Goal: Information Seeking & Learning: Learn about a topic

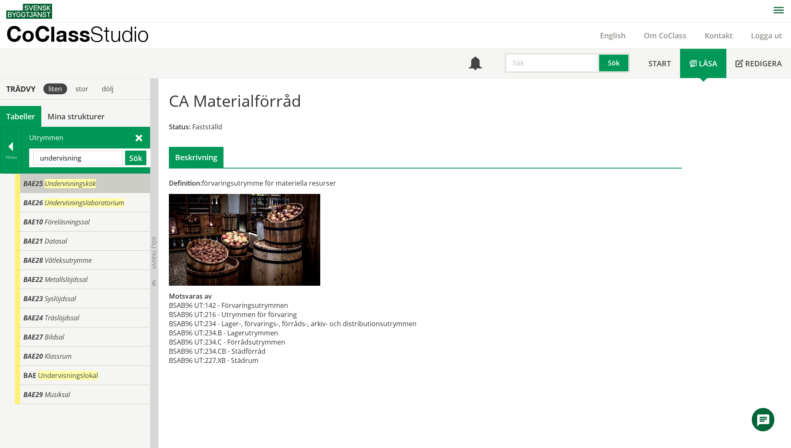
scroll to position [1, 0]
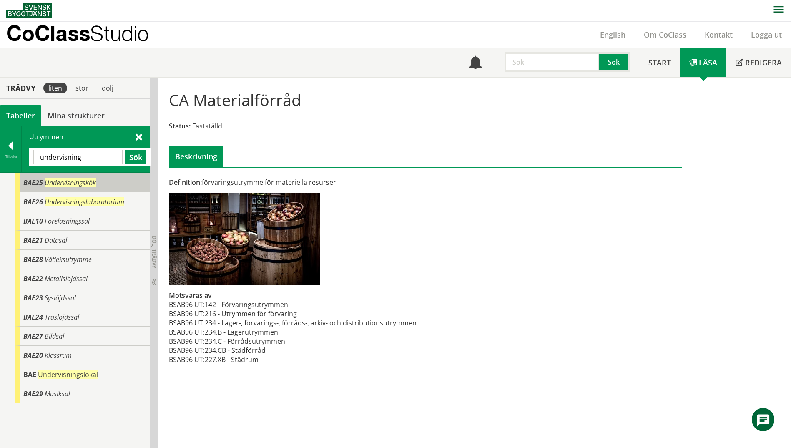
click at [66, 181] on span "Undervisningskök" at bounding box center [70, 182] width 51 height 9
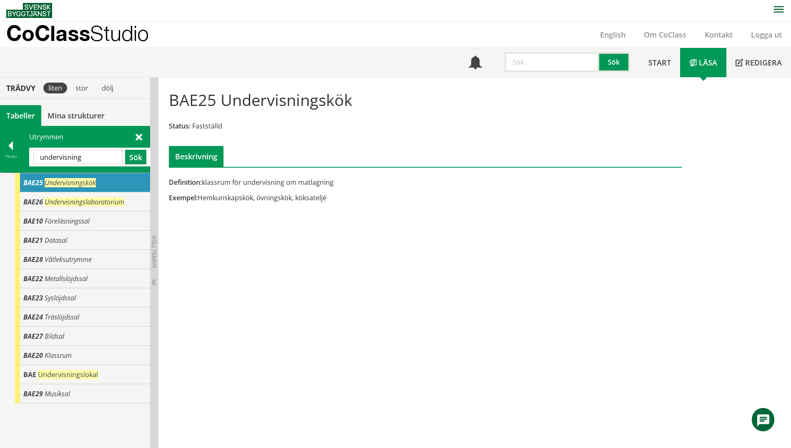
click at [88, 159] on input "undervisning" at bounding box center [77, 157] width 89 height 15
click at [135, 159] on button "Sök" at bounding box center [135, 157] width 21 height 15
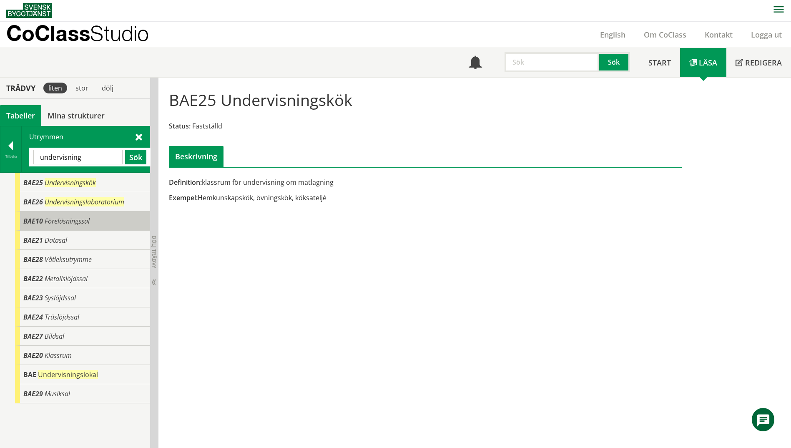
click at [57, 222] on span "Föreläsningssal" at bounding box center [67, 220] width 45 height 9
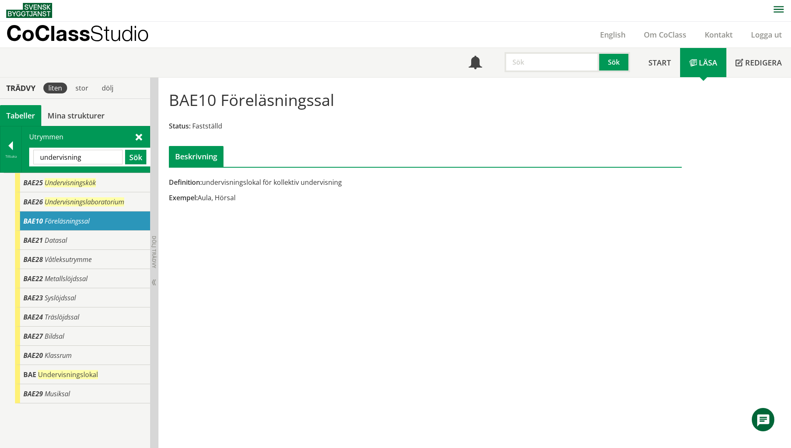
drag, startPoint x: 216, startPoint y: 103, endPoint x: 170, endPoint y: 102, distance: 46.3
click at [170, 102] on h1 "BAE10 Föreläsningssal" at bounding box center [251, 99] width 165 height 18
drag, startPoint x: 89, startPoint y: 156, endPoint x: 20, endPoint y: 157, distance: 68.8
click at [20, 157] on div "Tillbaka Utrymmen undervisning Sök" at bounding box center [75, 149] width 150 height 47
click at [15, 152] on div at bounding box center [10, 147] width 21 height 12
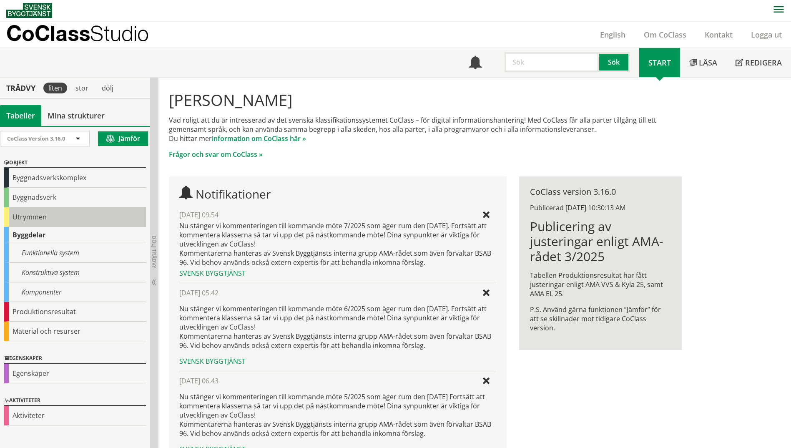
click at [19, 215] on div "Utrymmen" at bounding box center [75, 217] width 142 height 20
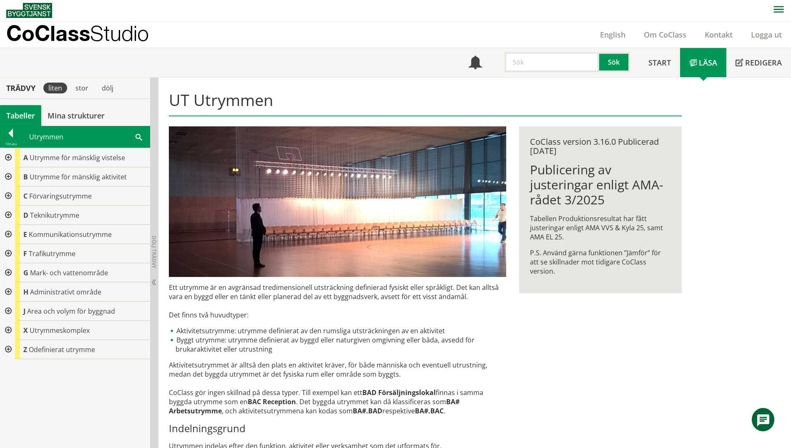
click at [7, 178] on div at bounding box center [7, 176] width 15 height 19
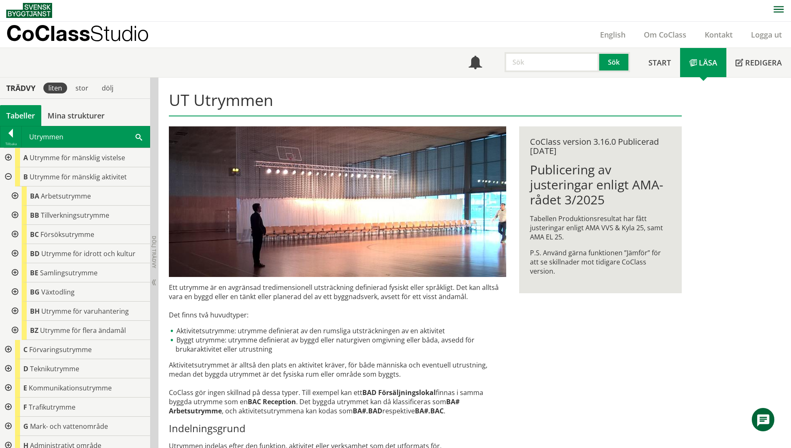
click at [14, 271] on div at bounding box center [14, 272] width 15 height 19
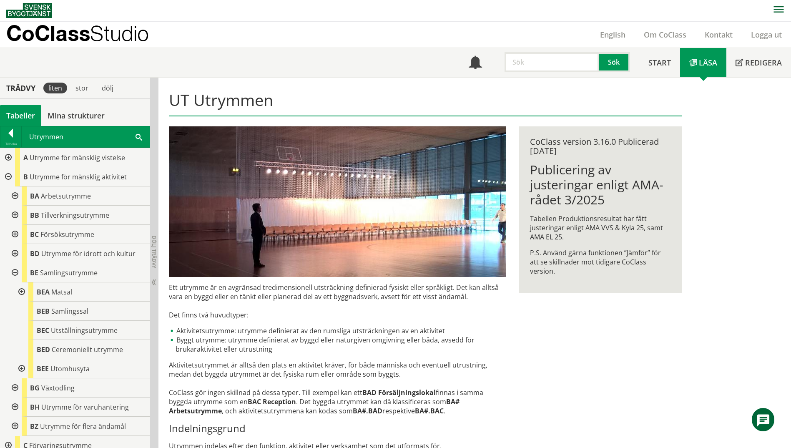
click at [20, 291] on div at bounding box center [20, 291] width 15 height 19
click at [15, 196] on div at bounding box center [14, 195] width 15 height 19
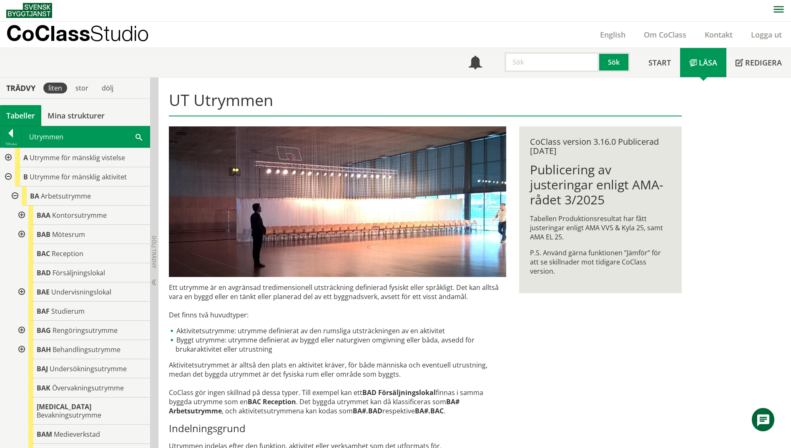
click at [22, 295] on div at bounding box center [20, 291] width 15 height 19
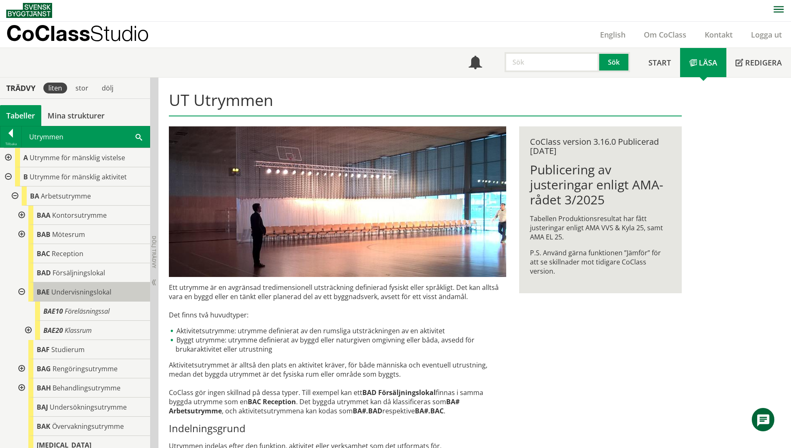
click at [79, 290] on span "Undervisningslokal" at bounding box center [81, 291] width 60 height 9
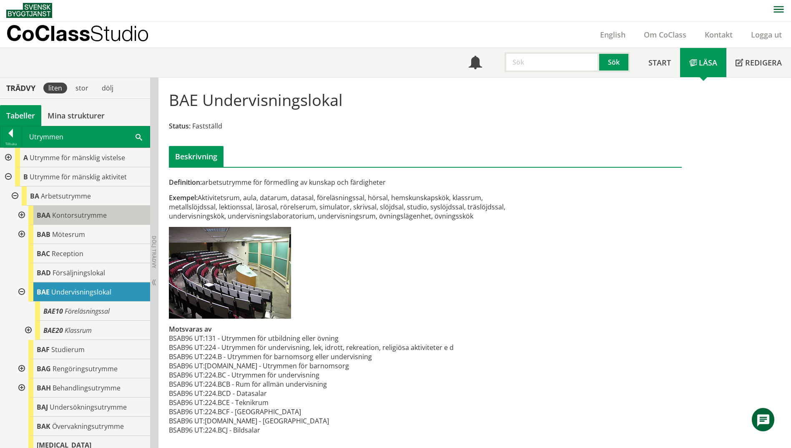
click at [97, 214] on span "Kontorsutrymme" at bounding box center [79, 214] width 55 height 9
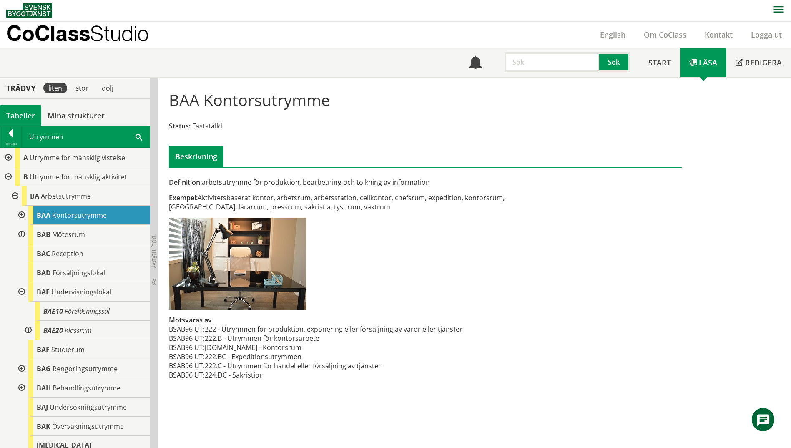
click at [19, 214] on div at bounding box center [20, 214] width 15 height 19
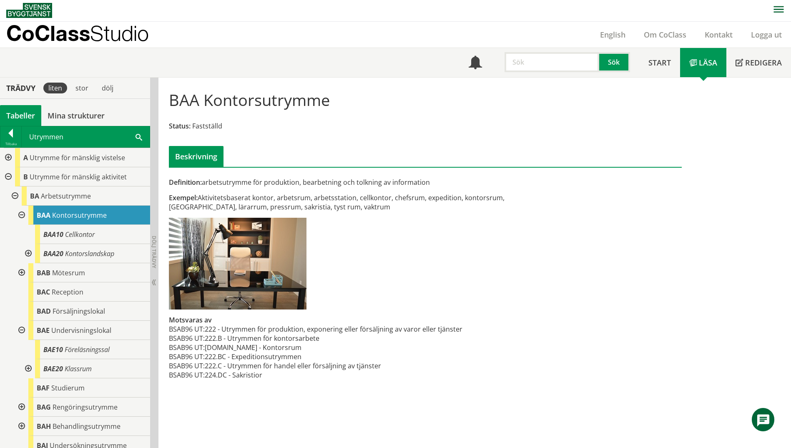
click at [19, 213] on div at bounding box center [20, 214] width 15 height 19
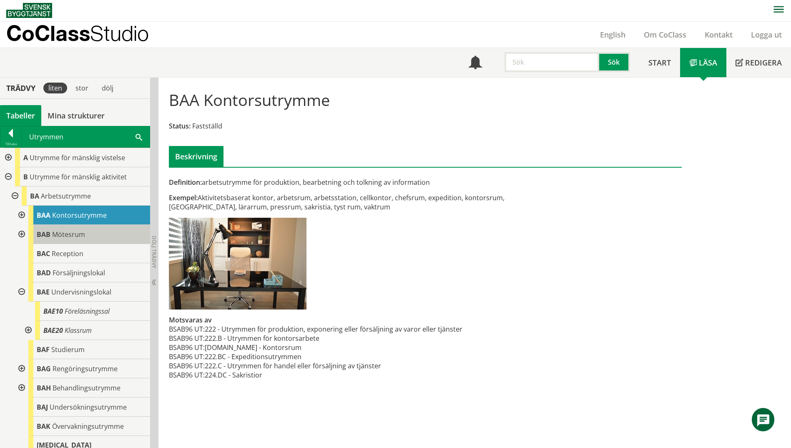
click at [73, 235] on span "Mötesrum" at bounding box center [68, 234] width 33 height 9
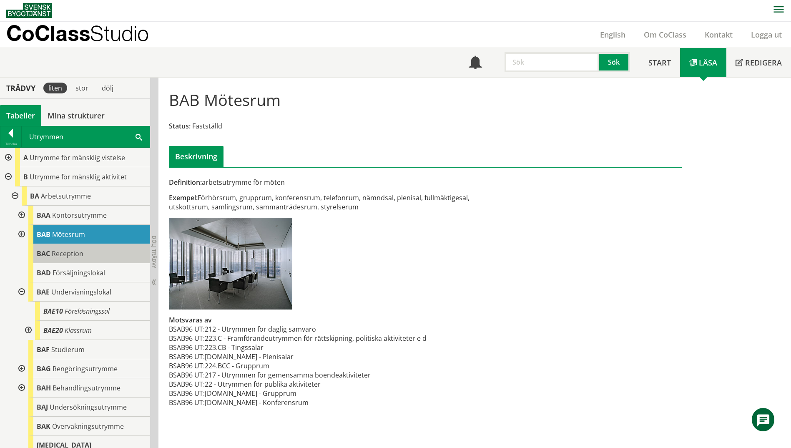
click at [69, 257] on span "Reception" at bounding box center [68, 253] width 32 height 9
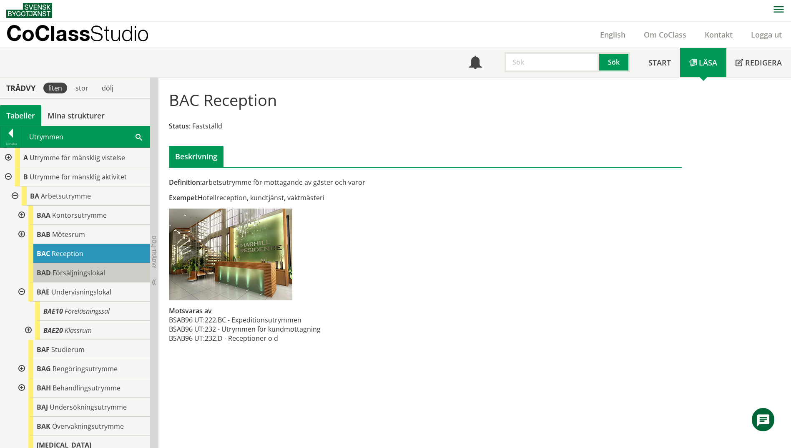
click at [71, 273] on span "Försäljningslokal" at bounding box center [79, 272] width 53 height 9
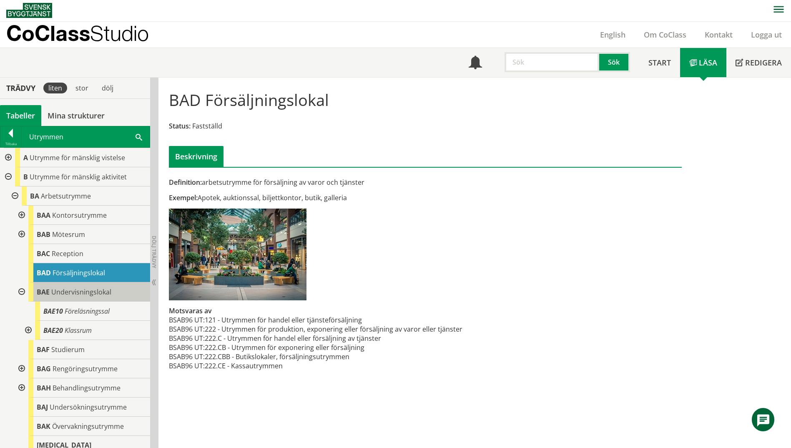
click at [76, 296] on span "Undervisningslokal" at bounding box center [81, 291] width 60 height 9
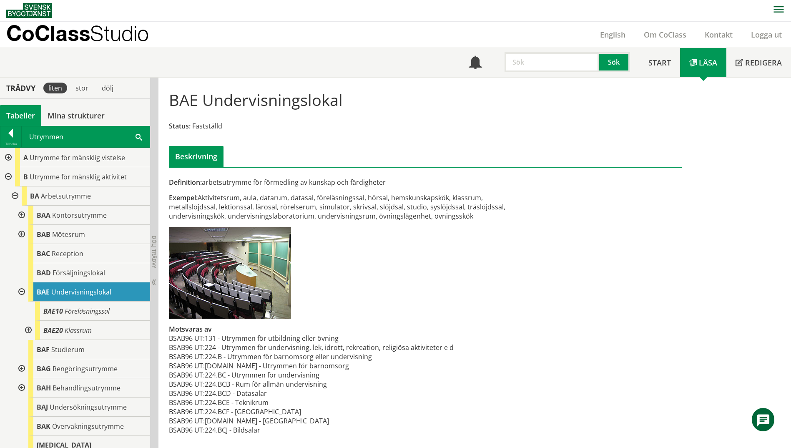
click at [24, 291] on div at bounding box center [20, 291] width 15 height 19
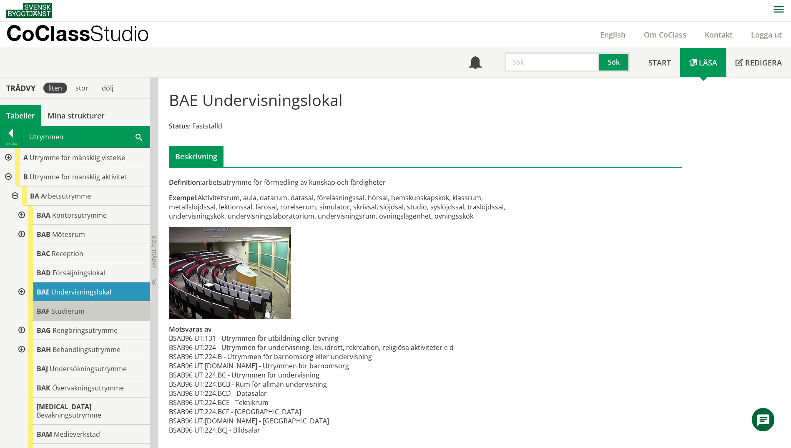
click at [87, 312] on div "BAF Studierum" at bounding box center [89, 310] width 122 height 19
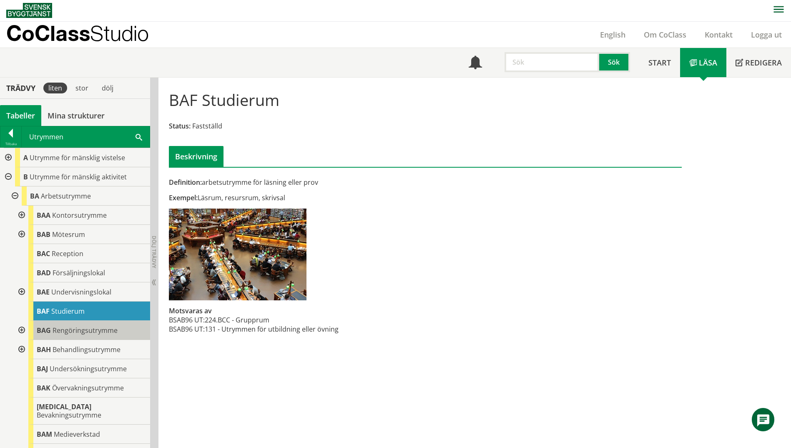
click at [109, 332] on span "Rengöringsutrymme" at bounding box center [85, 330] width 65 height 9
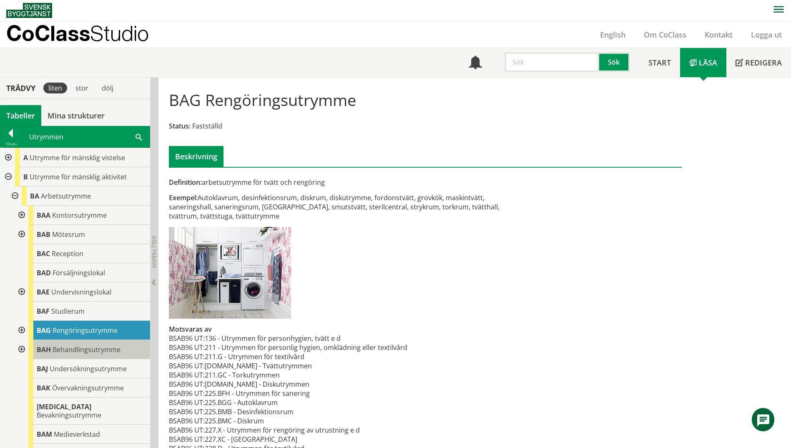
click at [113, 350] on span "Behandlingsutrymme" at bounding box center [87, 349] width 68 height 9
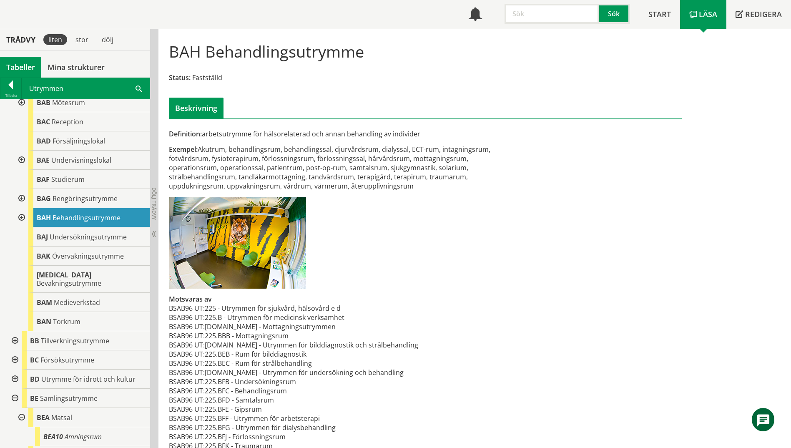
scroll to position [46, 0]
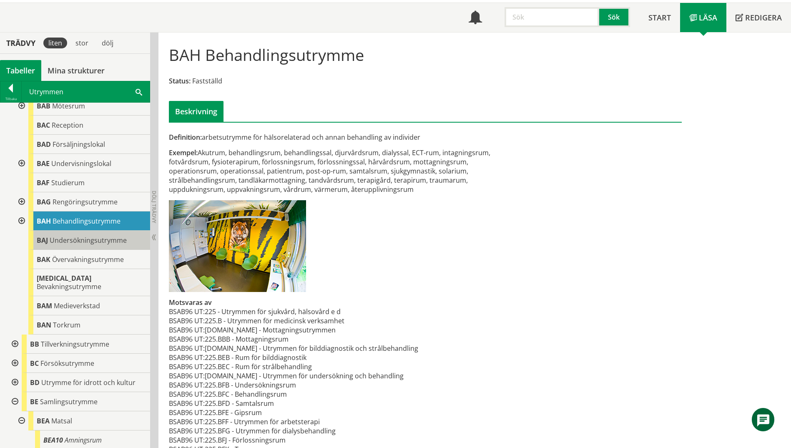
click at [75, 232] on div "BAJ Undersökningsutrymme" at bounding box center [89, 239] width 122 height 19
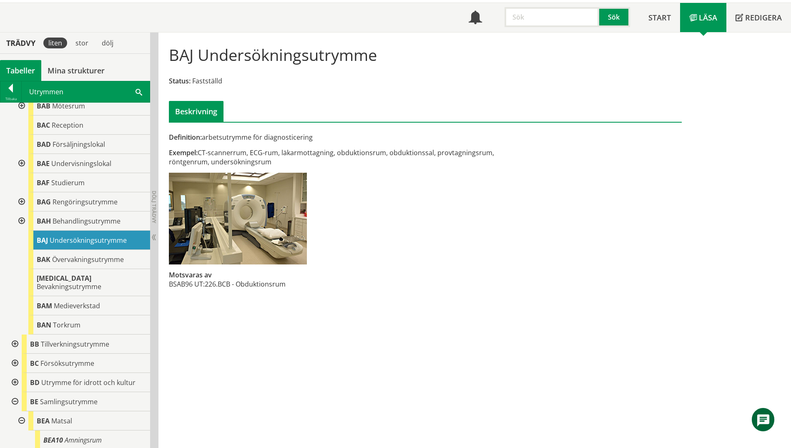
click at [133, 91] on div "Utrymmen Sök" at bounding box center [86, 91] width 128 height 21
click at [138, 90] on span at bounding box center [138, 91] width 7 height 9
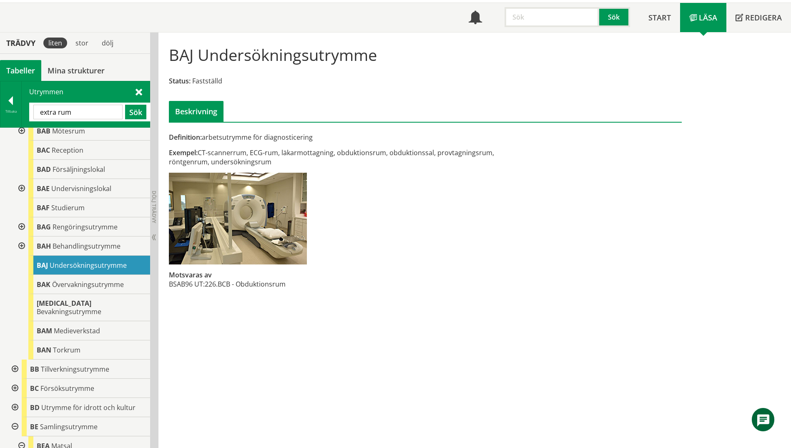
type input "extra rum"
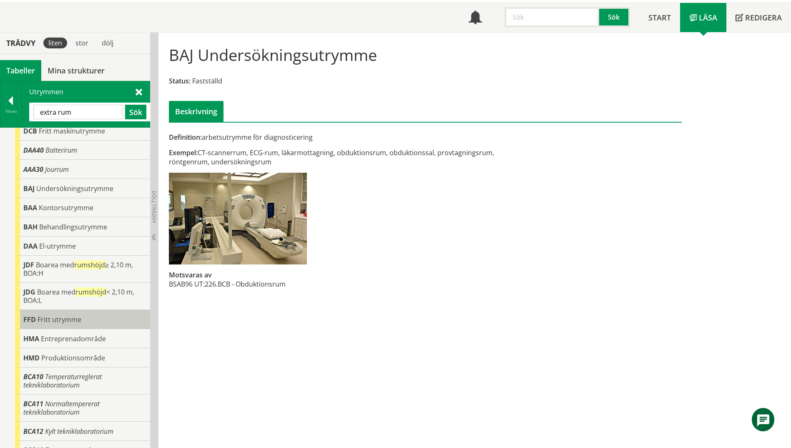
click at [31, 315] on span "FFD" at bounding box center [29, 319] width 13 height 9
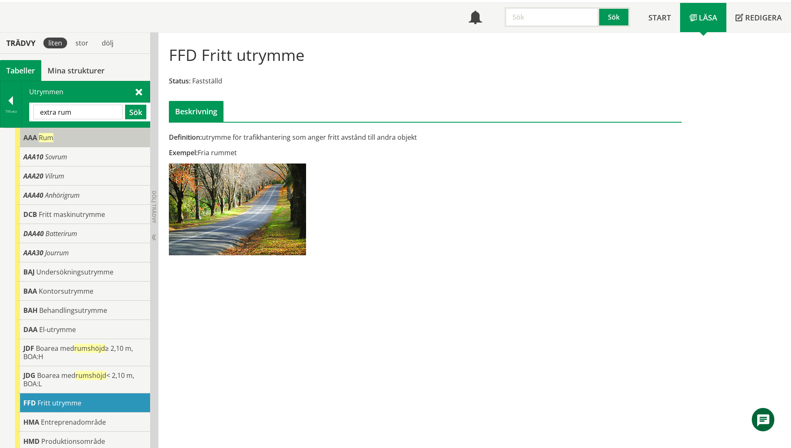
click at [50, 135] on span "Rum" at bounding box center [46, 137] width 15 height 9
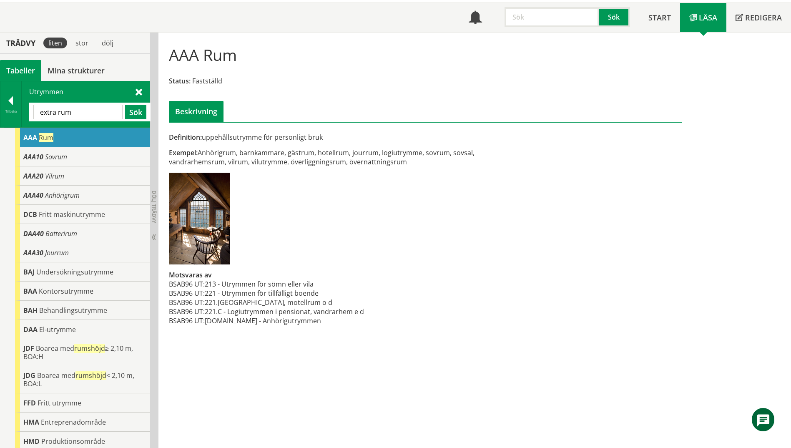
click at [65, 139] on div "AAA Rum" at bounding box center [82, 137] width 135 height 19
click at [9, 96] on div at bounding box center [10, 102] width 21 height 12
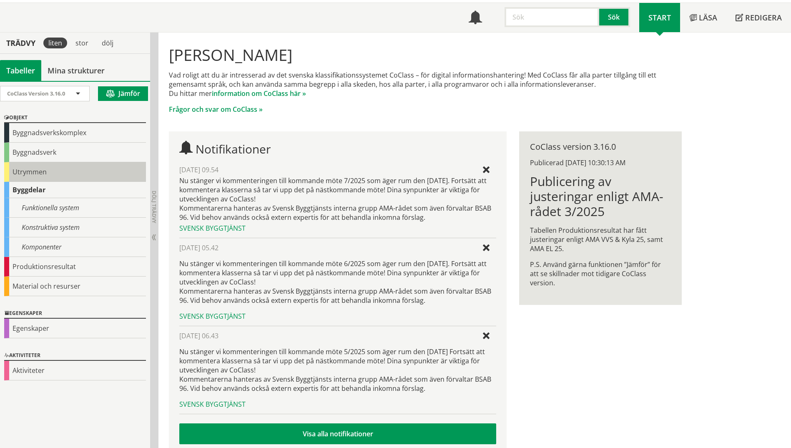
click at [27, 171] on div "Utrymmen" at bounding box center [75, 172] width 142 height 20
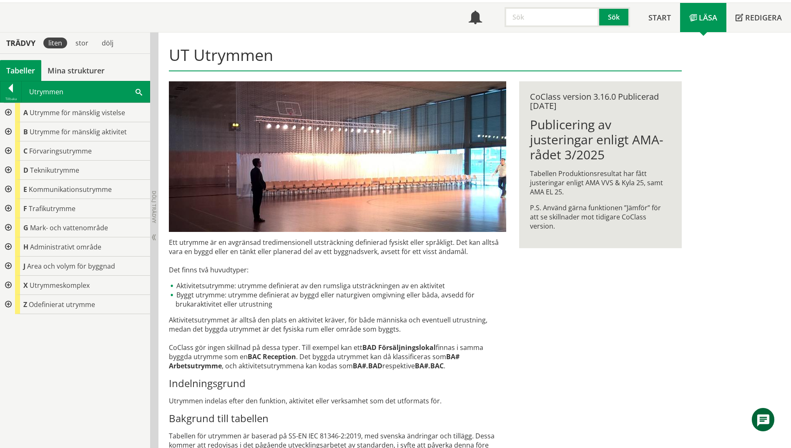
click at [6, 128] on div at bounding box center [7, 131] width 15 height 19
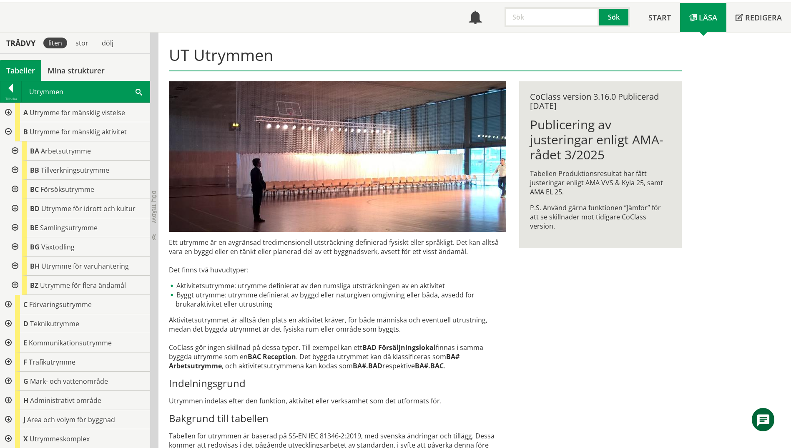
click at [19, 153] on div at bounding box center [14, 150] width 15 height 19
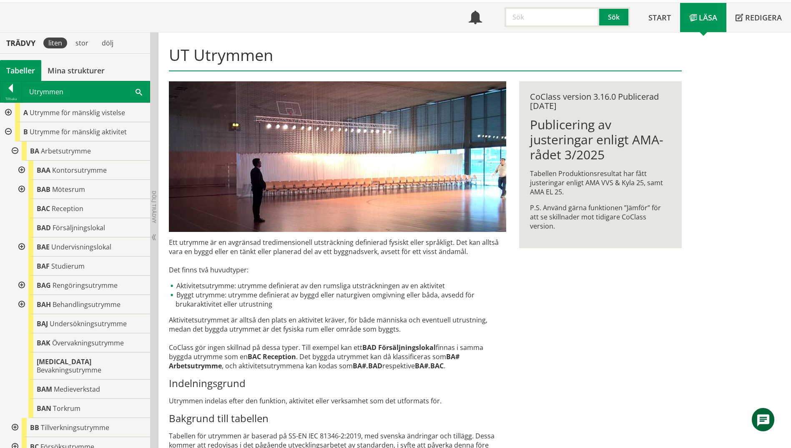
click at [138, 90] on span at bounding box center [138, 91] width 7 height 9
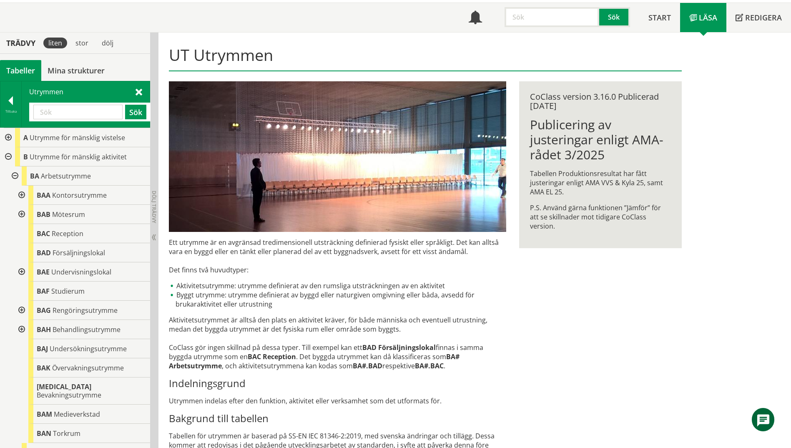
click at [94, 112] on input "text" at bounding box center [77, 112] width 89 height 15
type input "eaf"
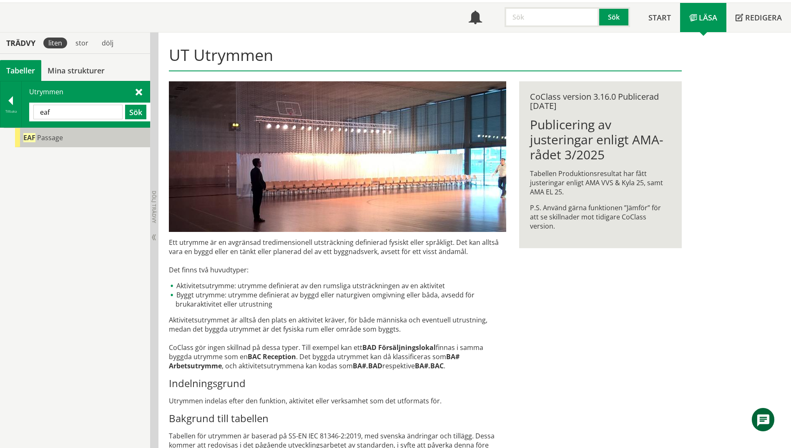
click at [56, 140] on span "Passage" at bounding box center [50, 137] width 26 height 9
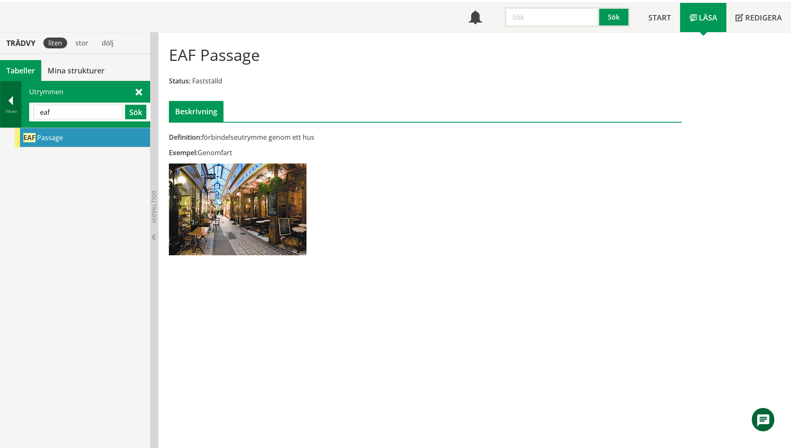
click at [16, 102] on div at bounding box center [10, 102] width 21 height 12
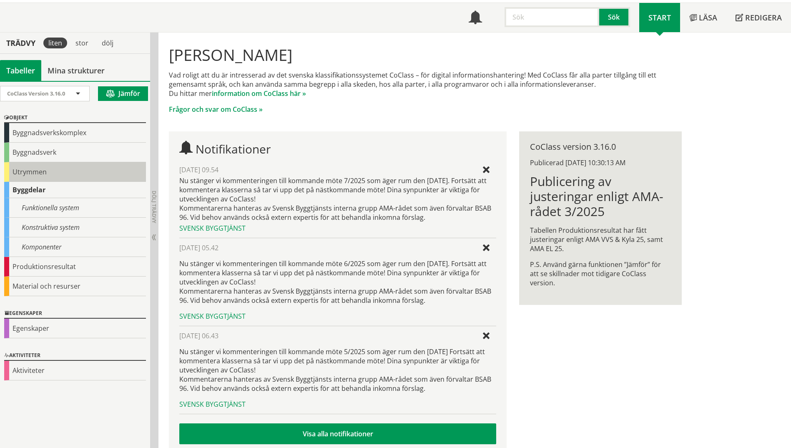
click at [28, 173] on div "Utrymmen" at bounding box center [75, 172] width 142 height 20
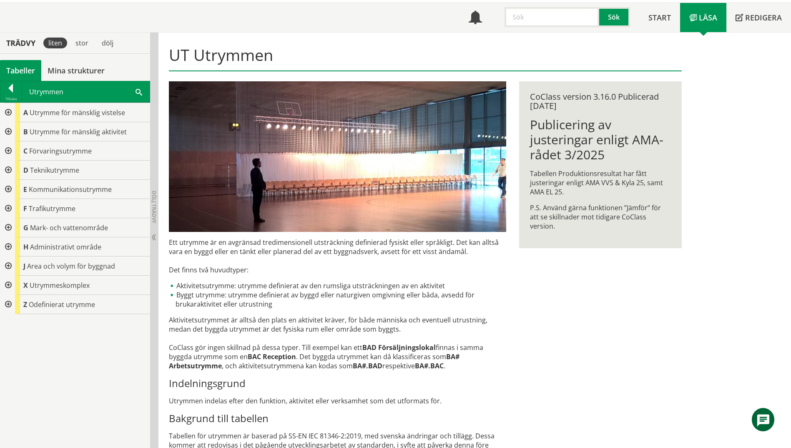
click at [6, 133] on div at bounding box center [7, 131] width 15 height 19
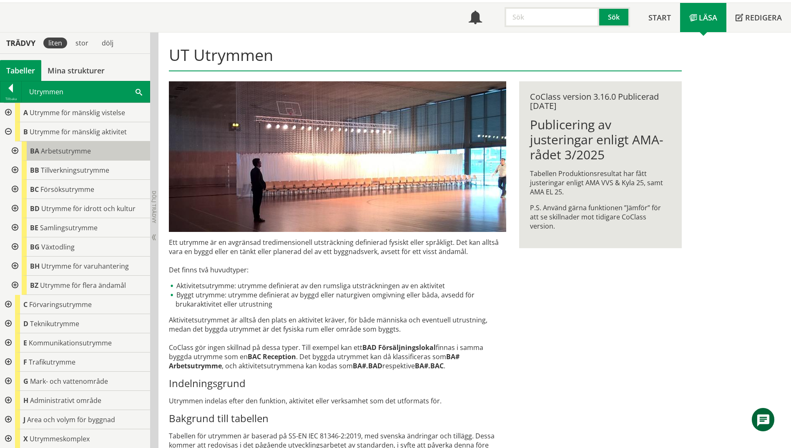
click at [54, 155] on span "Arbetsutrymme" at bounding box center [66, 150] width 50 height 9
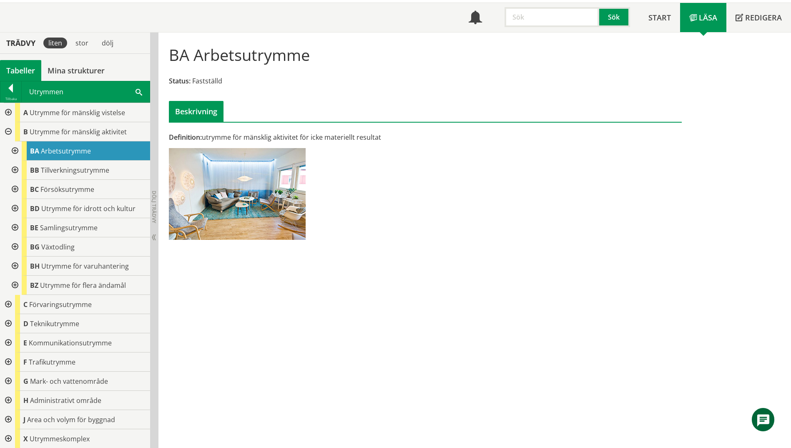
click at [15, 150] on div at bounding box center [14, 150] width 15 height 19
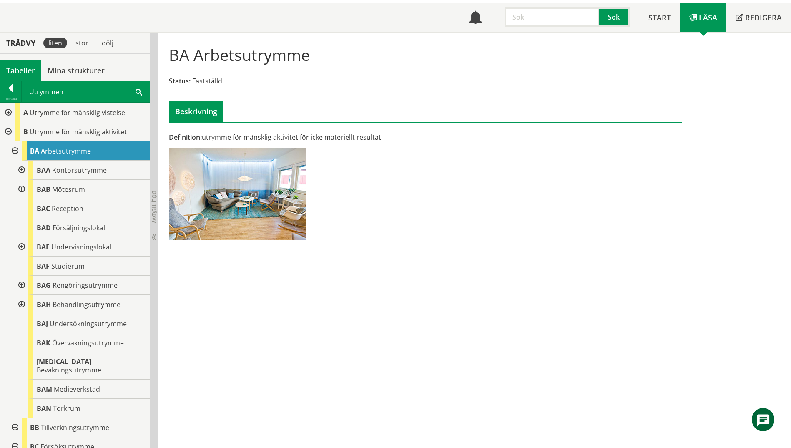
click at [144, 90] on div "Utrymmen Sök" at bounding box center [86, 91] width 128 height 21
click at [140, 92] on span at bounding box center [138, 91] width 7 height 9
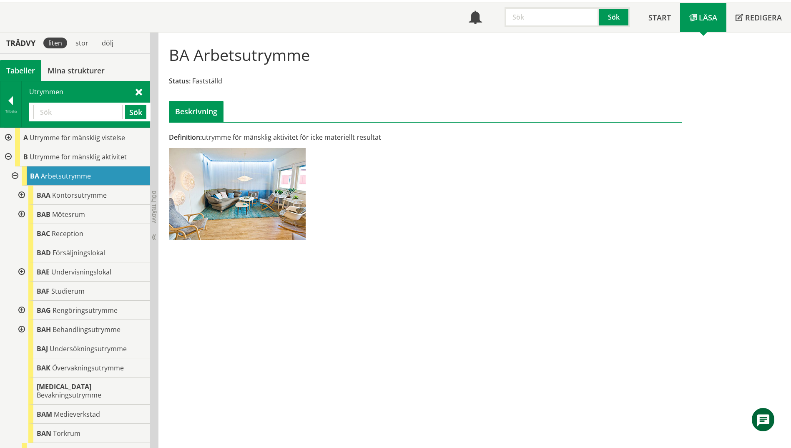
click at [60, 110] on input "text" at bounding box center [77, 112] width 89 height 15
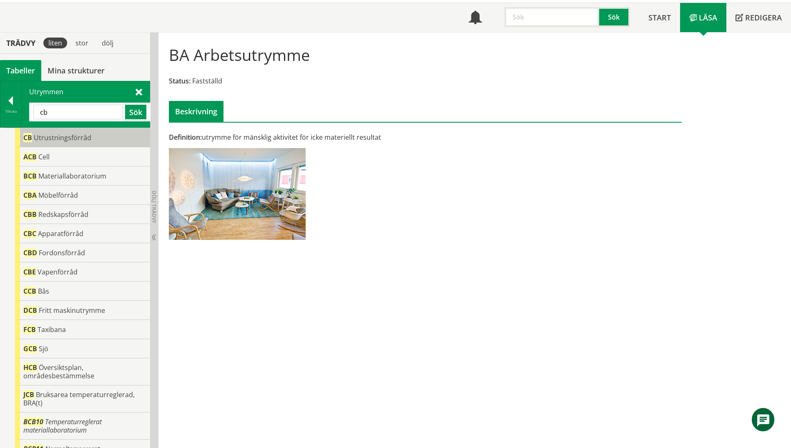
click at [45, 139] on span "Utrustningsförråd" at bounding box center [63, 137] width 58 height 9
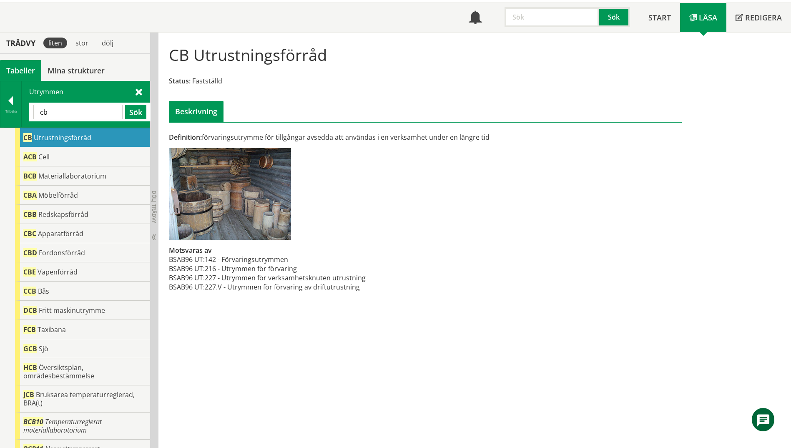
drag, startPoint x: 60, startPoint y: 113, endPoint x: 27, endPoint y: 111, distance: 33.0
click at [27, 111] on div "Utrymmen cb Sök" at bounding box center [86, 104] width 128 height 46
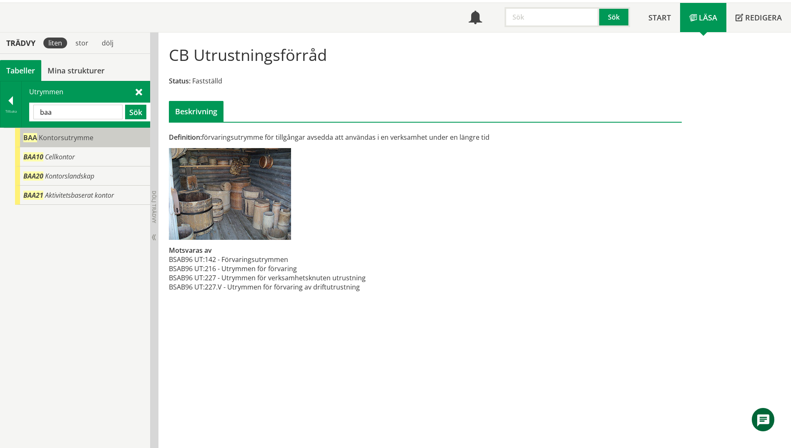
click at [81, 134] on span "Kontorsutrymme" at bounding box center [66, 137] width 55 height 9
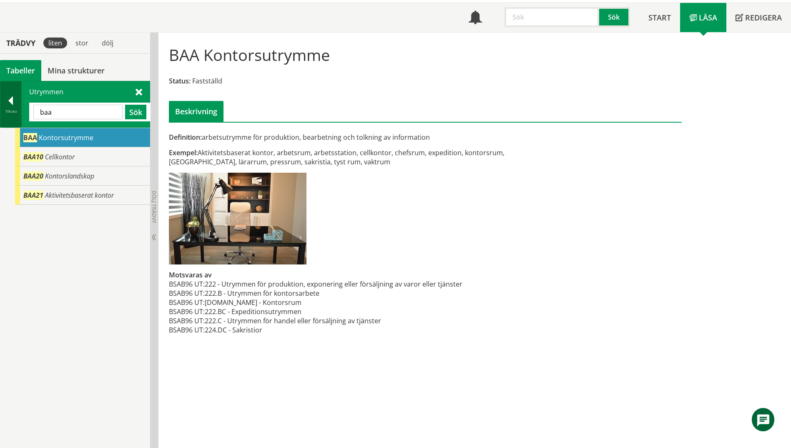
drag, startPoint x: 60, startPoint y: 113, endPoint x: 21, endPoint y: 113, distance: 39.6
click at [21, 113] on div "Tillbaka Utrymmen baa Sök" at bounding box center [75, 104] width 150 height 47
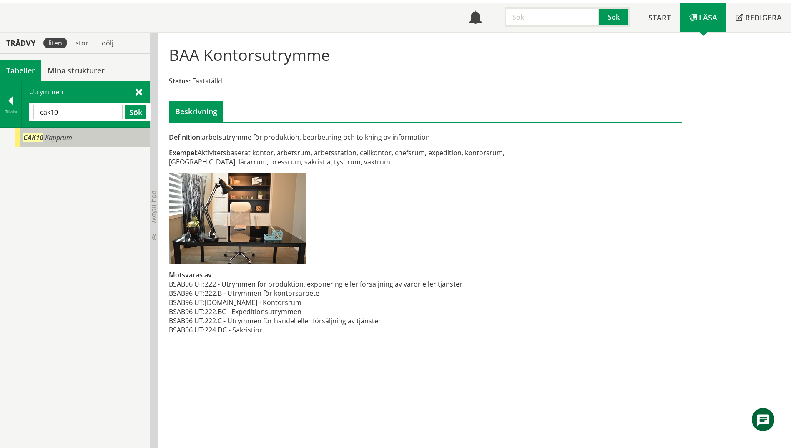
click at [46, 135] on span "Kapprum" at bounding box center [58, 137] width 27 height 9
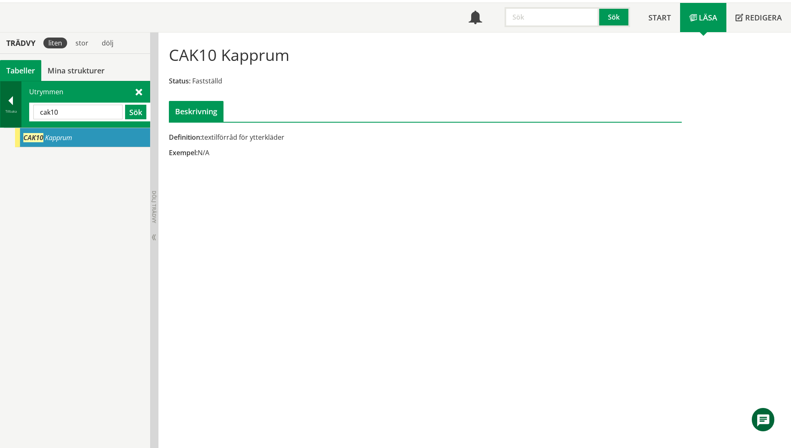
drag, startPoint x: 61, startPoint y: 115, endPoint x: 13, endPoint y: 114, distance: 47.5
click at [13, 114] on div "Tillbaka Utrymmen cak10 Sök" at bounding box center [75, 104] width 150 height 47
type input "kyl"
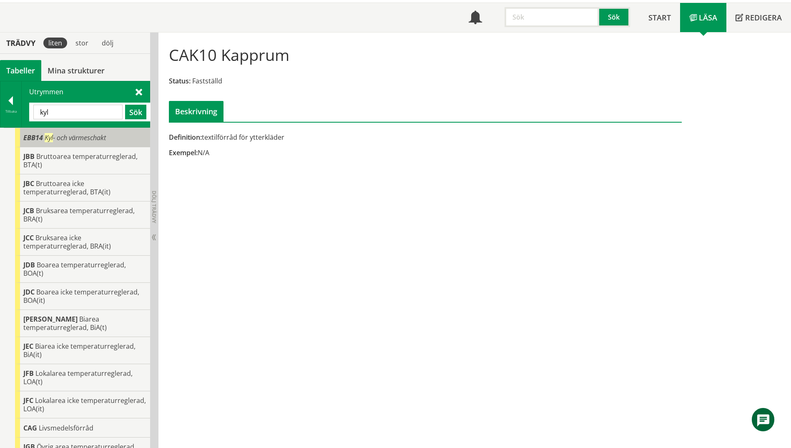
click at [84, 139] on span "Kyl - och värmeschakt" at bounding box center [75, 137] width 61 height 9
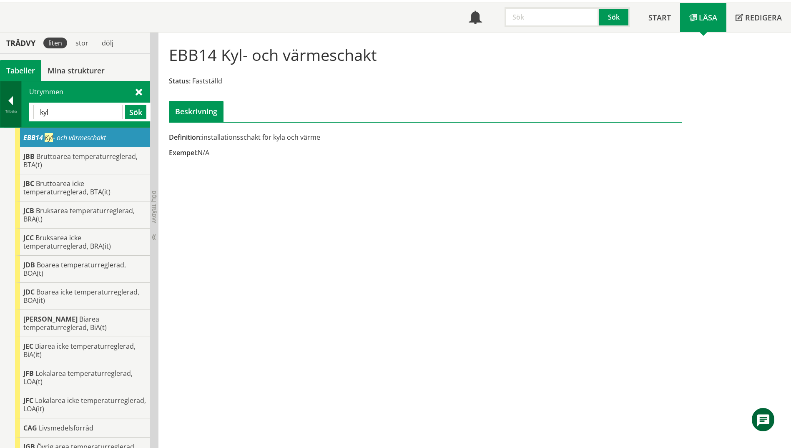
click at [18, 113] on div "Tillbaka" at bounding box center [10, 111] width 21 height 7
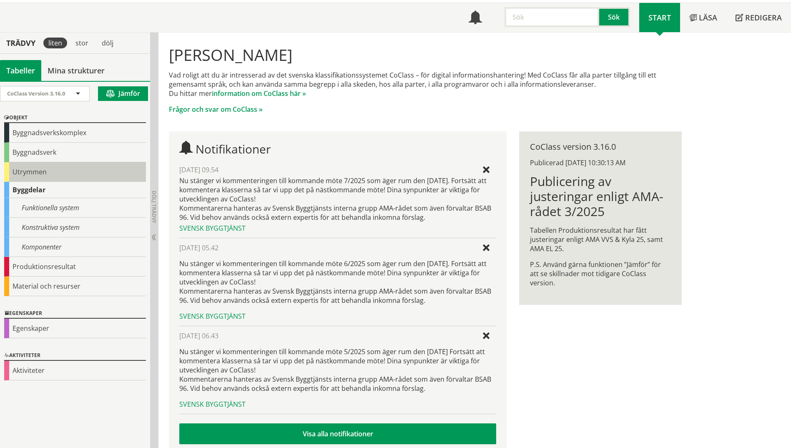
click at [36, 171] on div "Utrymmen" at bounding box center [75, 172] width 142 height 20
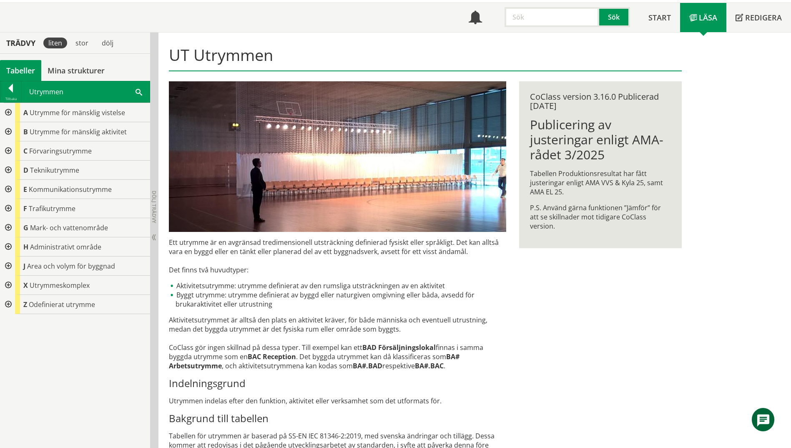
click at [8, 148] on div at bounding box center [7, 150] width 15 height 19
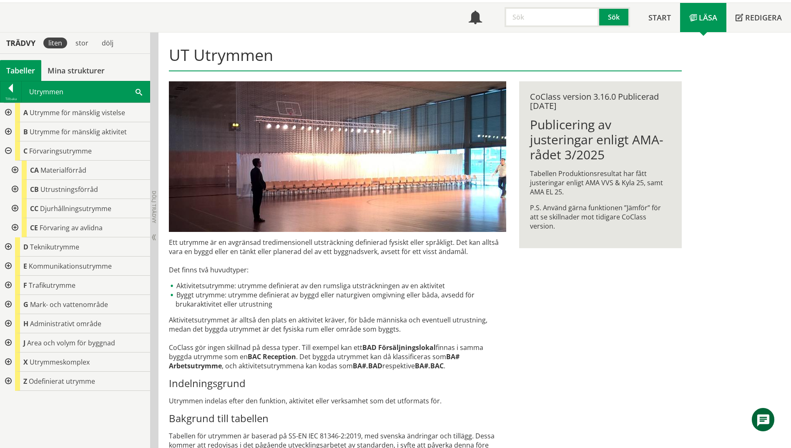
click at [14, 172] on div at bounding box center [14, 169] width 15 height 19
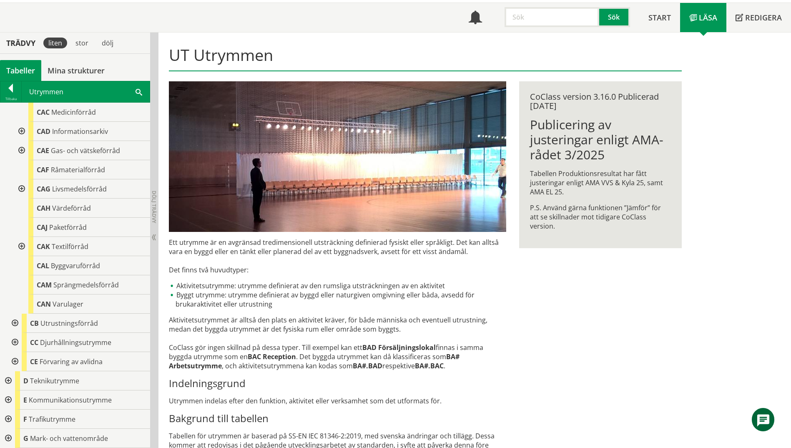
scroll to position [167, 0]
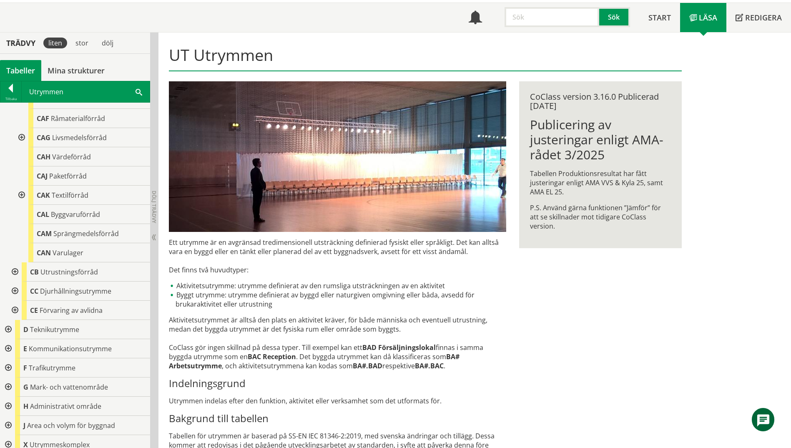
click at [19, 135] on div at bounding box center [20, 137] width 15 height 19
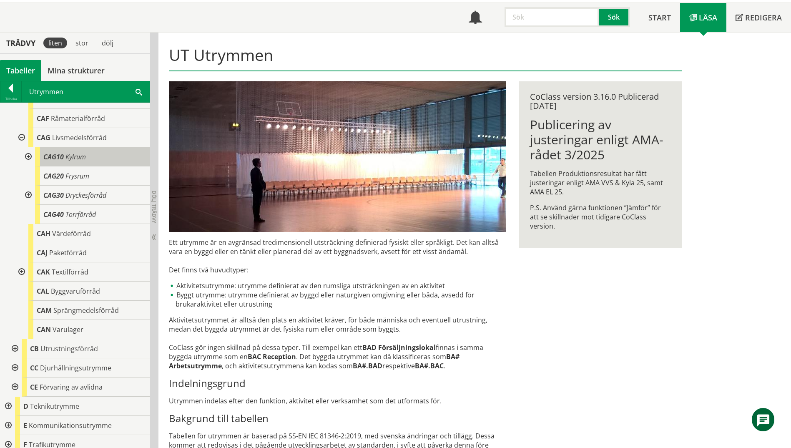
click at [88, 157] on div "CAG10 Kylrum" at bounding box center [92, 156] width 115 height 19
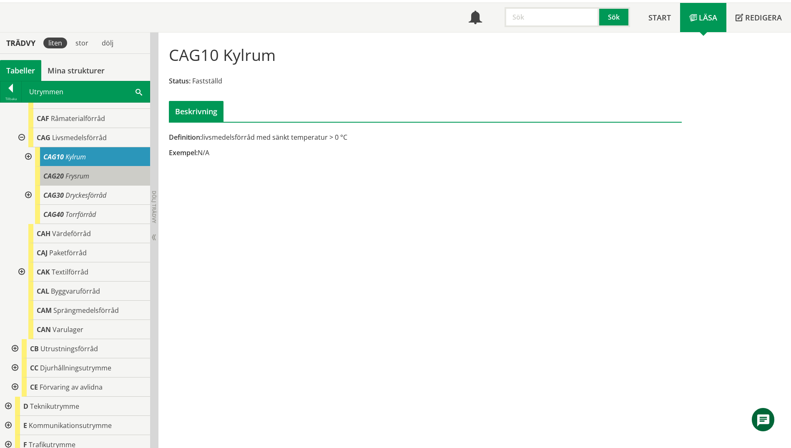
click at [84, 175] on span "Frysrum" at bounding box center [77, 175] width 24 height 9
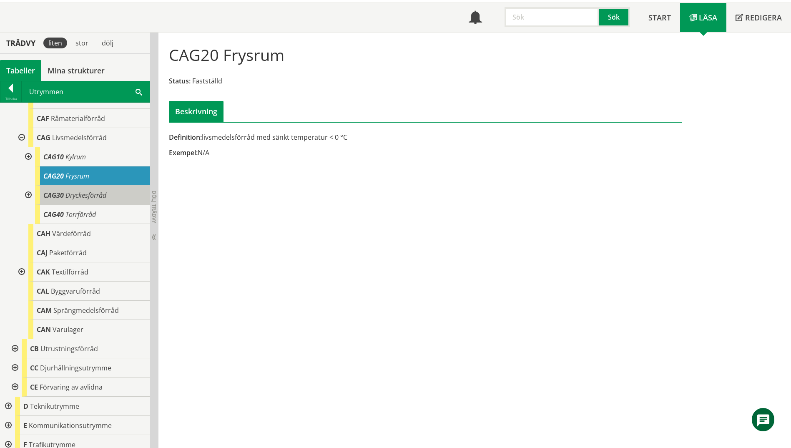
click at [90, 195] on span "Dryckesförråd" at bounding box center [85, 194] width 41 height 9
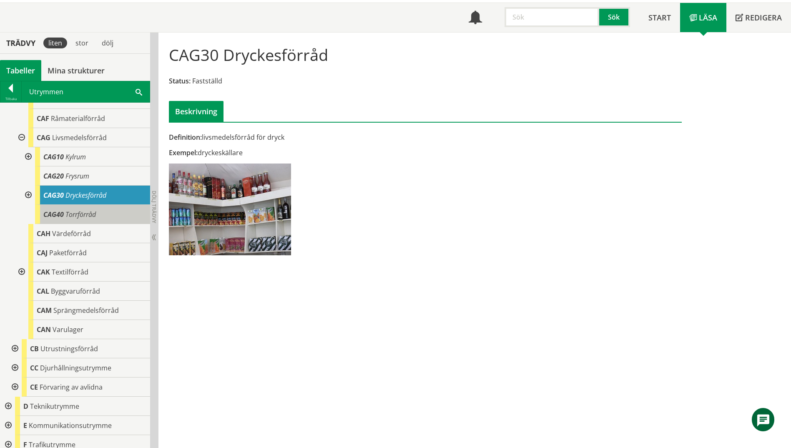
click at [116, 215] on div "CAG40 Torrförråd" at bounding box center [92, 214] width 115 height 19
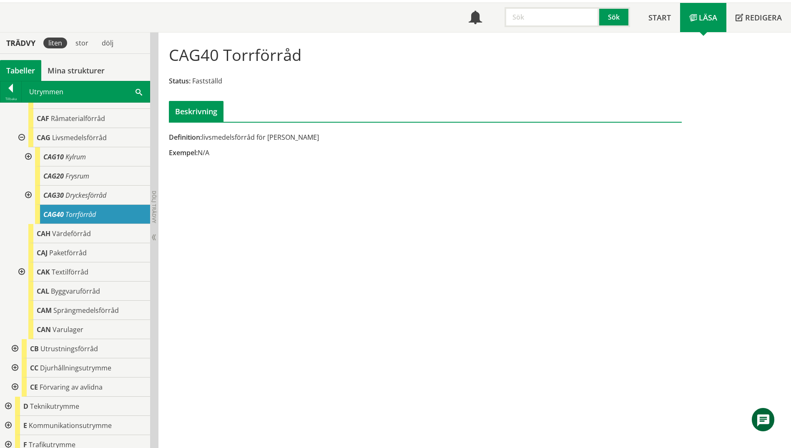
click at [29, 194] on div at bounding box center [27, 194] width 15 height 19
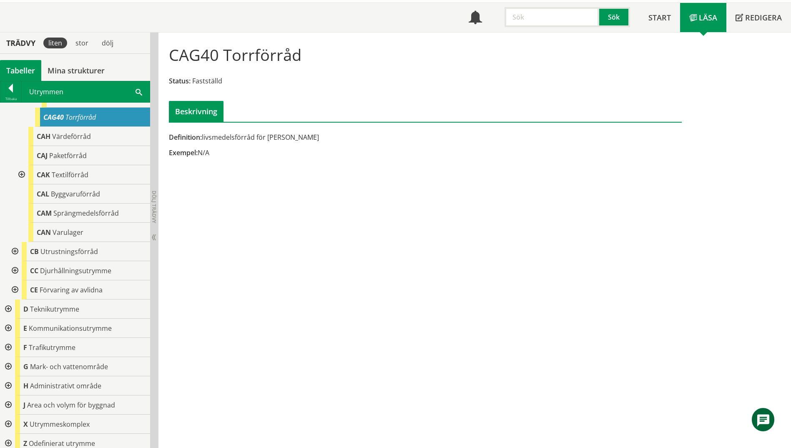
scroll to position [307, 0]
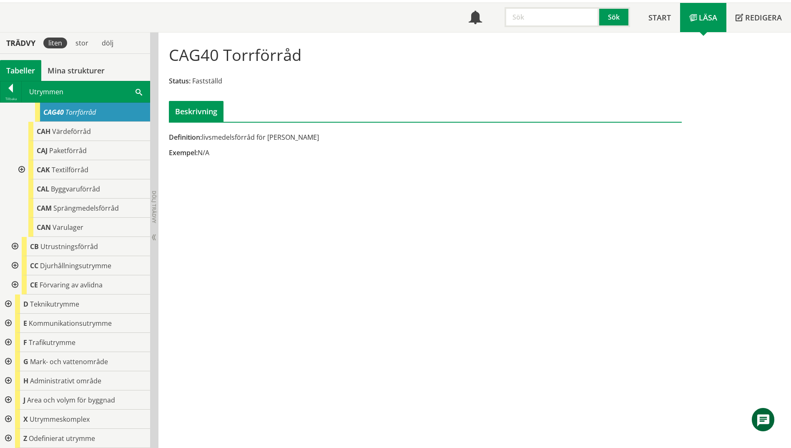
click at [10, 301] on div at bounding box center [7, 303] width 15 height 19
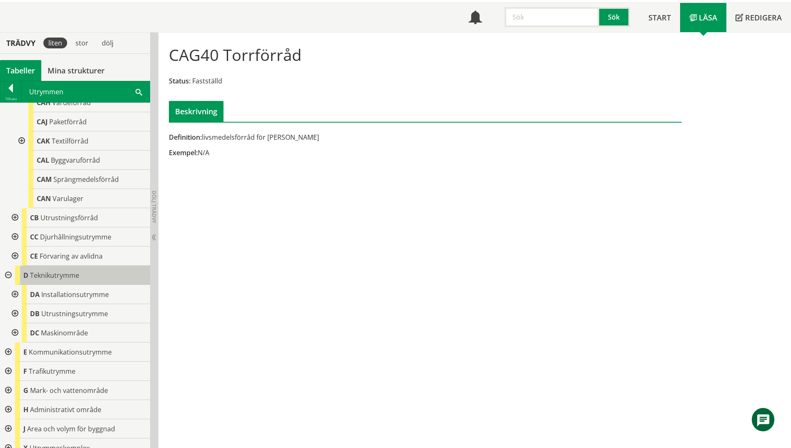
scroll to position [365, 0]
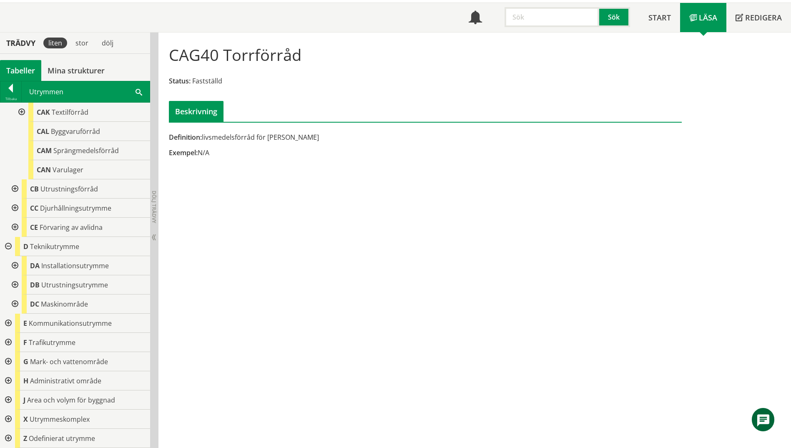
click at [14, 267] on div at bounding box center [14, 265] width 15 height 19
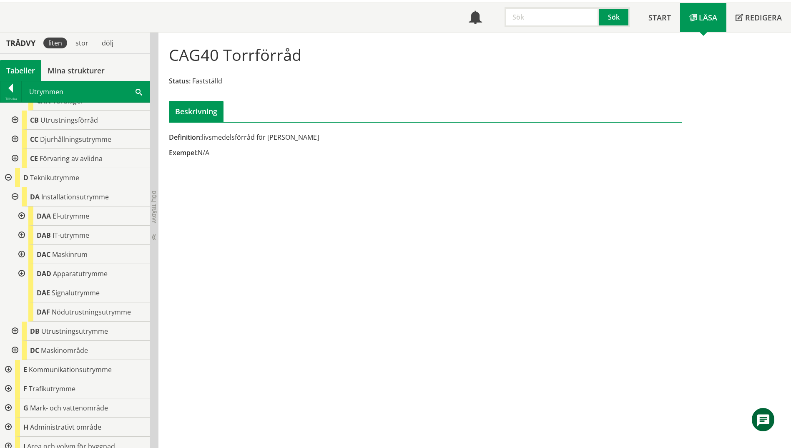
scroll to position [448, 0]
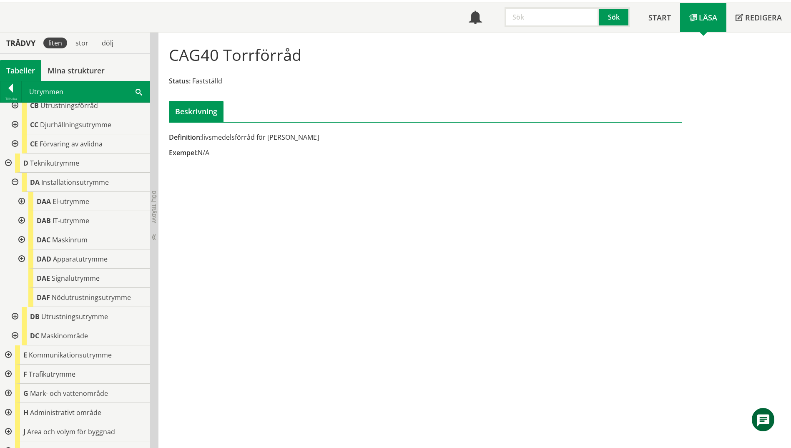
click at [23, 241] on div at bounding box center [20, 239] width 15 height 19
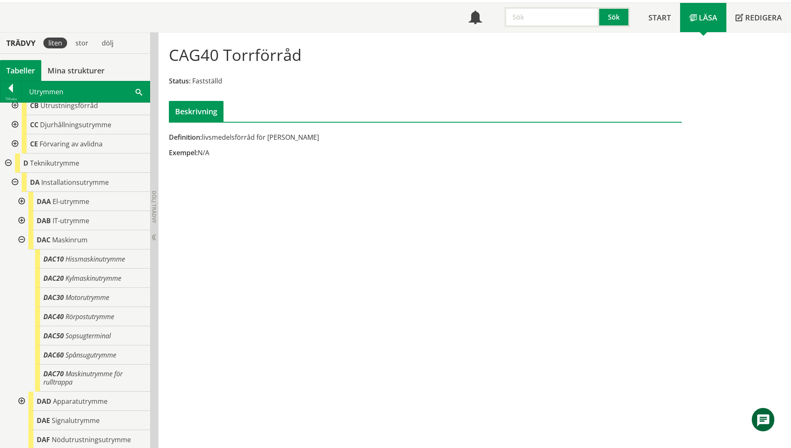
click at [23, 241] on div at bounding box center [20, 239] width 15 height 19
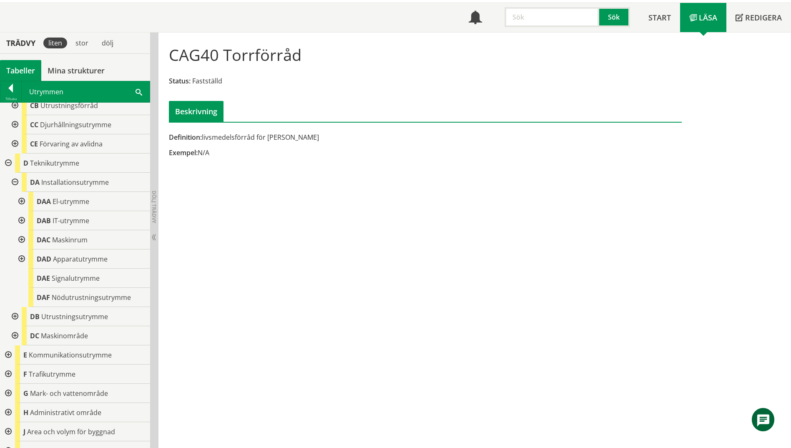
click at [24, 261] on div at bounding box center [20, 258] width 15 height 19
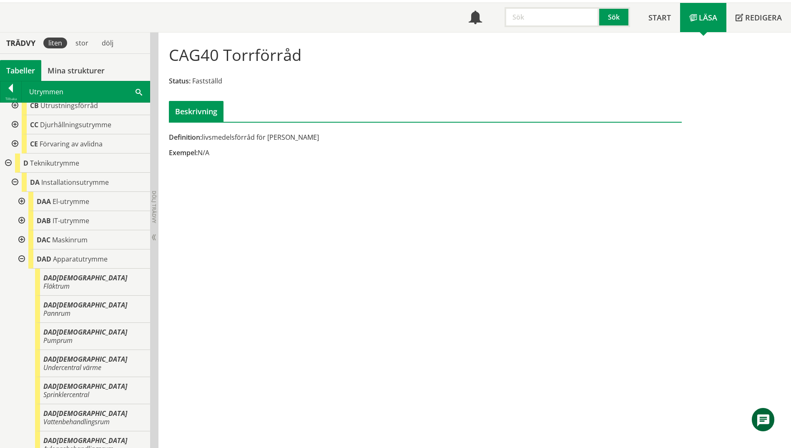
click at [24, 261] on div at bounding box center [20, 258] width 15 height 19
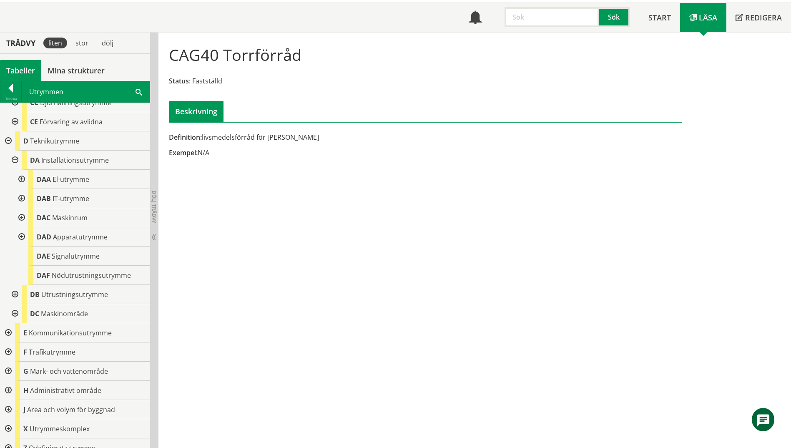
scroll to position [480, 0]
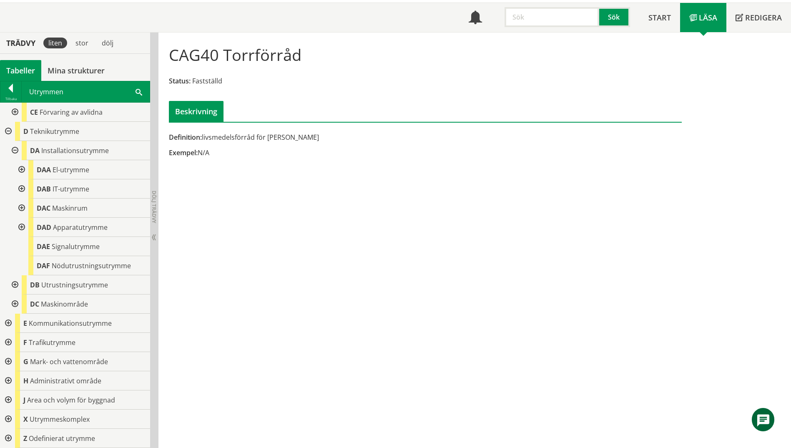
click at [14, 284] on div at bounding box center [14, 284] width 15 height 19
click at [7, 127] on div at bounding box center [7, 131] width 15 height 19
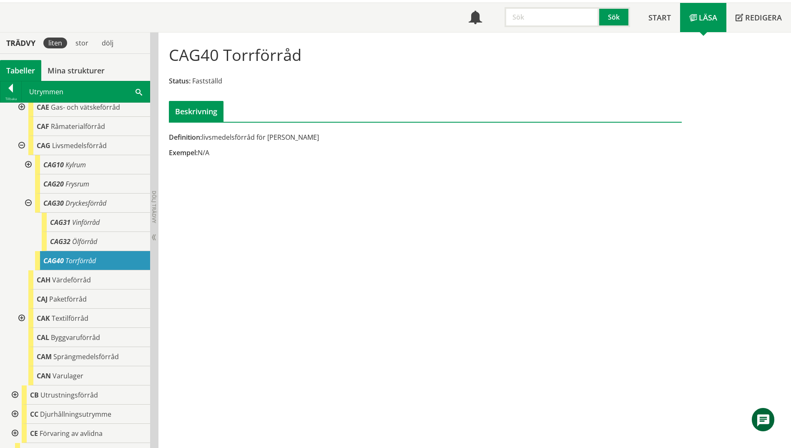
scroll to position [140, 0]
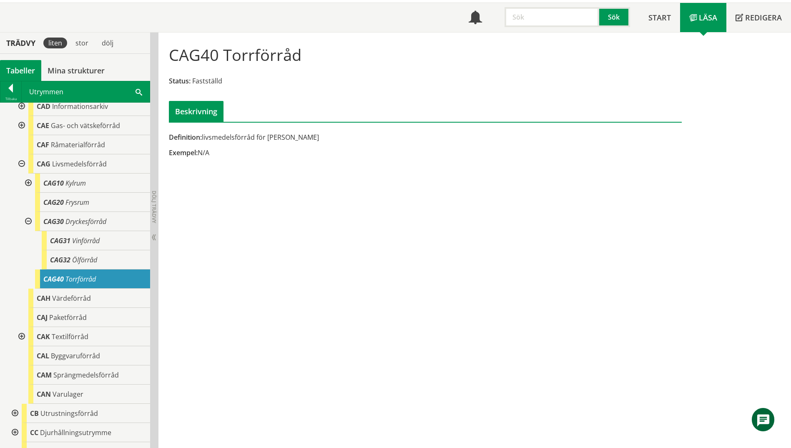
click at [28, 222] on div at bounding box center [27, 221] width 15 height 19
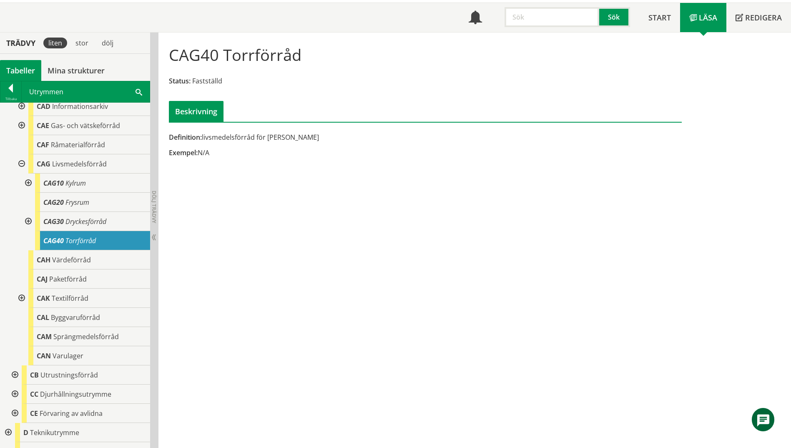
click at [29, 182] on div at bounding box center [27, 182] width 15 height 19
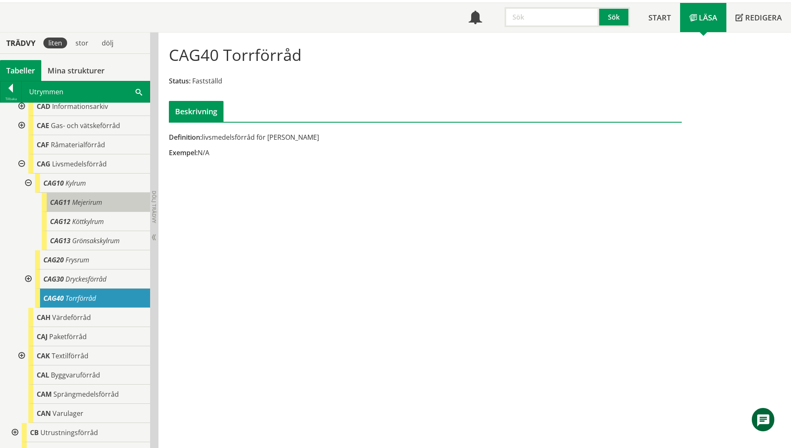
click at [100, 202] on span "Mejerirum" at bounding box center [87, 202] width 30 height 9
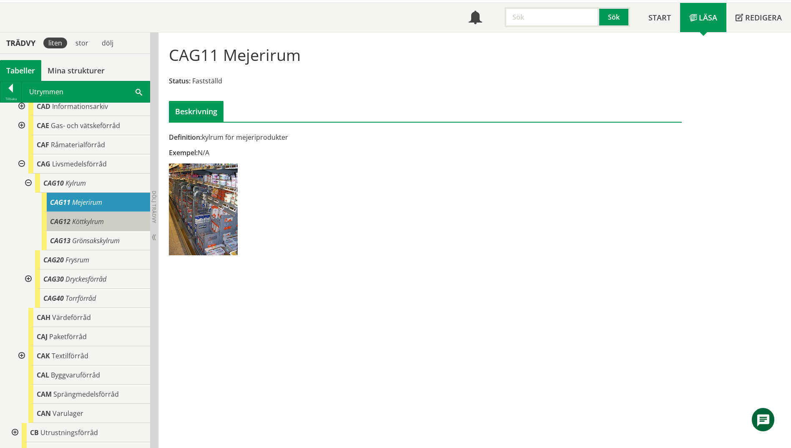
click at [117, 222] on div "CAG12 Köttkylrum" at bounding box center [96, 221] width 108 height 19
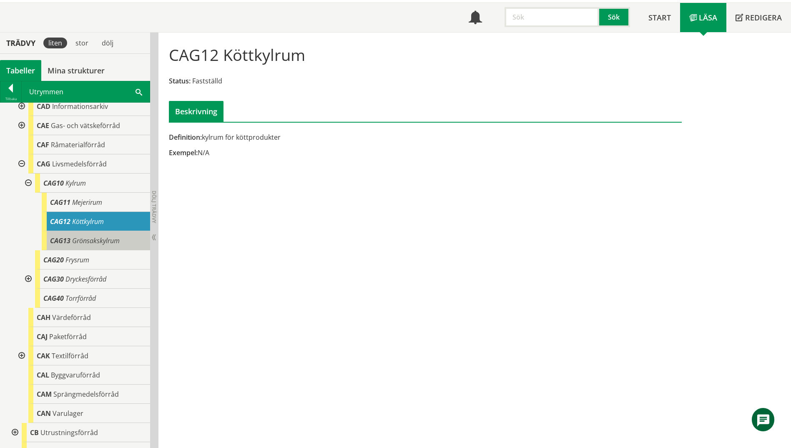
click at [117, 245] on span "Grönsakskylrum" at bounding box center [96, 240] width 48 height 9
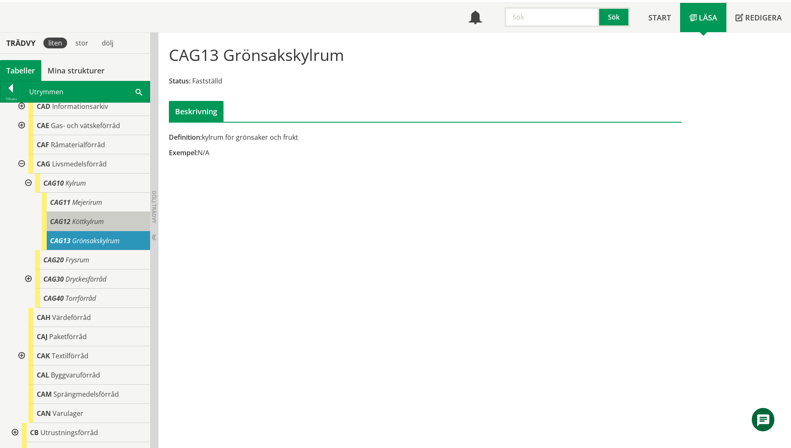
click at [100, 226] on div "CAG12 Köttkylrum" at bounding box center [96, 221] width 108 height 19
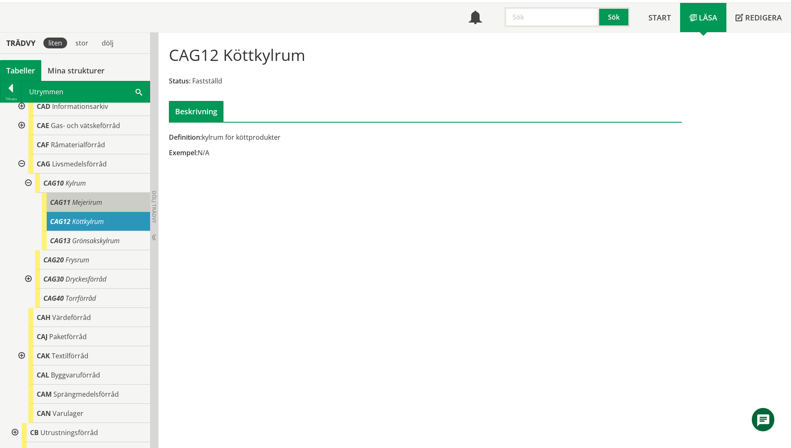
click at [105, 208] on div "CAG11 Mejerirum" at bounding box center [96, 202] width 108 height 19
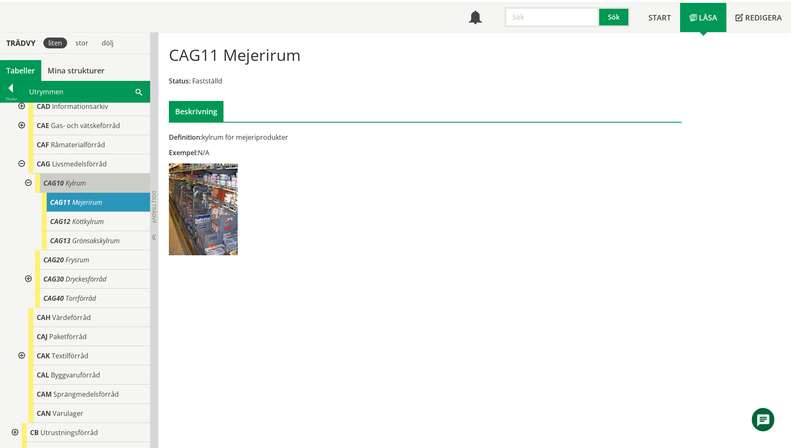
click at [106, 181] on div "CAG10 Kylrum" at bounding box center [92, 182] width 115 height 19
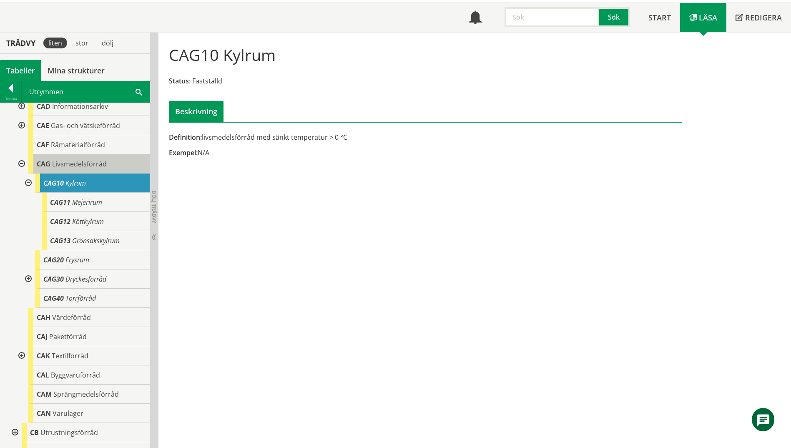
click at [66, 163] on span "Livsmedelsförråd" at bounding box center [79, 163] width 55 height 9
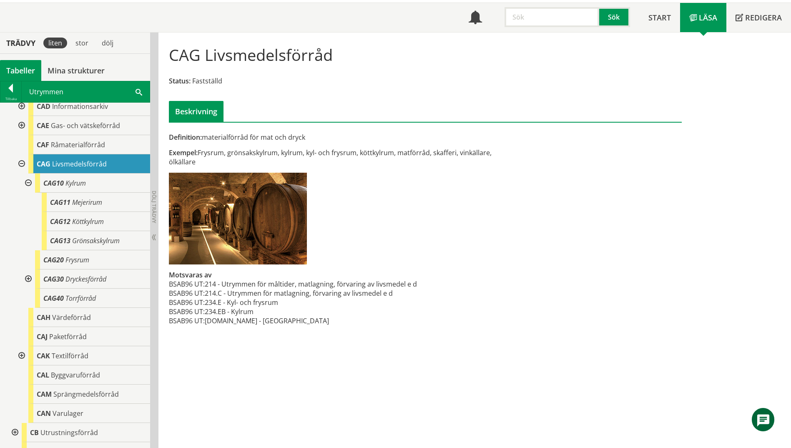
click at [27, 180] on div at bounding box center [27, 182] width 15 height 19
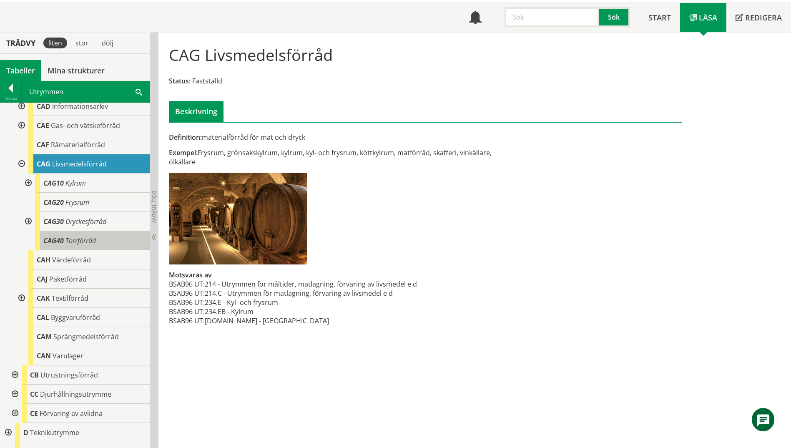
click at [84, 240] on span "Torrförråd" at bounding box center [80, 240] width 30 height 9
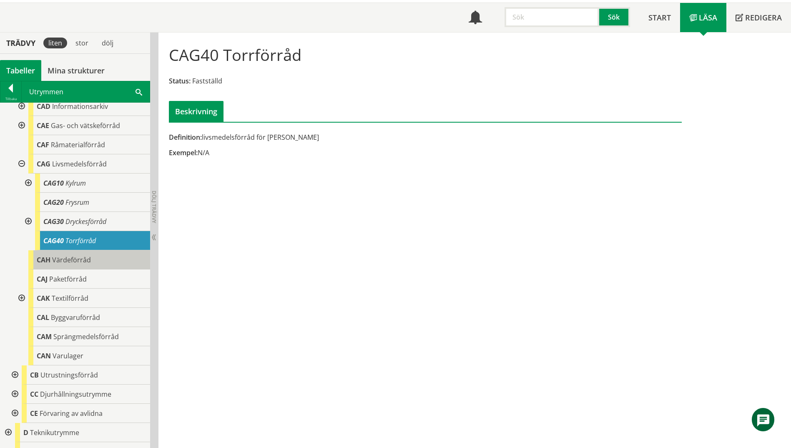
click at [89, 264] on div "CAH Värdeförråd" at bounding box center [89, 259] width 122 height 19
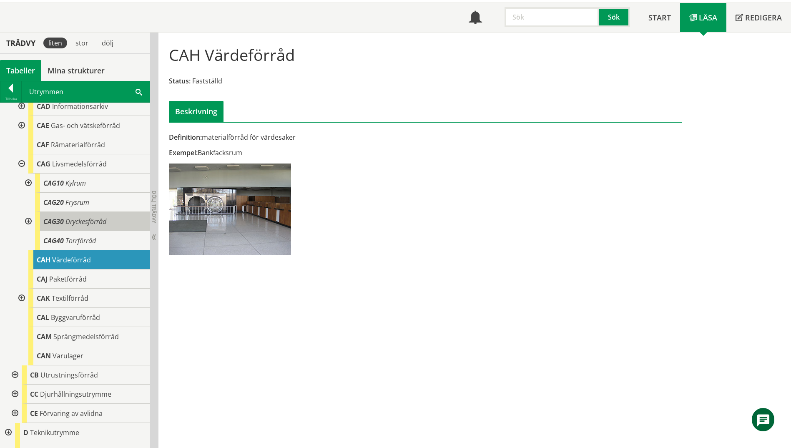
click at [83, 220] on span "Dryckesförråd" at bounding box center [85, 221] width 41 height 9
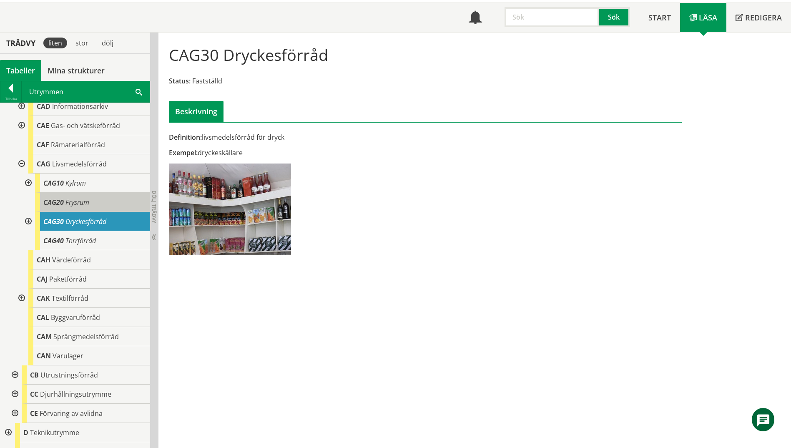
click at [82, 203] on span "Frysrum" at bounding box center [77, 202] width 24 height 9
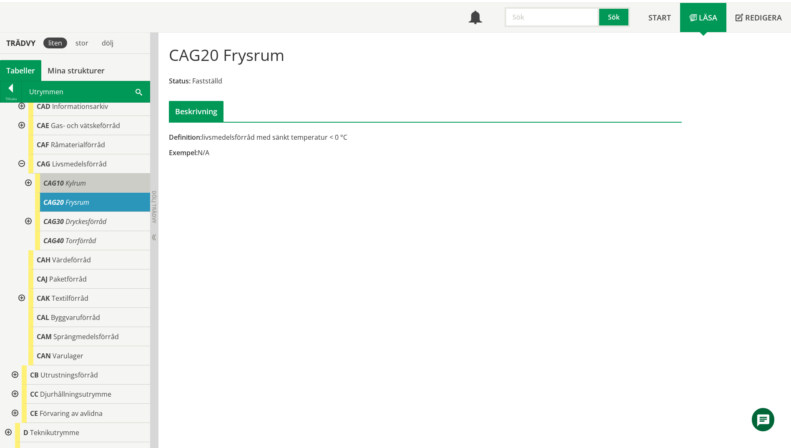
click at [82, 184] on span "Kylrum" at bounding box center [75, 182] width 20 height 9
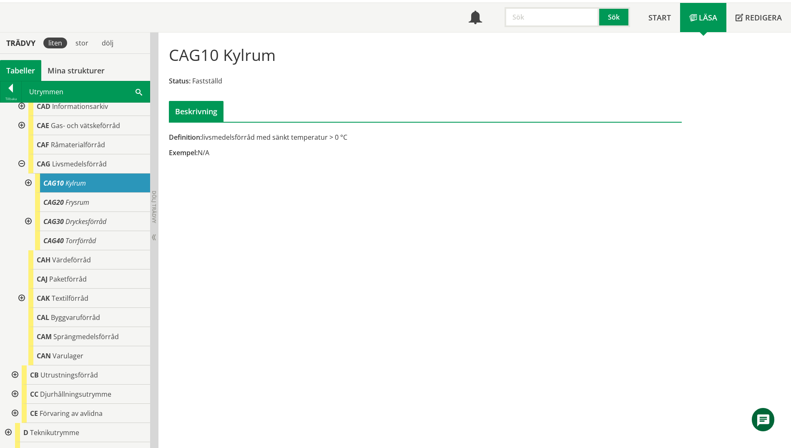
click at [138, 91] on span at bounding box center [138, 91] width 7 height 9
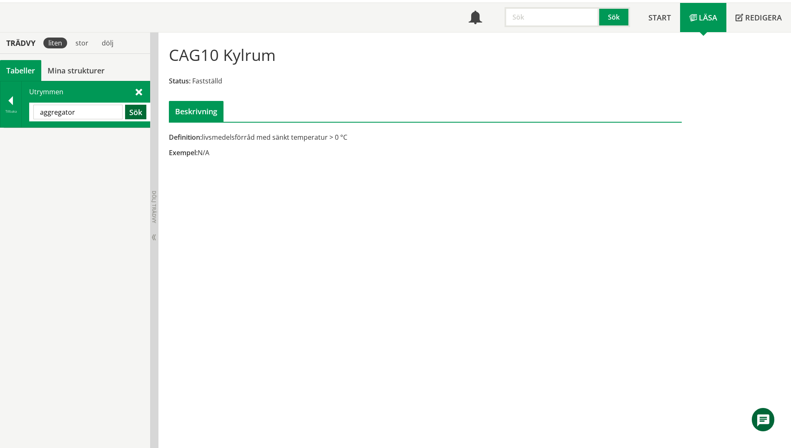
click at [144, 111] on button "Sök" at bounding box center [135, 112] width 21 height 15
click at [135, 112] on button "Sök" at bounding box center [135, 112] width 21 height 15
click at [103, 110] on input "aggregator" at bounding box center [77, 112] width 89 height 15
type input "aggregat"
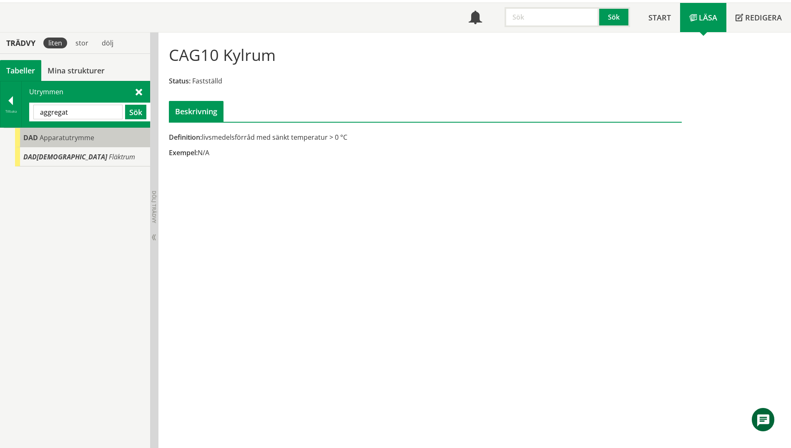
click at [50, 139] on span "Apparatutrymme" at bounding box center [67, 137] width 55 height 9
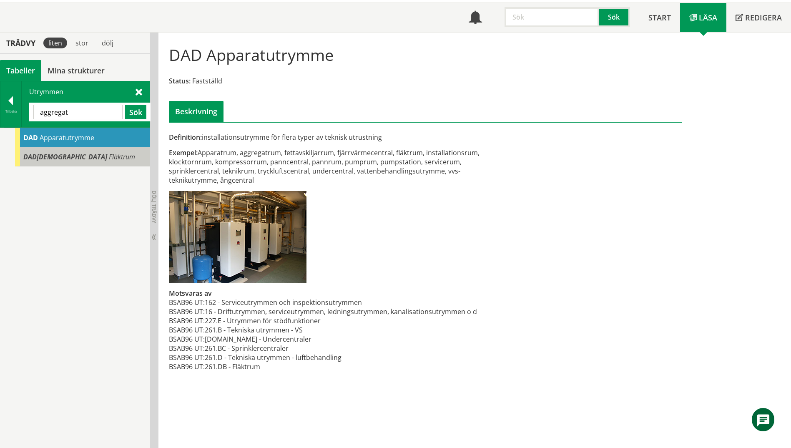
click at [73, 156] on div "DAD[DEMOGRAPHIC_DATA] Fläktrum" at bounding box center [82, 156] width 135 height 19
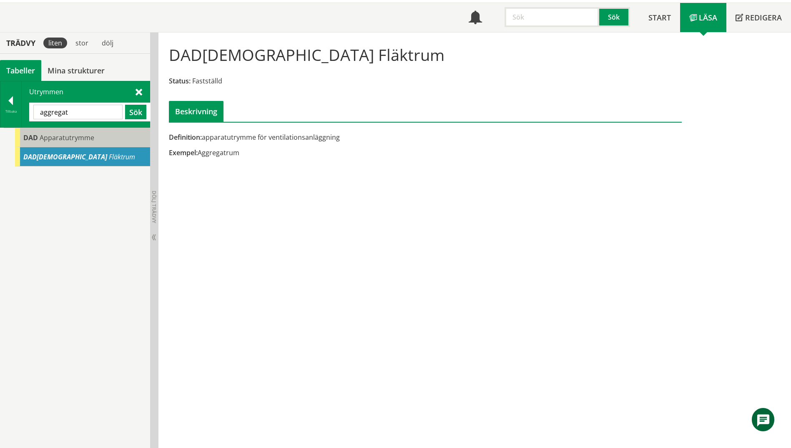
click at [84, 139] on span "Apparatutrymme" at bounding box center [67, 137] width 55 height 9
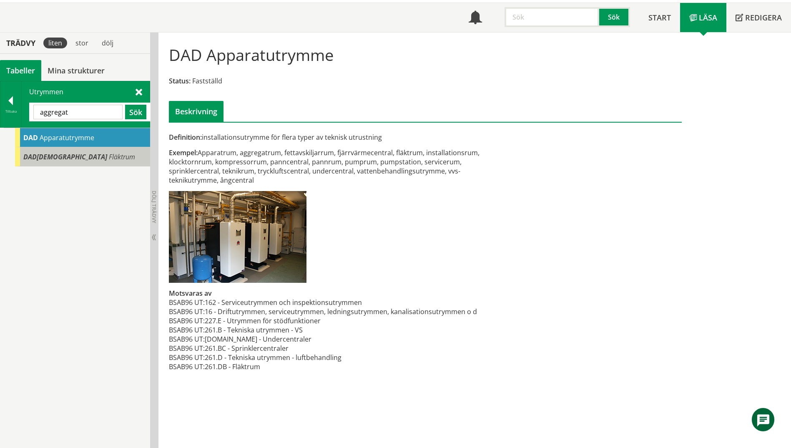
click at [84, 155] on div "DAD[DEMOGRAPHIC_DATA] Fläktrum" at bounding box center [82, 156] width 135 height 19
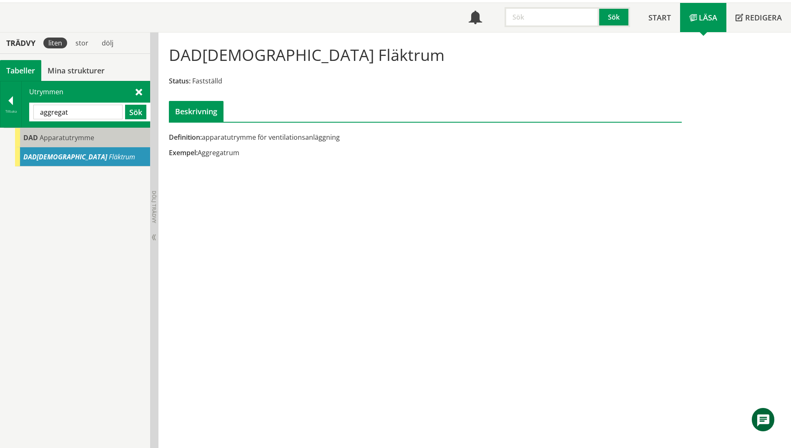
click at [95, 143] on div "DAD Apparatutrymme" at bounding box center [82, 137] width 135 height 19
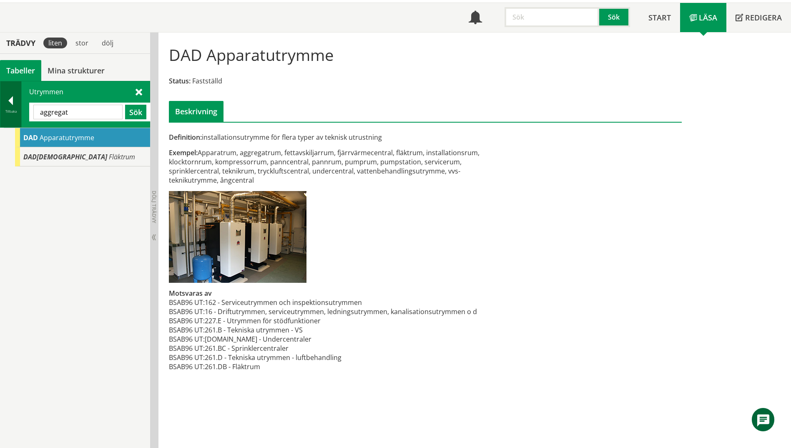
click at [5, 113] on div "Tillbaka" at bounding box center [10, 111] width 21 height 7
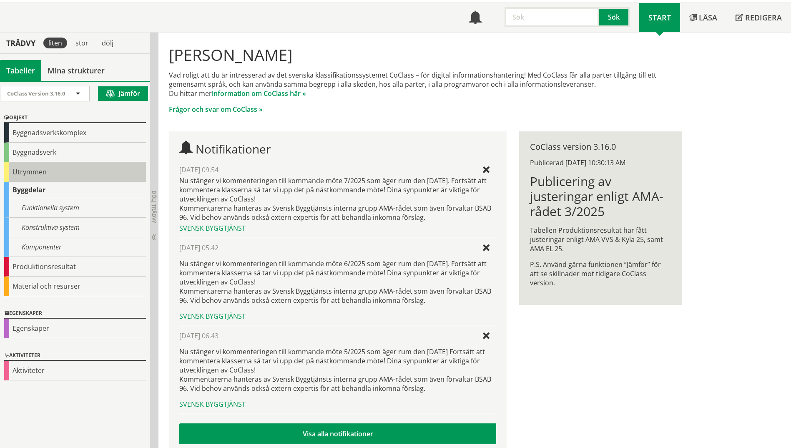
click at [17, 171] on div "Utrymmen" at bounding box center [75, 172] width 142 height 20
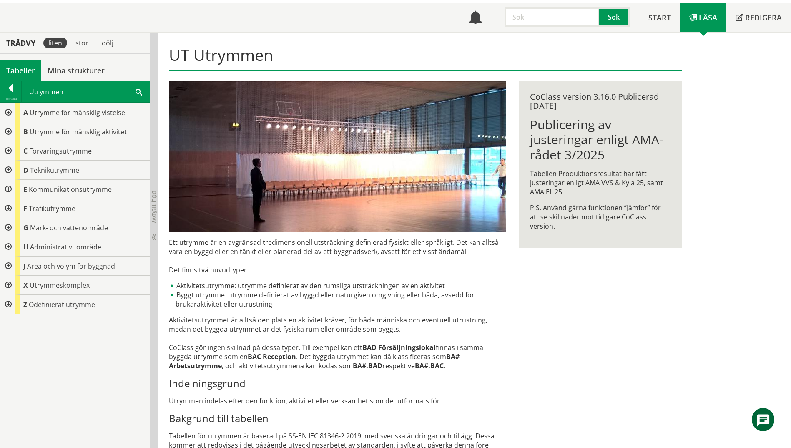
click at [8, 168] on div at bounding box center [7, 169] width 15 height 19
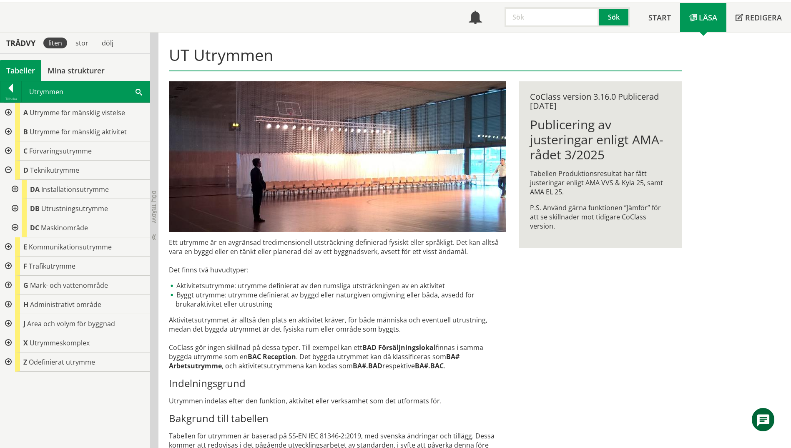
click at [15, 190] on div at bounding box center [14, 189] width 15 height 19
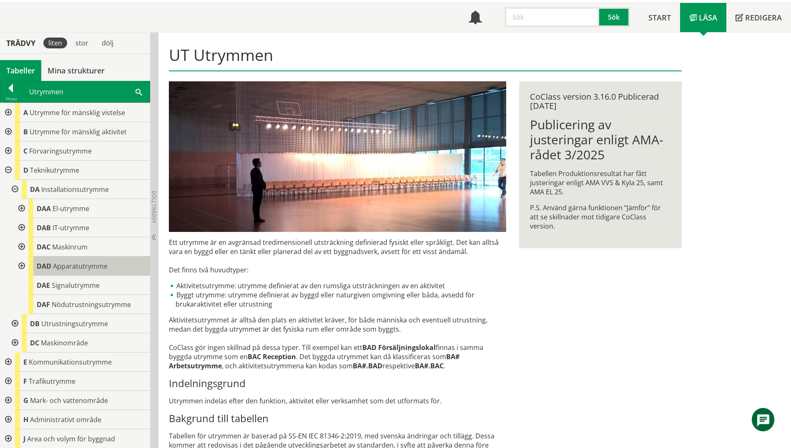
click at [78, 271] on div "DAD Apparatutrymme" at bounding box center [89, 265] width 122 height 19
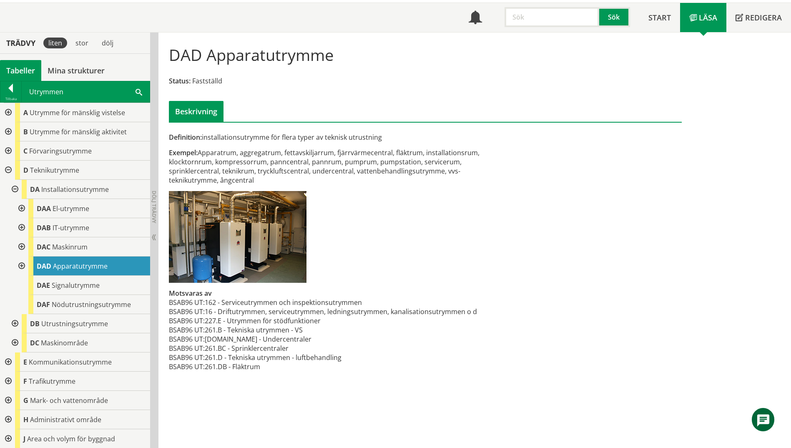
click at [136, 93] on span at bounding box center [138, 91] width 7 height 9
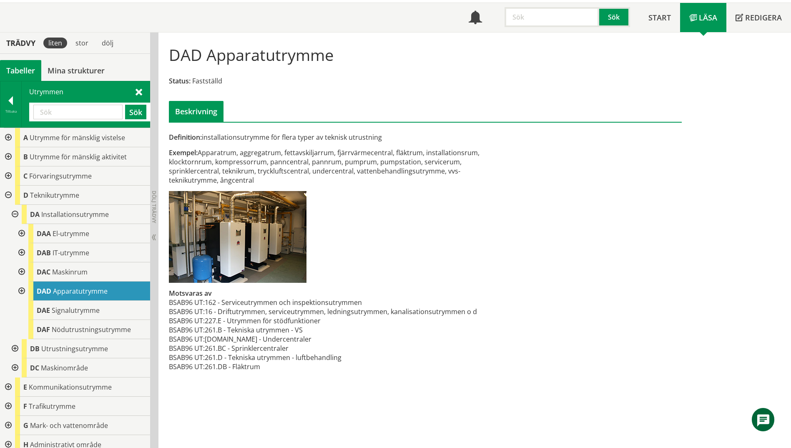
click at [81, 110] on input "text" at bounding box center [77, 112] width 89 height 15
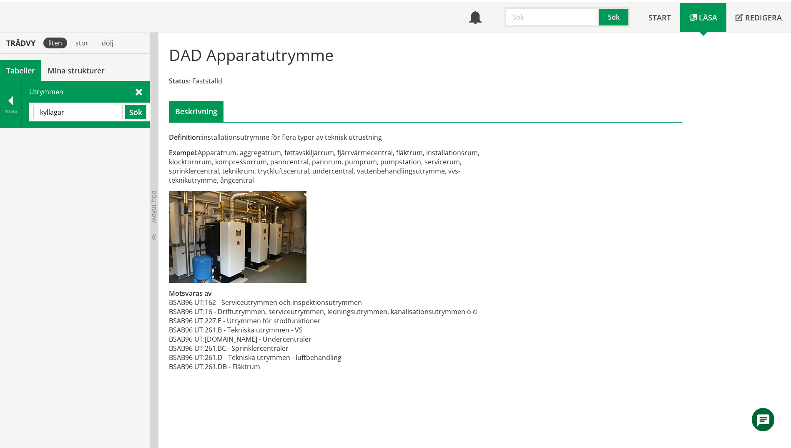
drag, startPoint x: 48, startPoint y: 110, endPoint x: 23, endPoint y: 110, distance: 24.6
click at [23, 110] on div "Utrymmen [GEOGRAPHIC_DATA] Sök" at bounding box center [86, 104] width 128 height 46
type input "lagar"
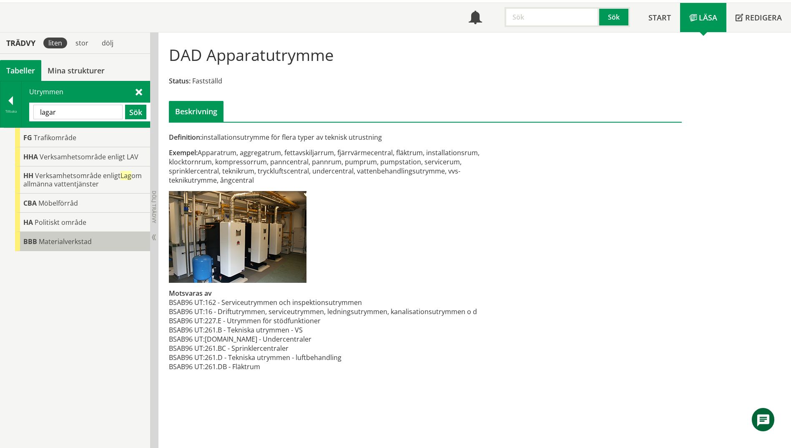
click at [53, 241] on span "Materialverkstad" at bounding box center [65, 241] width 53 height 9
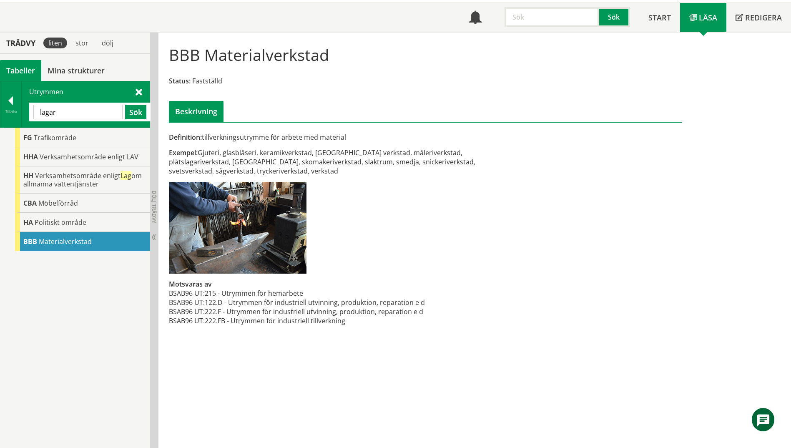
click at [53, 241] on span "Materialverkstad" at bounding box center [65, 241] width 53 height 9
click at [12, 103] on div at bounding box center [10, 102] width 21 height 12
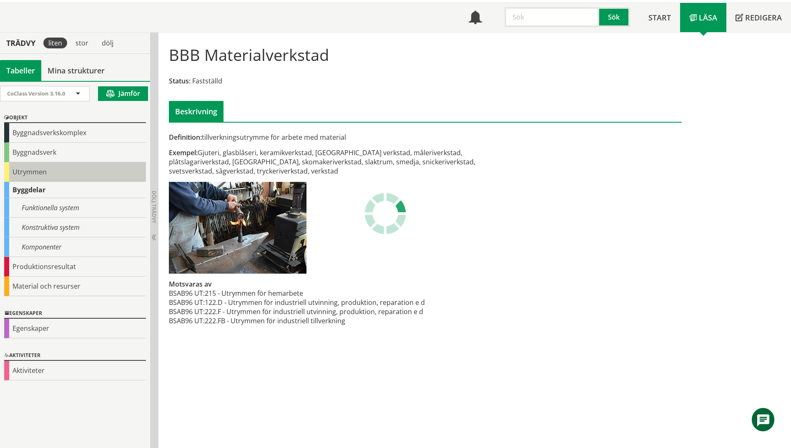
click at [28, 181] on div "Utrymmen" at bounding box center [75, 172] width 142 height 20
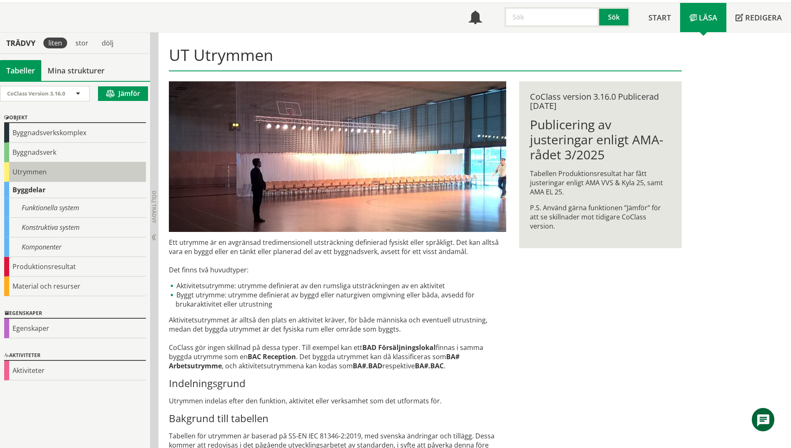
click at [30, 173] on div "Utrymmen" at bounding box center [75, 172] width 142 height 20
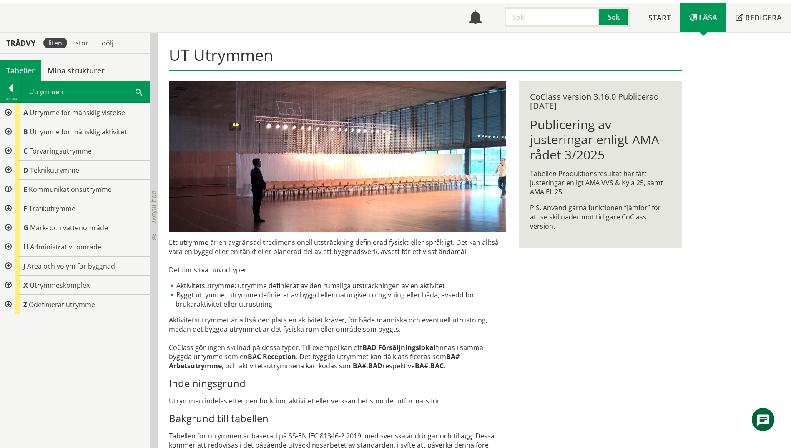
click at [8, 151] on div at bounding box center [7, 150] width 15 height 19
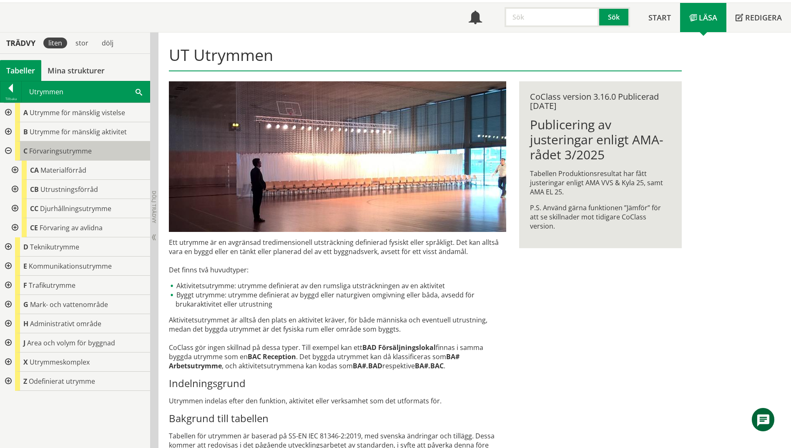
click at [74, 153] on span "Förvaringsutrymme" at bounding box center [60, 150] width 63 height 9
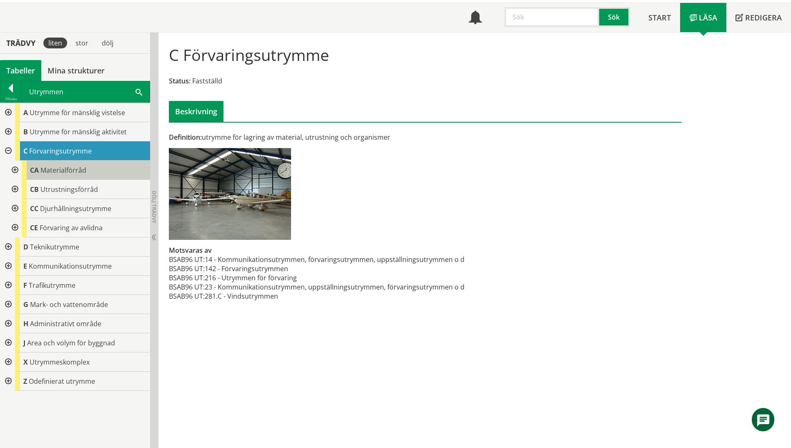
click at [84, 172] on span "Materialförråd" at bounding box center [63, 169] width 46 height 9
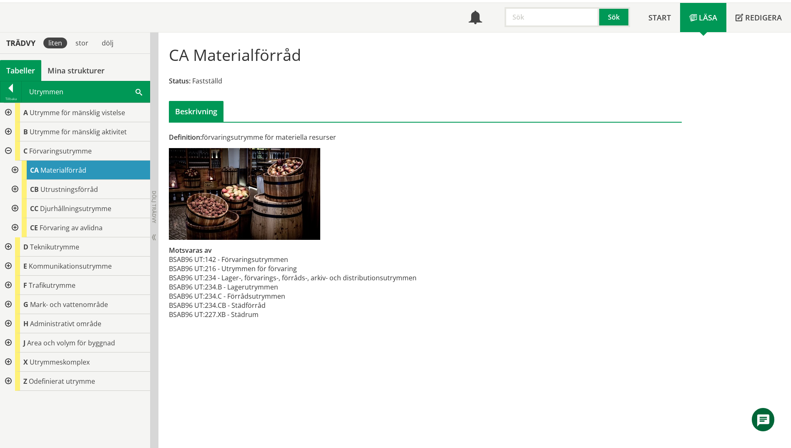
click at [13, 172] on div at bounding box center [14, 169] width 15 height 19
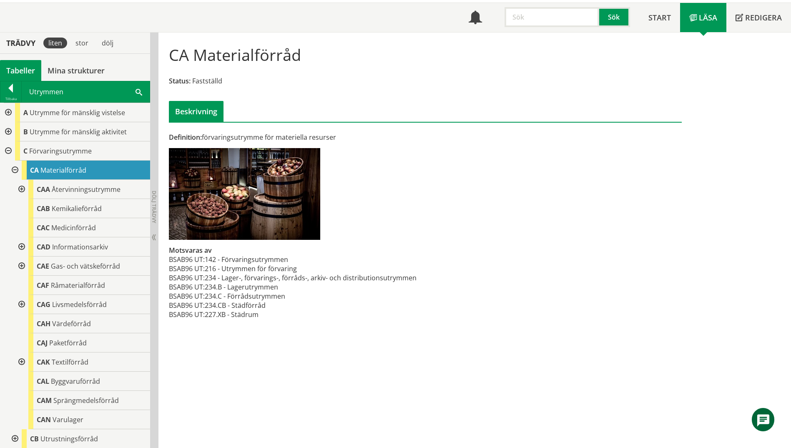
click at [135, 90] on span at bounding box center [138, 91] width 7 height 9
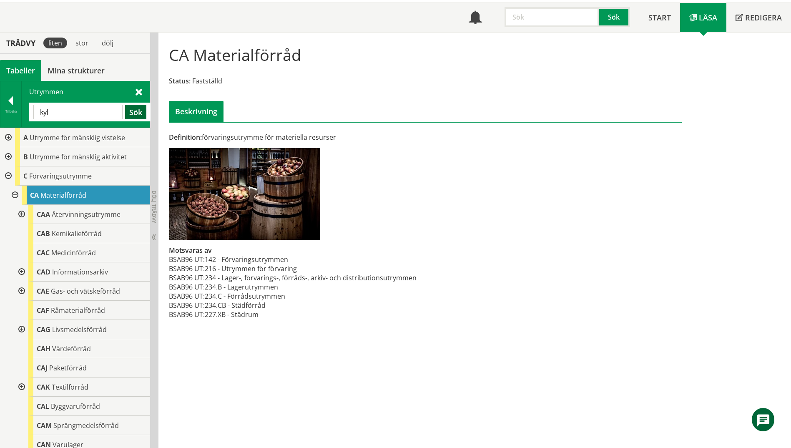
click at [137, 114] on button "Sök" at bounding box center [135, 112] width 21 height 15
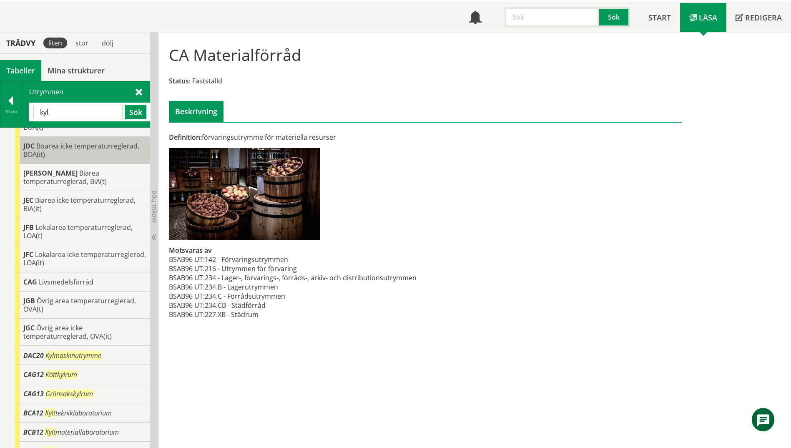
scroll to position [150, 0]
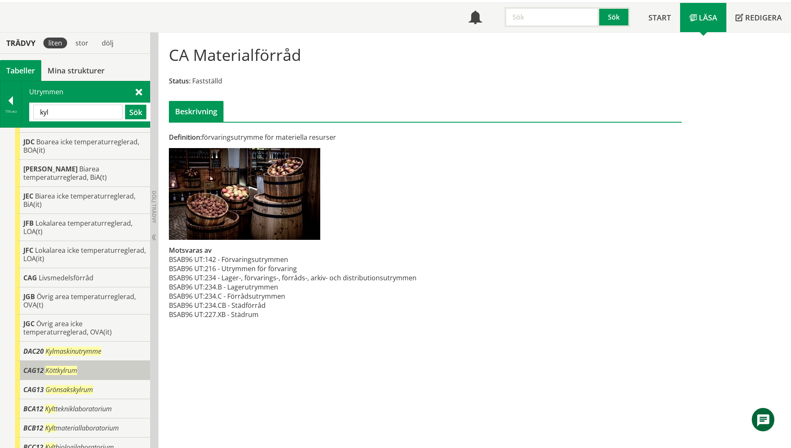
click at [98, 361] on div "CAG12 Köttkylrum" at bounding box center [82, 370] width 135 height 19
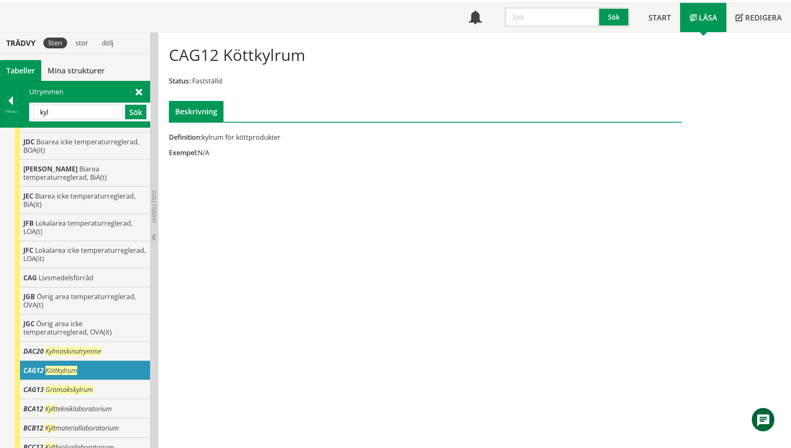
drag, startPoint x: 77, startPoint y: 108, endPoint x: 26, endPoint y: 113, distance: 50.6
click at [26, 113] on div "Utrymmen kyl Sök" at bounding box center [86, 104] width 128 height 46
type input "cag"
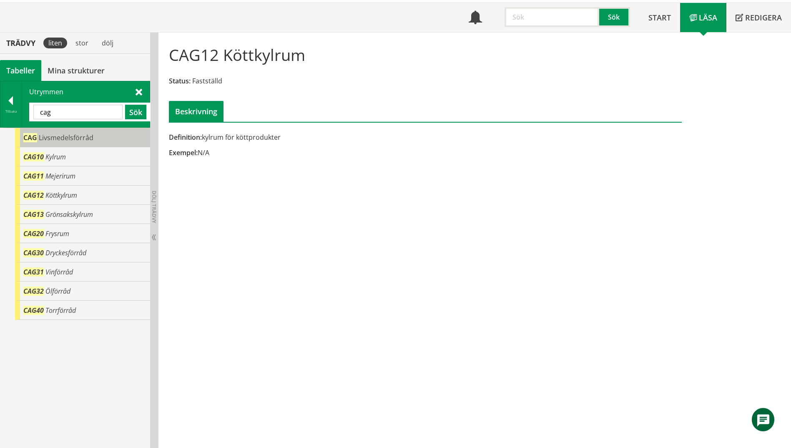
click at [36, 137] on span "CAG" at bounding box center [30, 137] width 14 height 9
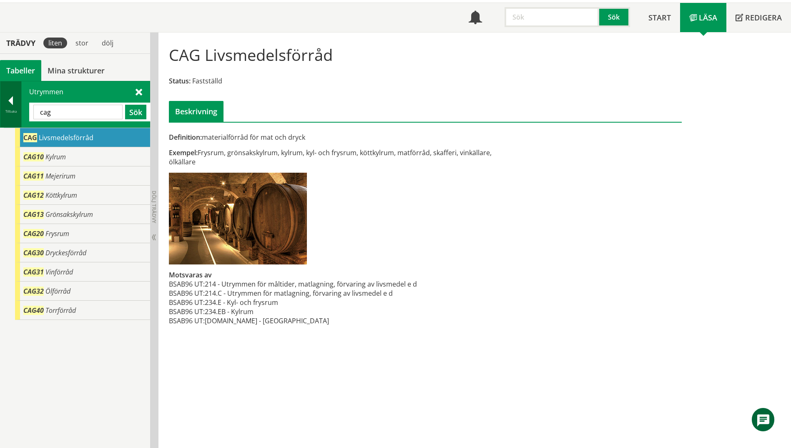
click at [8, 106] on div at bounding box center [10, 102] width 21 height 12
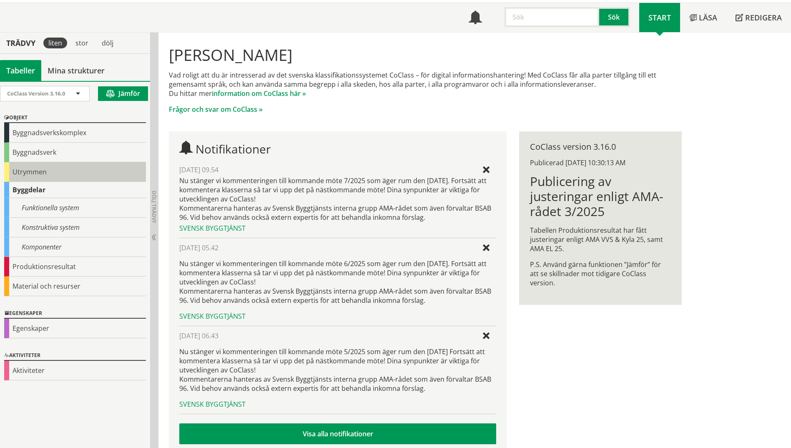
click at [18, 164] on div "Utrymmen" at bounding box center [75, 172] width 142 height 20
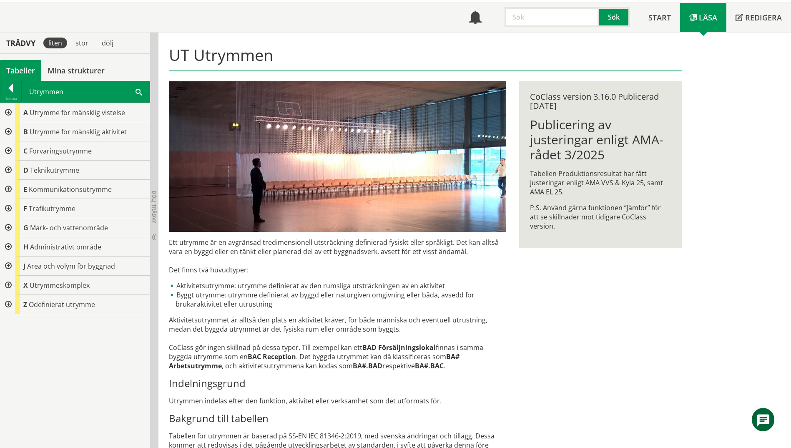
click at [9, 148] on div at bounding box center [7, 150] width 15 height 19
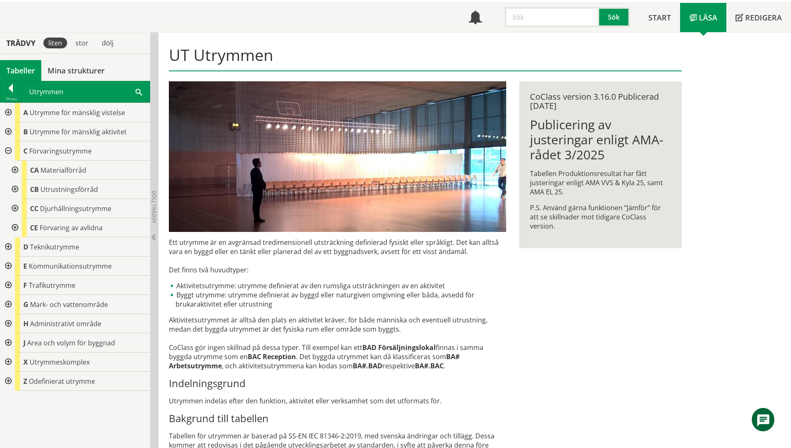
click at [15, 168] on div at bounding box center [14, 169] width 15 height 19
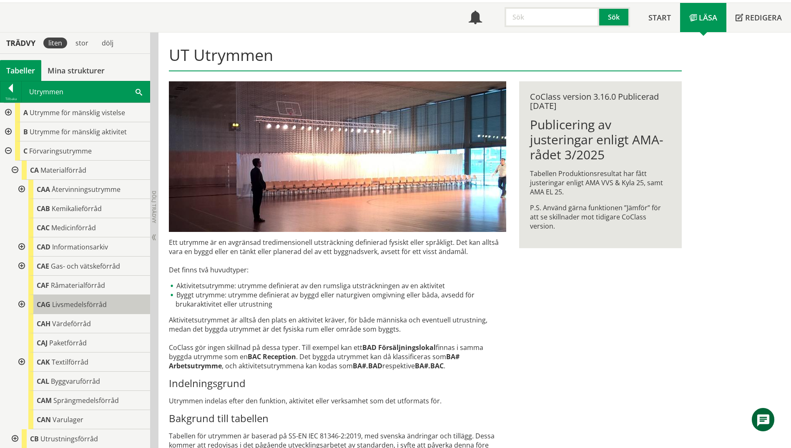
click at [67, 303] on span "Livsmedelsförråd" at bounding box center [79, 304] width 55 height 9
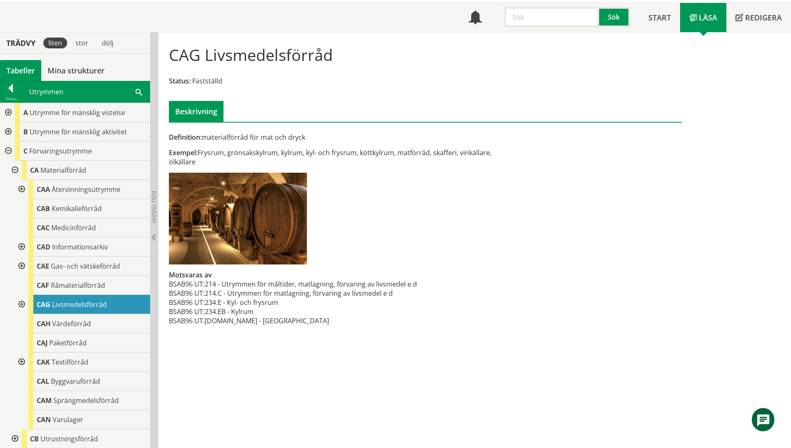
click at [139, 95] on span at bounding box center [138, 91] width 7 height 9
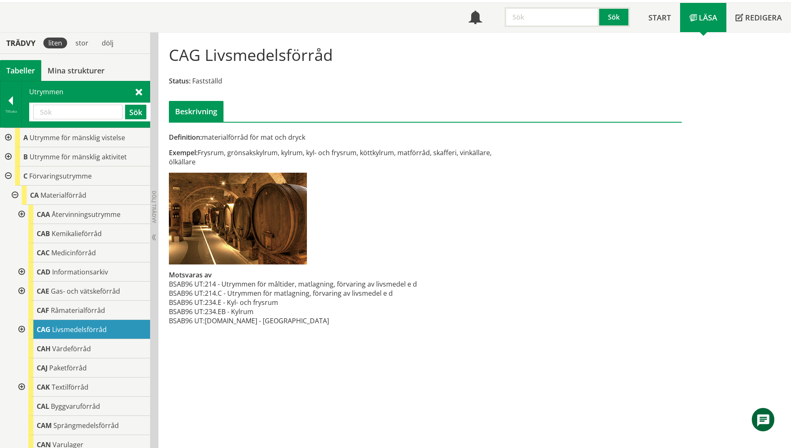
click at [96, 113] on input "text" at bounding box center [77, 112] width 89 height 15
type input "förråd"
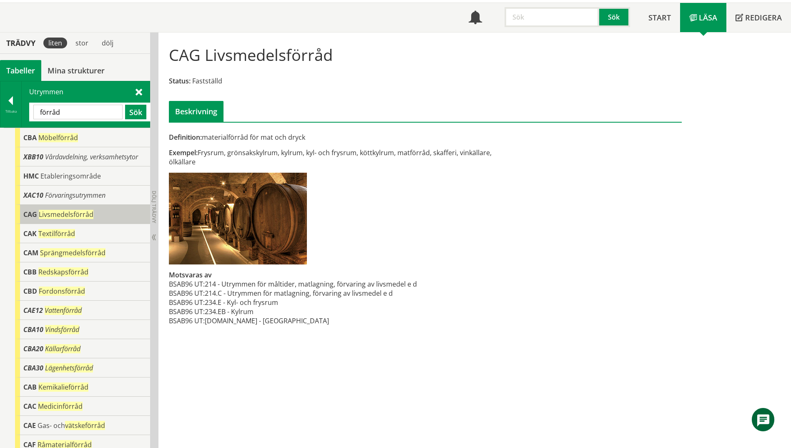
click at [45, 217] on span "Livsmedelsförråd" at bounding box center [66, 214] width 55 height 9
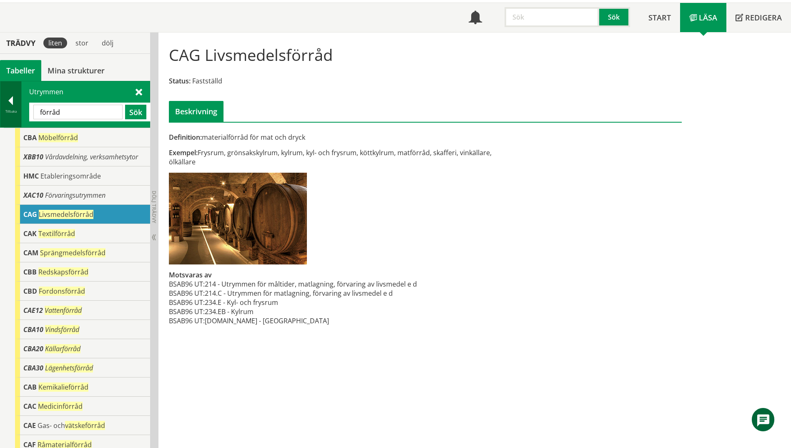
click at [8, 107] on div at bounding box center [10, 102] width 21 height 12
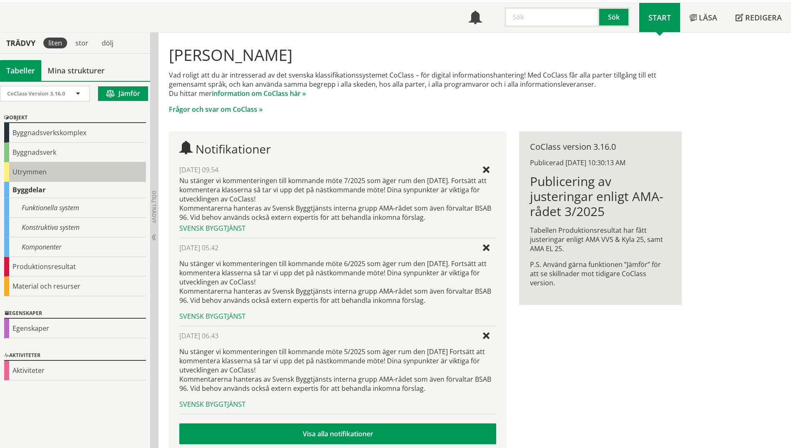
click at [26, 168] on div "Utrymmen" at bounding box center [75, 172] width 142 height 20
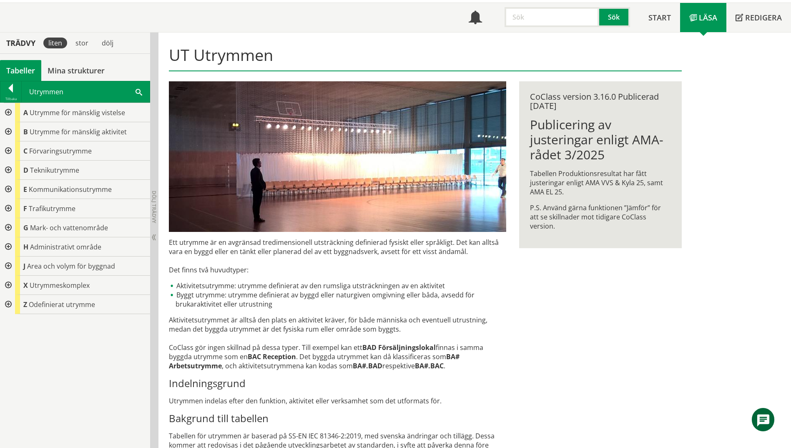
click at [8, 149] on div at bounding box center [7, 150] width 15 height 19
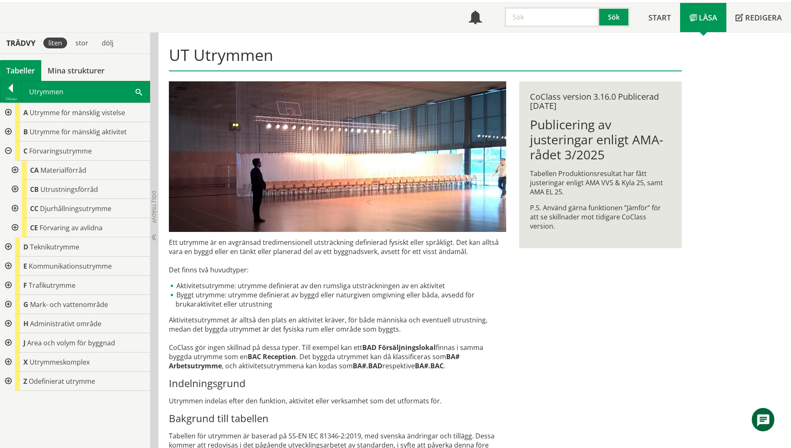
click at [15, 188] on div at bounding box center [14, 189] width 15 height 19
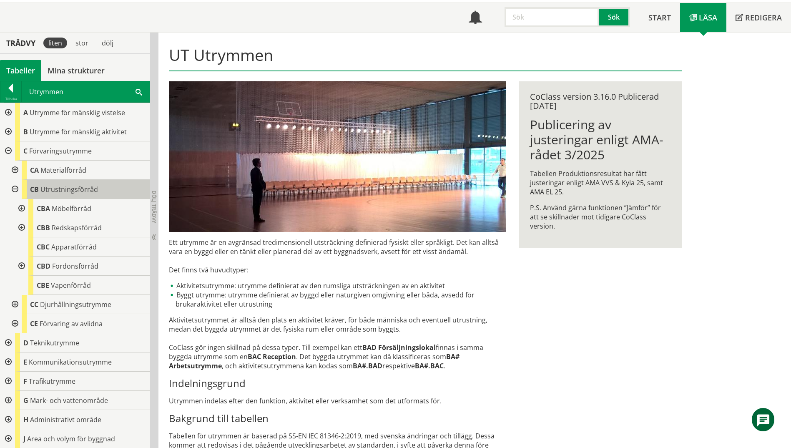
click at [74, 196] on div "CB Utrustningsförråd" at bounding box center [86, 189] width 128 height 19
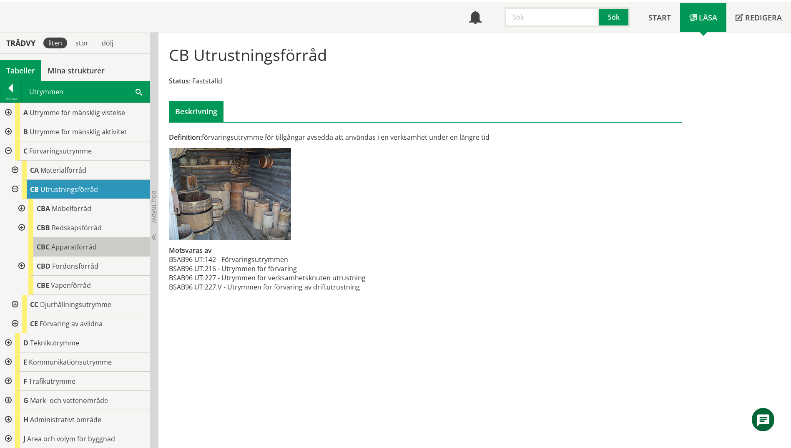
click at [95, 247] on span "Apparatförråd" at bounding box center [73, 246] width 45 height 9
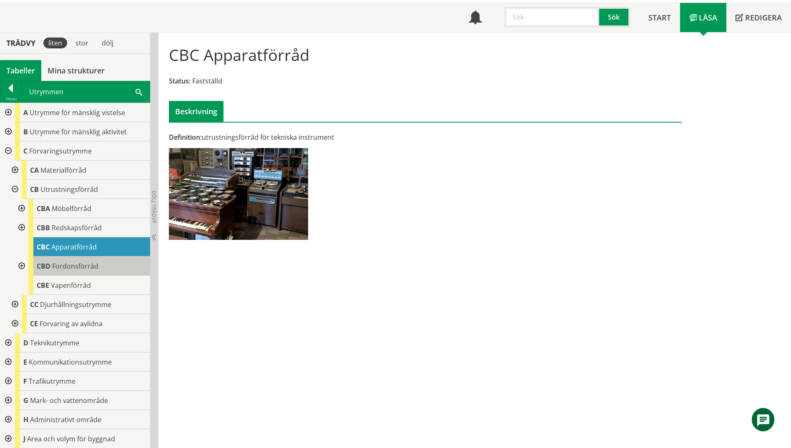
click at [103, 269] on div "CBD Fordonsförråd" at bounding box center [89, 265] width 122 height 19
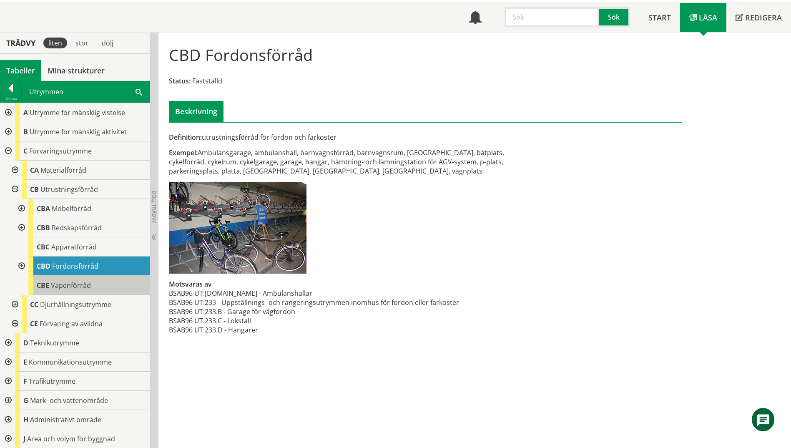
click at [101, 284] on div "CBE Vapenförråd" at bounding box center [89, 284] width 122 height 19
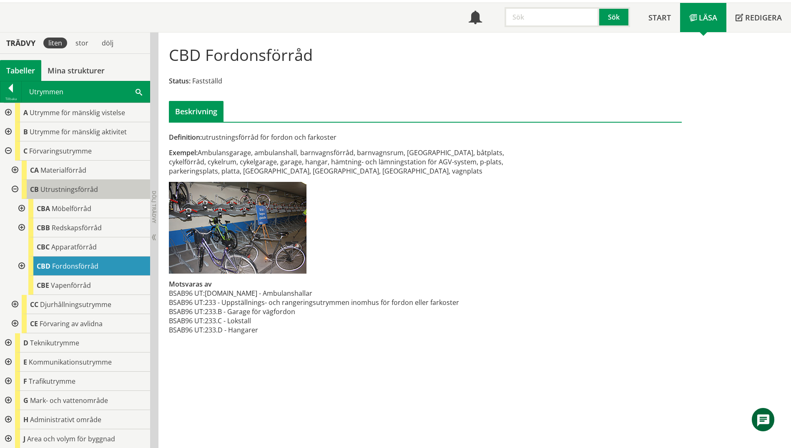
click at [73, 192] on span "Utrustningsförråd" at bounding box center [69, 189] width 58 height 9
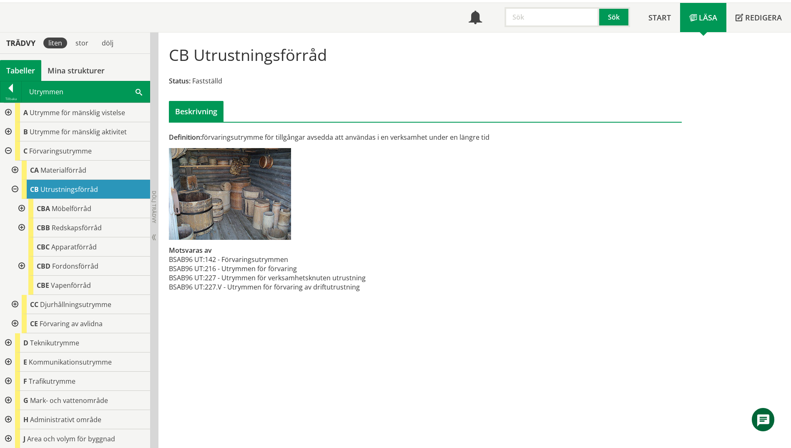
click at [141, 93] on span at bounding box center [138, 91] width 7 height 9
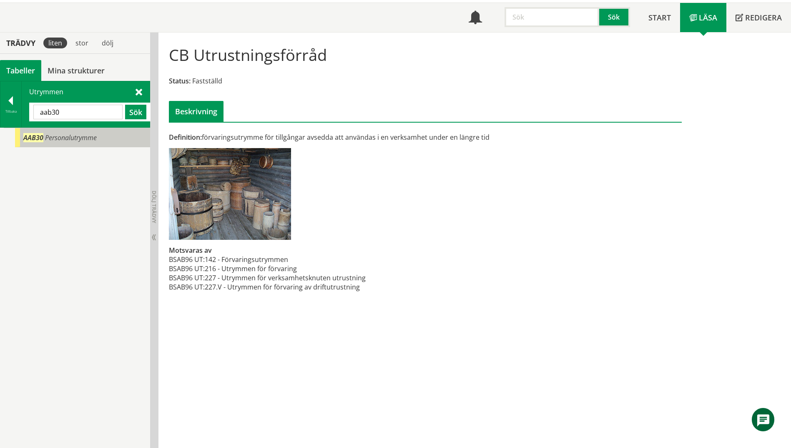
click at [45, 141] on span "Personalutrymme" at bounding box center [71, 137] width 52 height 9
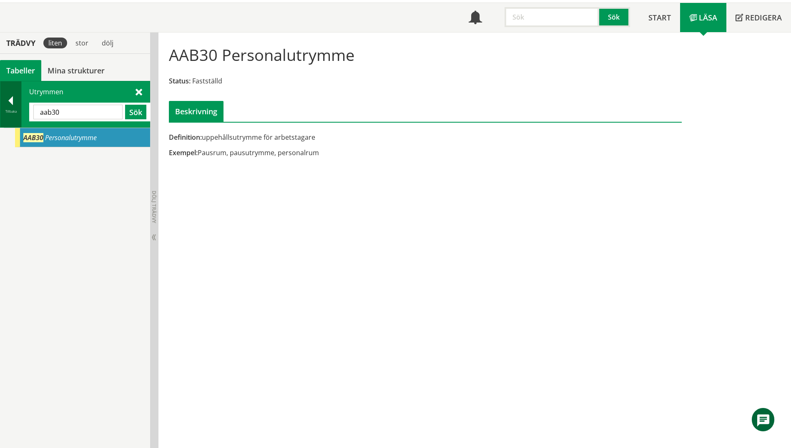
drag, startPoint x: 67, startPoint y: 112, endPoint x: 11, endPoint y: 103, distance: 56.9
click at [11, 103] on div "Tillbaka Utrymmen aab30 Sök" at bounding box center [75, 104] width 150 height 47
click at [58, 112] on input "aab30" at bounding box center [77, 112] width 89 height 15
click at [50, 113] on input "aab30" at bounding box center [77, 112] width 89 height 15
click at [130, 109] on button "Sök" at bounding box center [135, 112] width 21 height 15
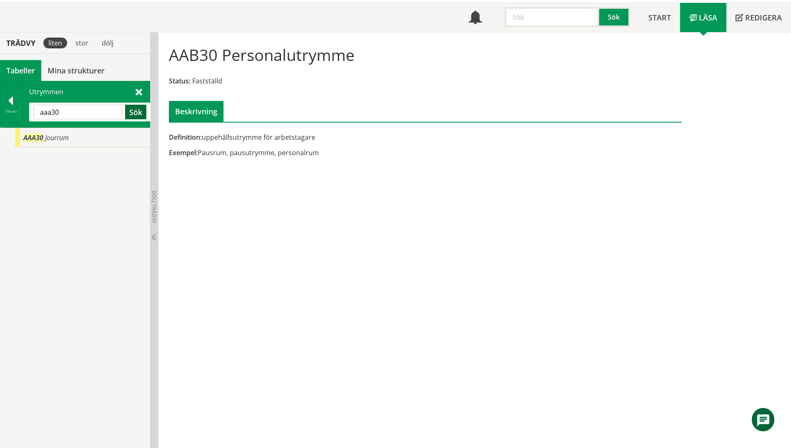
click at [136, 112] on button "Sök" at bounding box center [135, 112] width 21 height 15
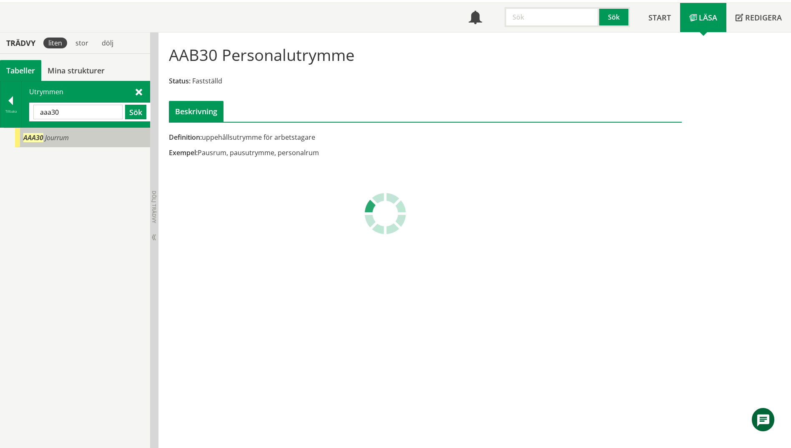
click at [75, 138] on div "AAA30 Jourrum" at bounding box center [82, 137] width 135 height 19
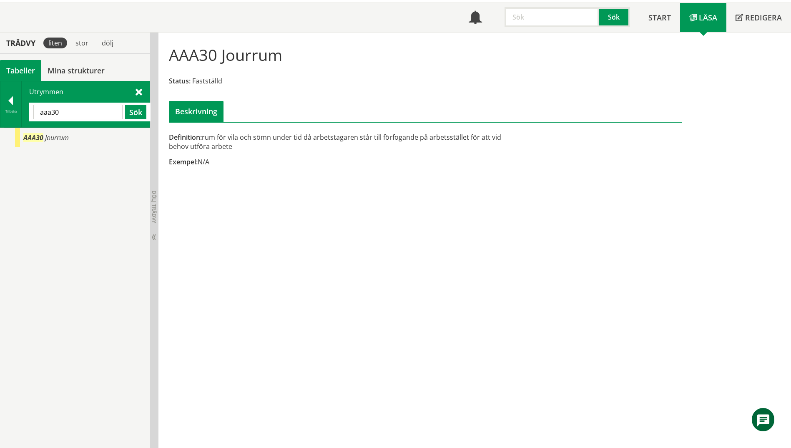
drag, startPoint x: 95, startPoint y: 114, endPoint x: 28, endPoint y: 113, distance: 67.1
click at [28, 113] on div "Utrymmen aaa30 Sök" at bounding box center [86, 104] width 128 height 46
type input "väntrum"
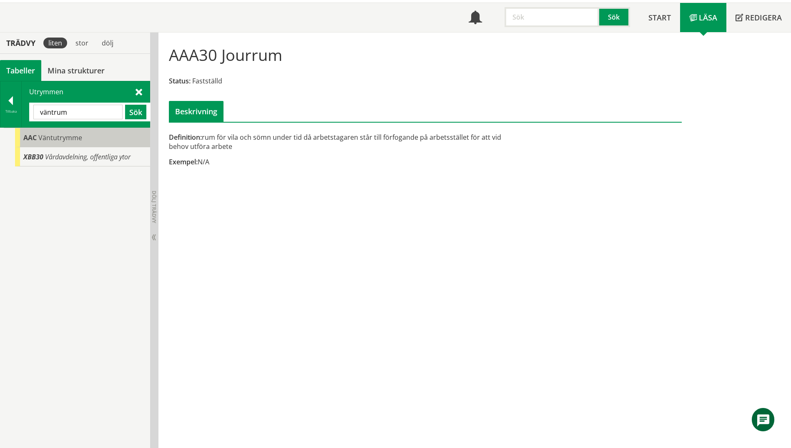
click at [40, 138] on span "Väntutrymme" at bounding box center [60, 137] width 44 height 9
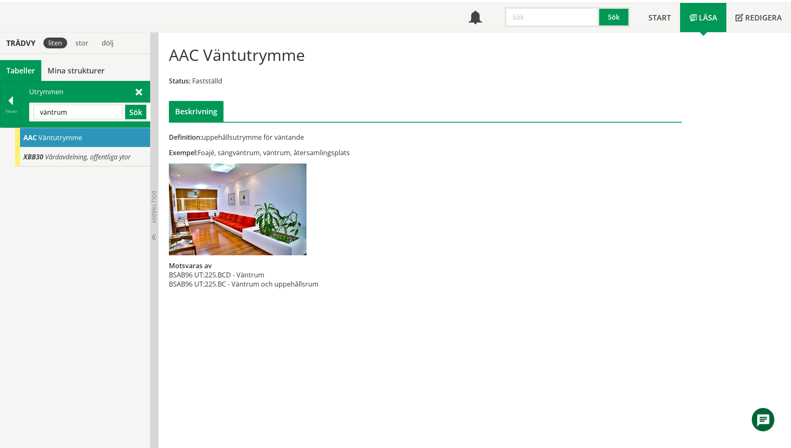
drag, startPoint x: 80, startPoint y: 110, endPoint x: 32, endPoint y: 111, distance: 47.9
click at [32, 111] on div "väntrum Sök" at bounding box center [89, 112] width 121 height 19
click at [7, 98] on div at bounding box center [10, 102] width 21 height 12
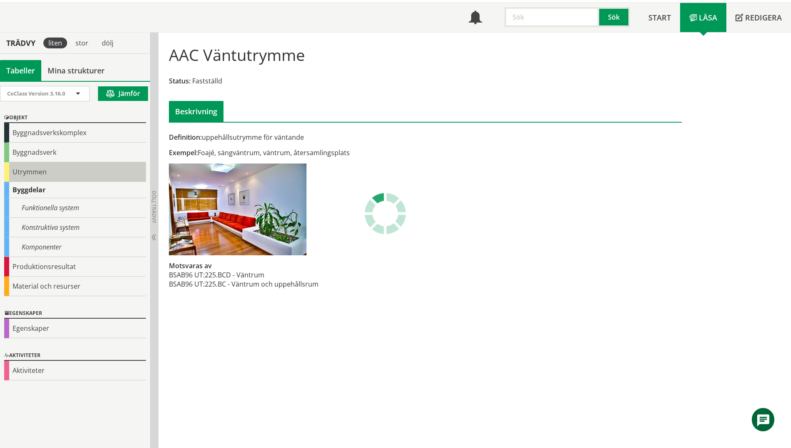
click at [15, 174] on div "Utrymmen" at bounding box center [75, 172] width 142 height 20
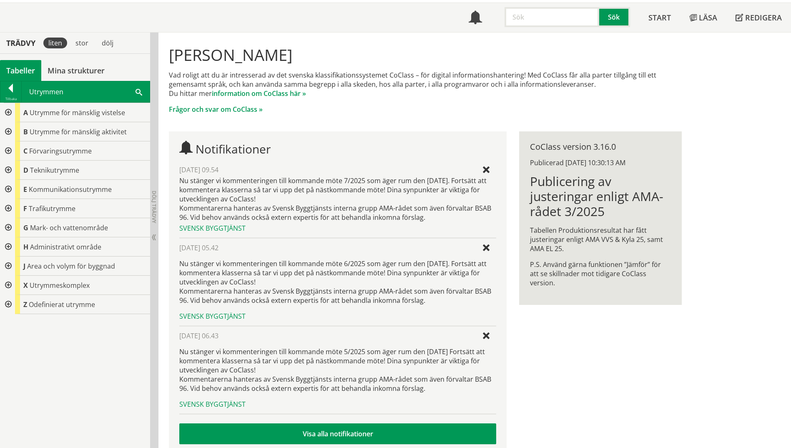
click at [15, 174] on div at bounding box center [7, 169] width 15 height 19
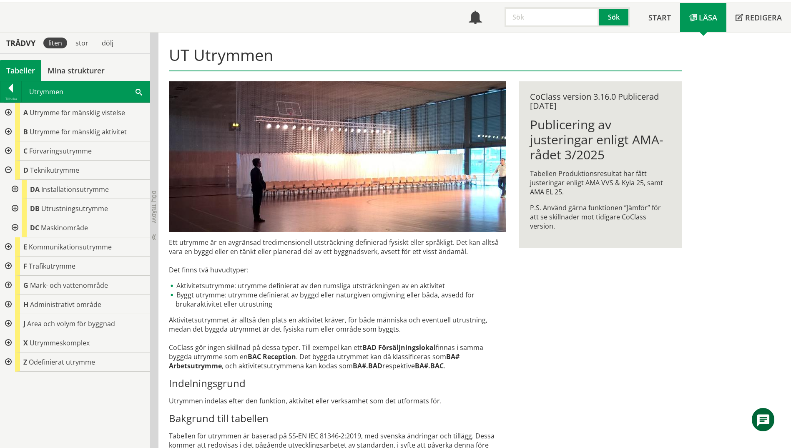
click at [11, 113] on div at bounding box center [7, 112] width 15 height 19
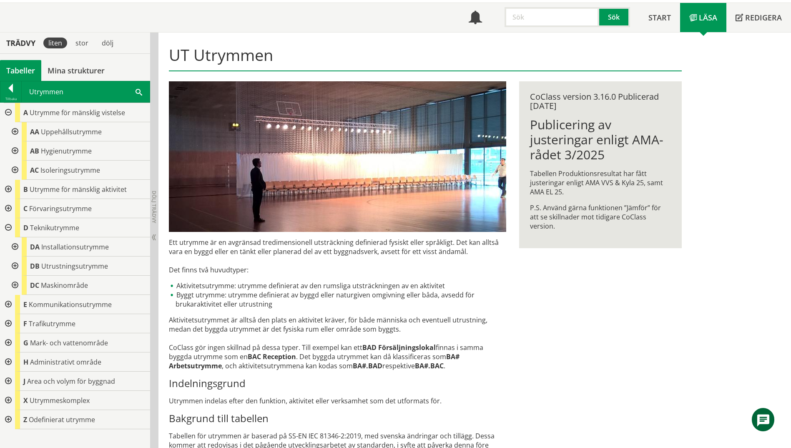
click at [12, 131] on div at bounding box center [14, 131] width 15 height 19
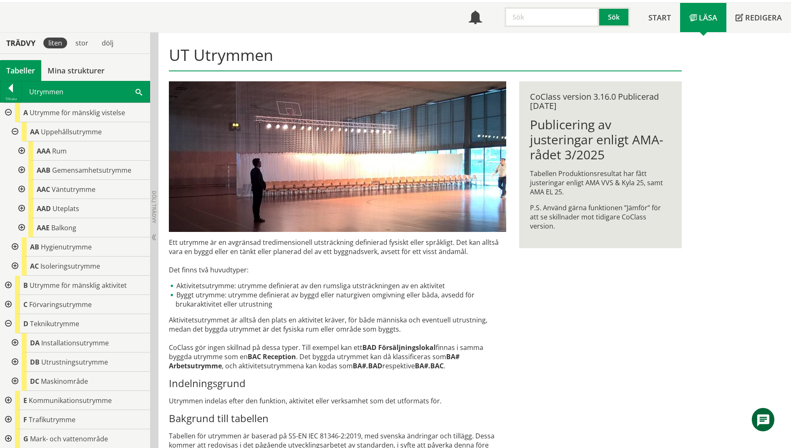
click at [20, 148] on div at bounding box center [20, 150] width 15 height 19
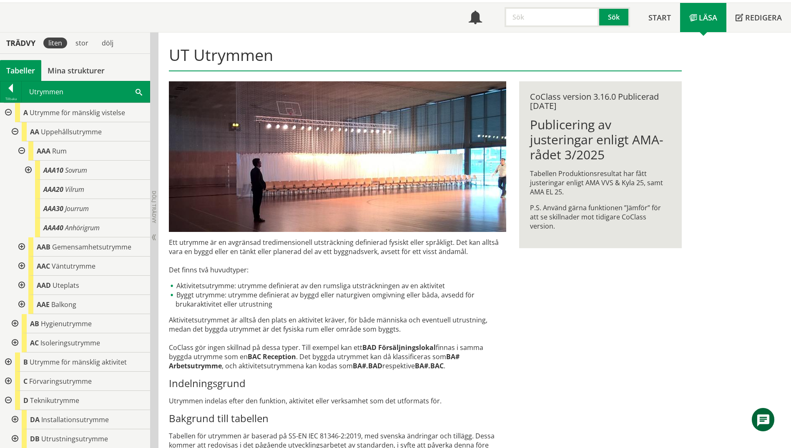
click at [23, 150] on div at bounding box center [20, 150] width 15 height 19
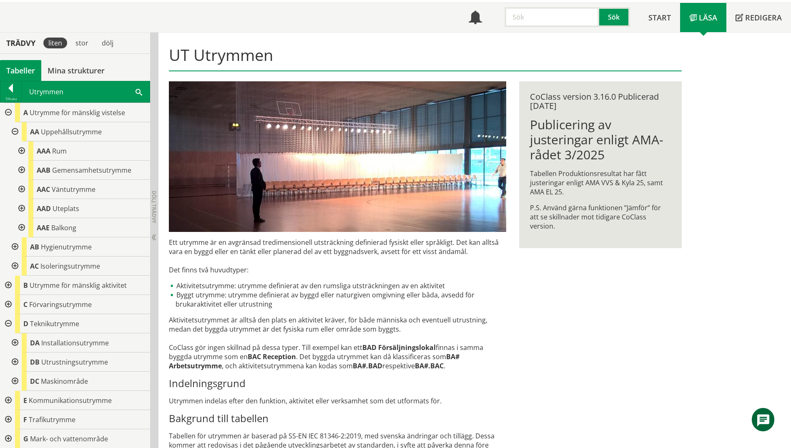
click at [22, 170] on div at bounding box center [20, 169] width 15 height 19
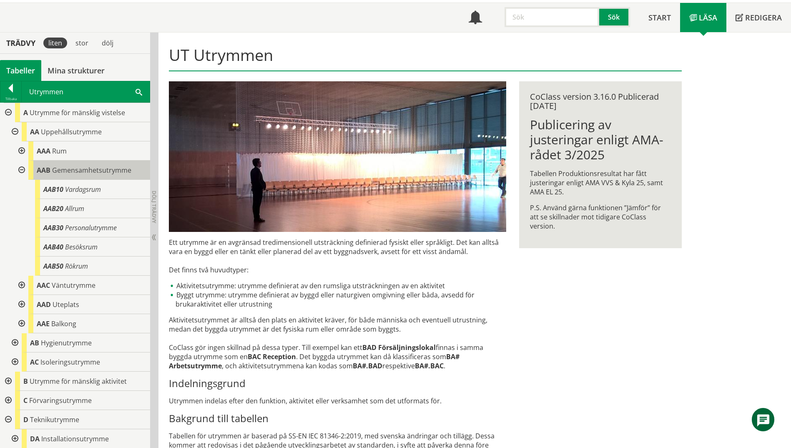
click at [111, 168] on span "Gemensamhetsutrymme" at bounding box center [91, 169] width 79 height 9
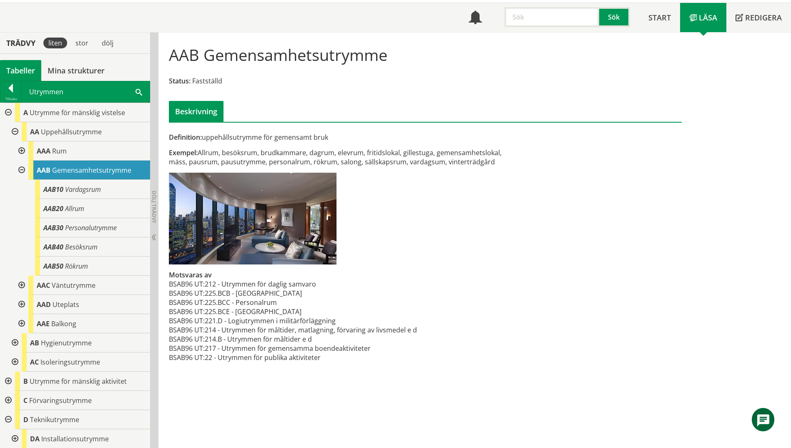
click at [137, 92] on span at bounding box center [138, 91] width 7 height 9
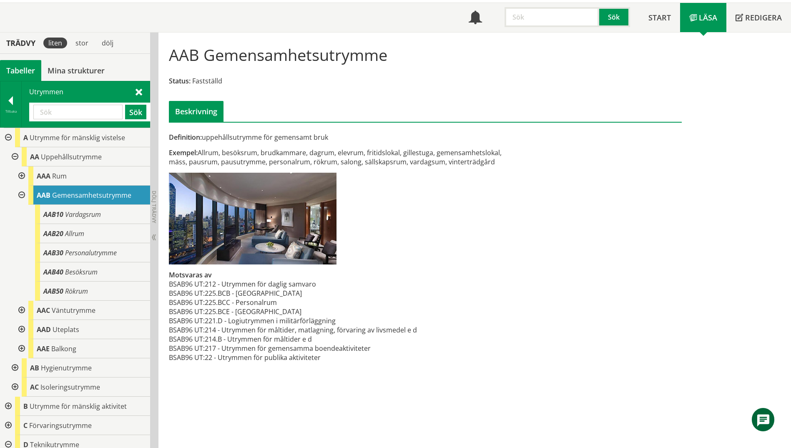
paste input "FILMRUM"
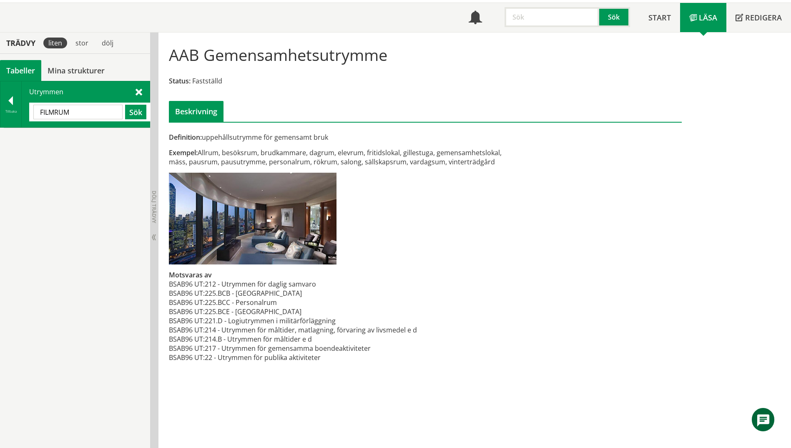
drag, startPoint x: 80, startPoint y: 113, endPoint x: 25, endPoint y: 116, distance: 54.7
click at [25, 116] on div "Utrymmen FILMRUM Sök" at bounding box center [86, 104] width 128 height 46
paste input "ilterrum"
type input "Filter"
click at [17, 112] on div "Tillbaka" at bounding box center [10, 111] width 21 height 7
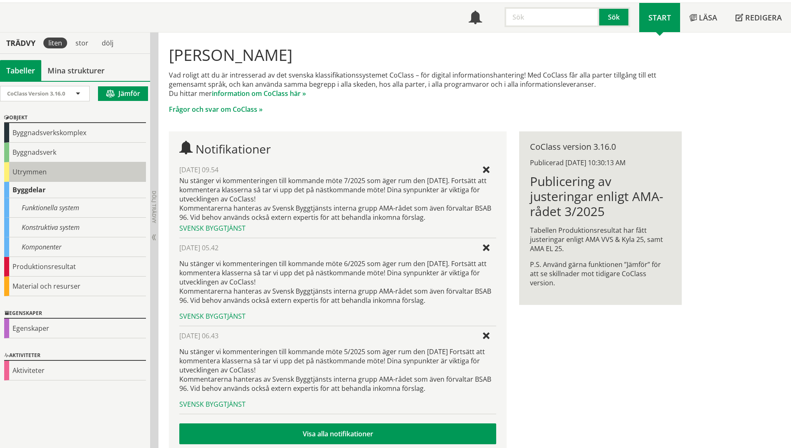
click at [21, 178] on div "Utrymmen" at bounding box center [75, 172] width 142 height 20
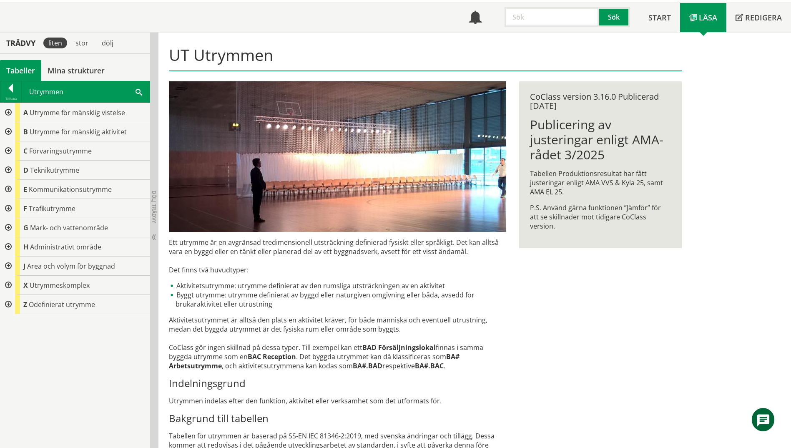
click at [8, 169] on div at bounding box center [7, 169] width 15 height 19
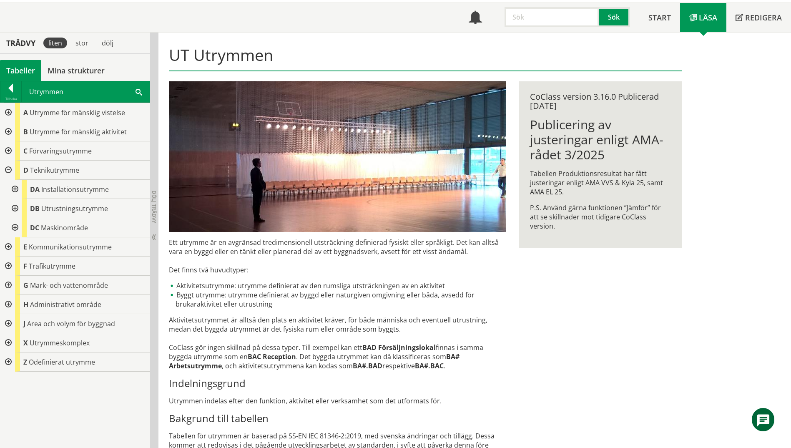
click at [13, 187] on div at bounding box center [14, 189] width 15 height 19
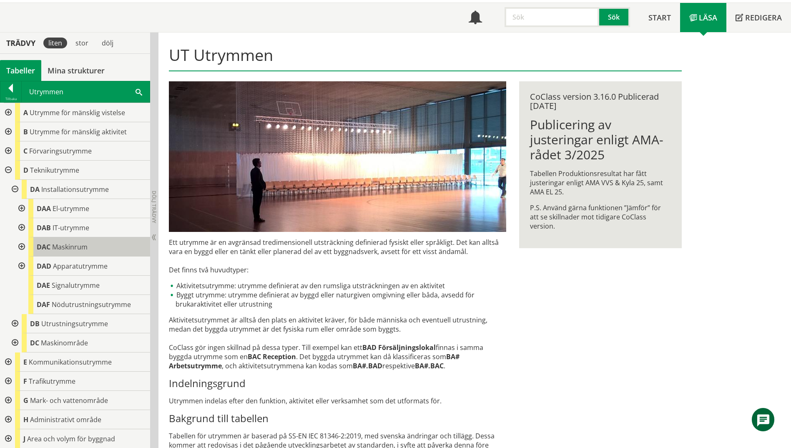
click at [50, 243] on span "DAC" at bounding box center [44, 246] width 14 height 9
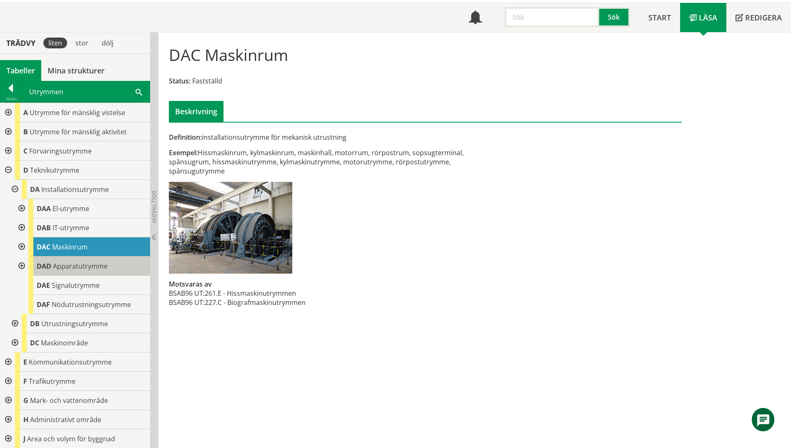
click at [63, 263] on span "Apparatutrymme" at bounding box center [80, 265] width 55 height 9
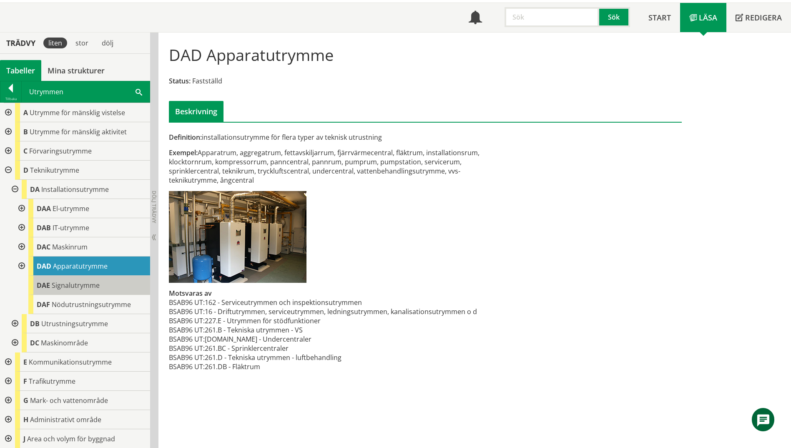
click at [81, 284] on span "Signalutrymme" at bounding box center [76, 284] width 48 height 9
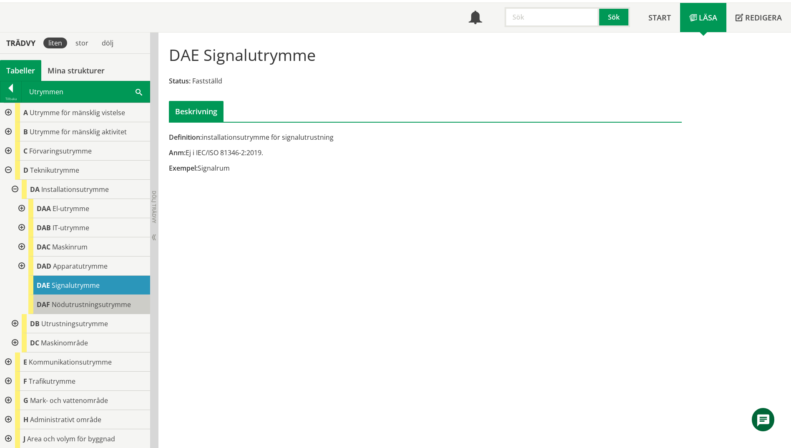
click at [75, 308] on span "Nödutrustningsutrymme" at bounding box center [91, 304] width 79 height 9
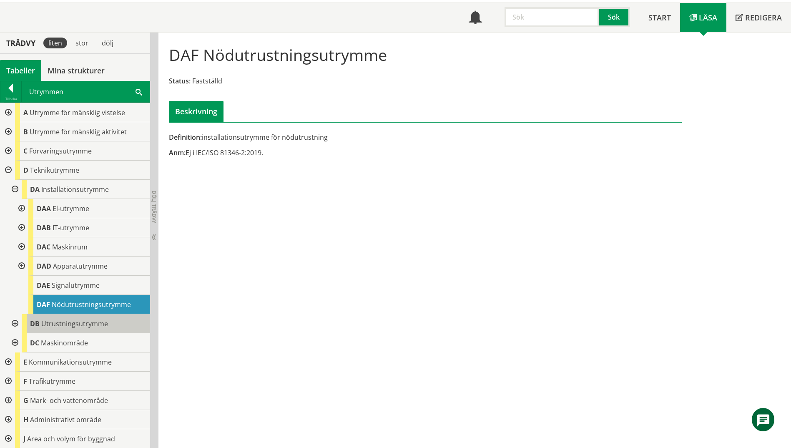
click at [68, 322] on span "Utrustningsutrymme" at bounding box center [74, 323] width 67 height 9
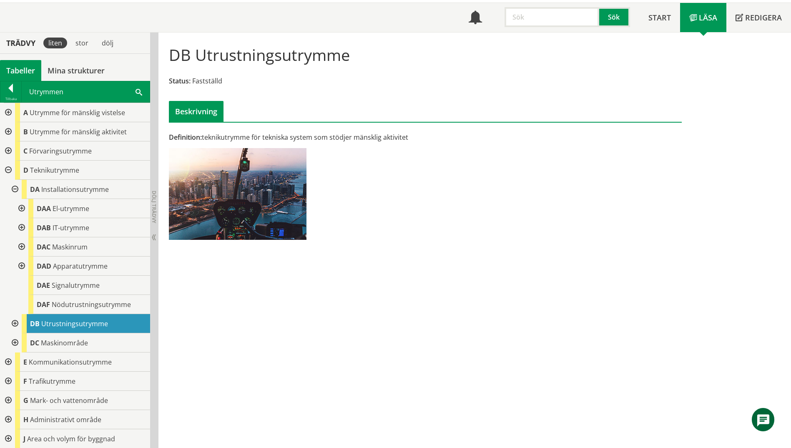
click at [21, 323] on div at bounding box center [14, 323] width 15 height 19
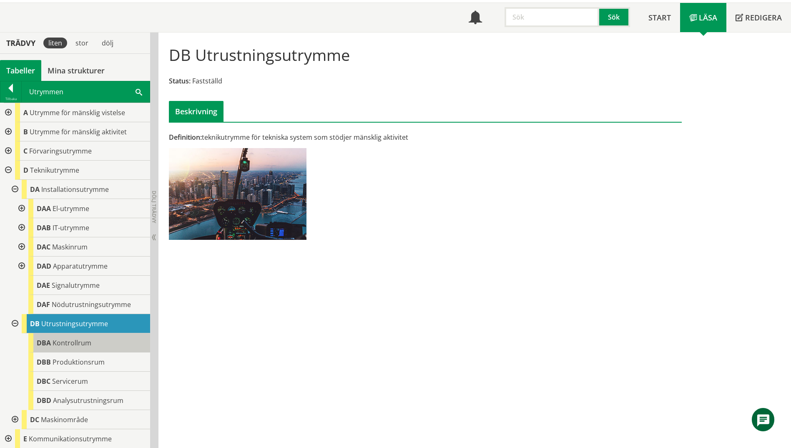
click at [81, 343] on span "Kontrollrum" at bounding box center [72, 342] width 39 height 9
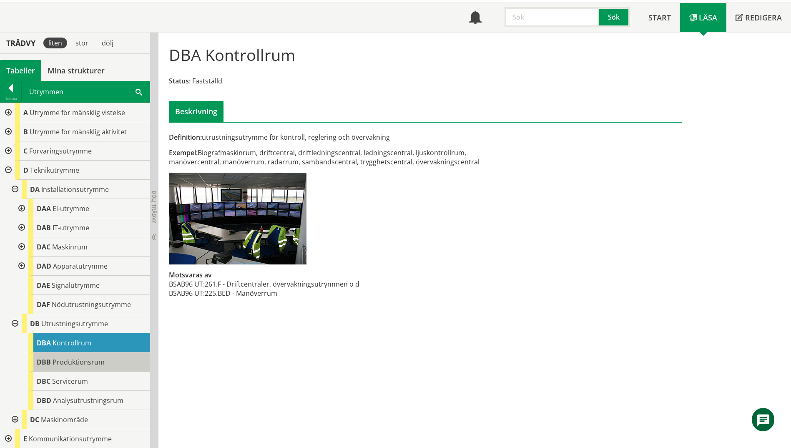
click at [92, 361] on span "Produktionsrum" at bounding box center [79, 361] width 52 height 9
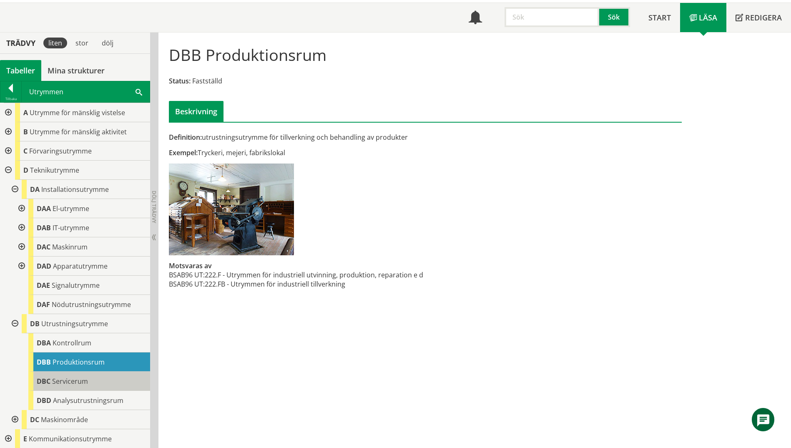
click at [83, 388] on div "DBC Servicerum" at bounding box center [89, 380] width 122 height 19
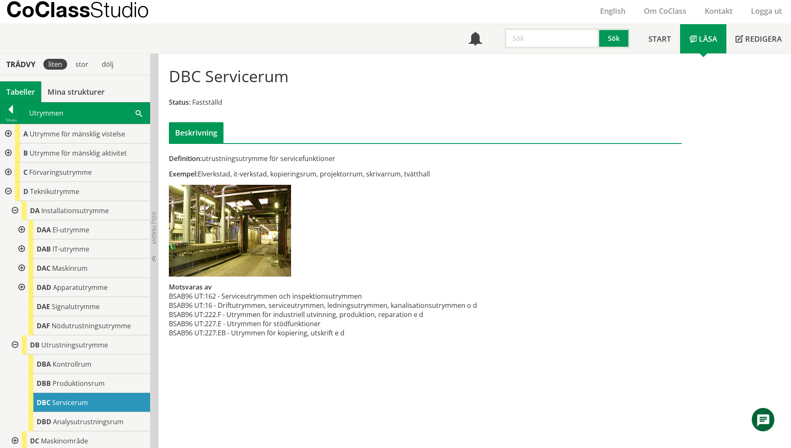
scroll to position [4, 0]
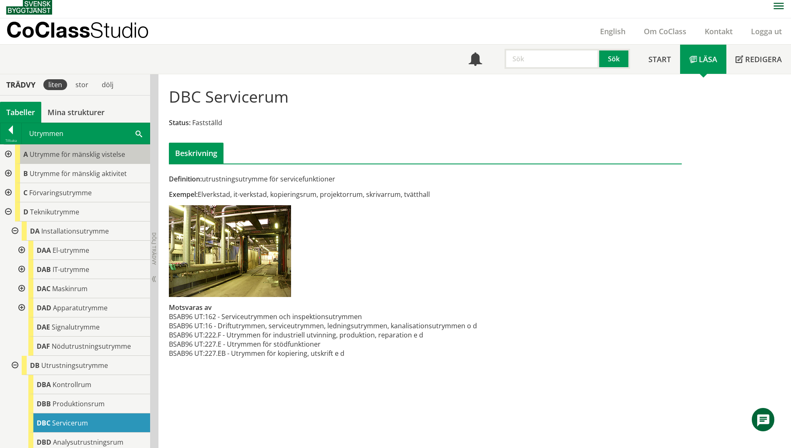
click at [34, 159] on div "A Utrymme för mänsklig vistelse" at bounding box center [82, 154] width 135 height 19
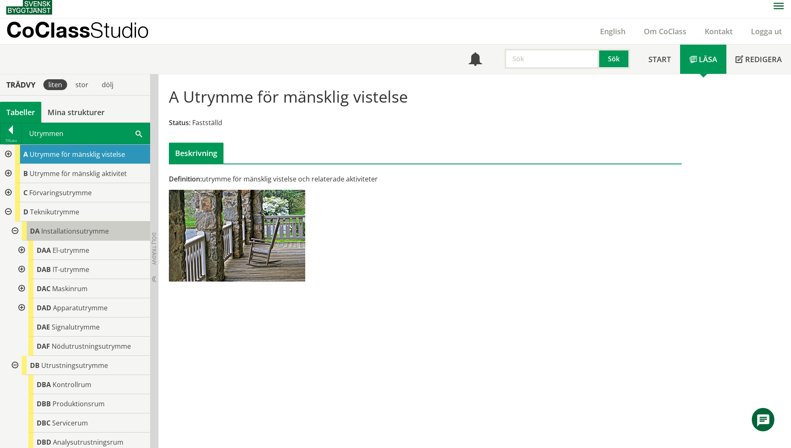
click at [83, 233] on span "Installationsutrymme" at bounding box center [75, 230] width 68 height 9
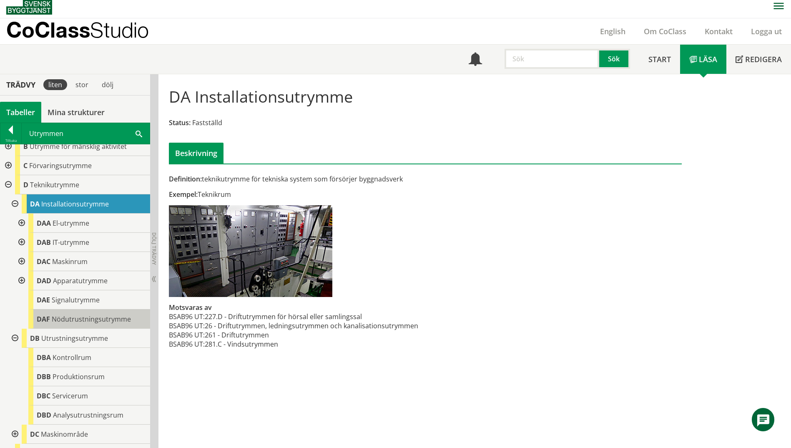
scroll to position [42, 0]
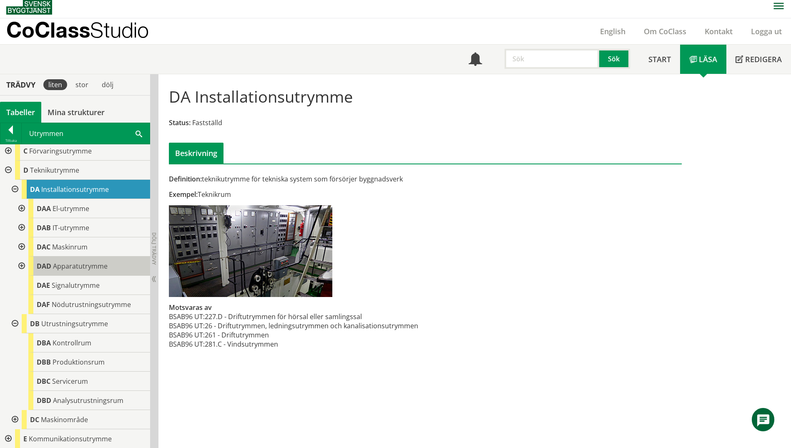
click at [100, 268] on span "Apparatutrymme" at bounding box center [80, 265] width 55 height 9
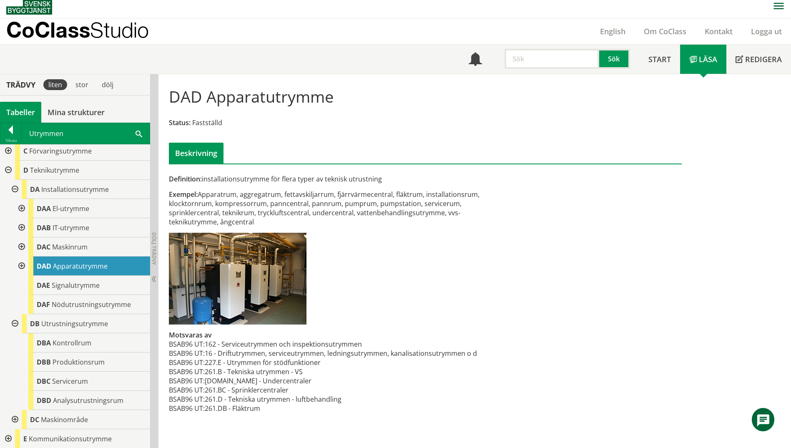
click at [140, 134] on span at bounding box center [138, 133] width 7 height 9
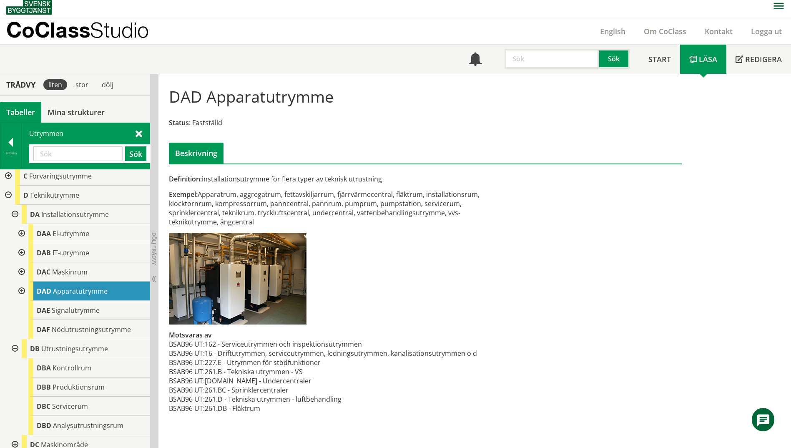
click at [66, 156] on input "text" at bounding box center [77, 153] width 89 height 15
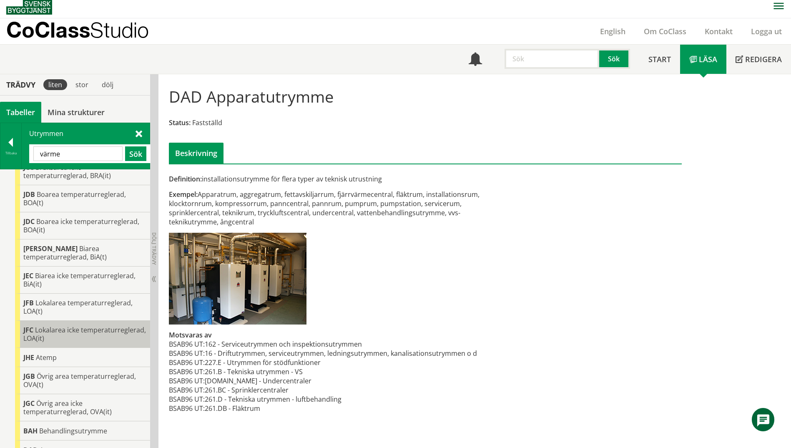
scroll to position [153, 0]
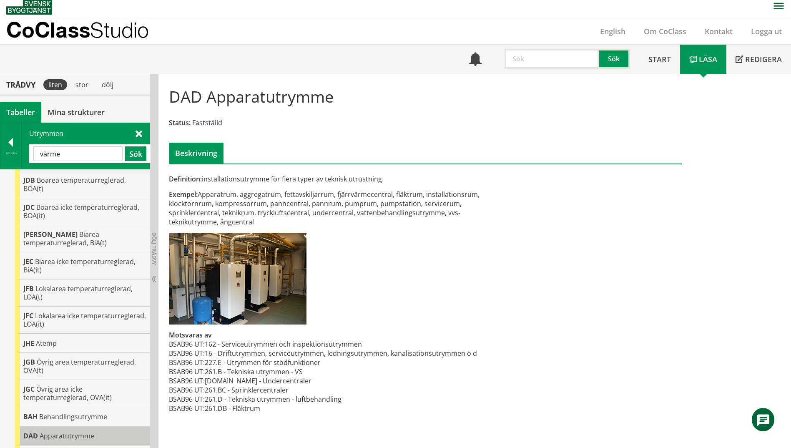
click at [45, 431] on span "Apparatutrymme" at bounding box center [67, 435] width 55 height 9
click at [38, 426] on div "DAD Apparatutrymme" at bounding box center [82, 435] width 135 height 19
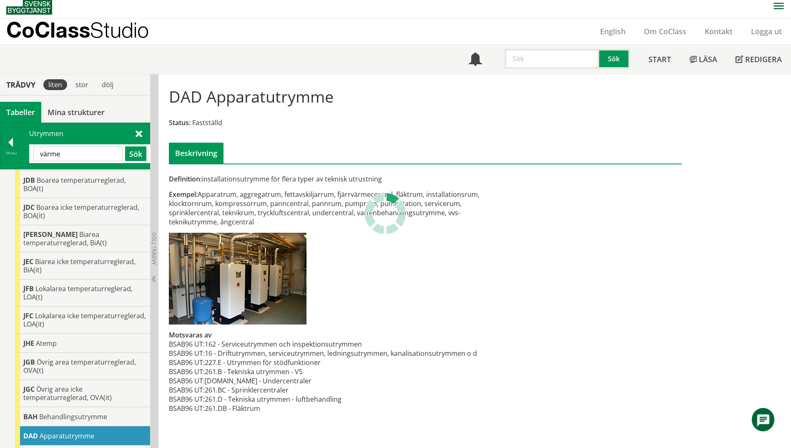
click at [38, 426] on div "DAD Apparatutrymme" at bounding box center [82, 435] width 135 height 19
click at [78, 154] on input "värme" at bounding box center [77, 153] width 89 height 15
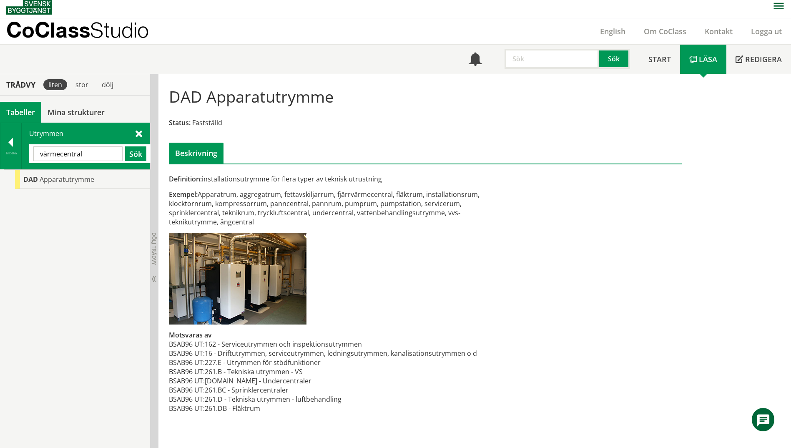
scroll to position [0, 0]
click at [64, 185] on div "DAD Apparatutrymme" at bounding box center [82, 179] width 135 height 19
click at [369, 198] on div "Exempel: Apparatrum, aggregatrum, fettavskiljarrum, fjärrvärmecentral, fläktrum…" at bounding box center [337, 208] width 337 height 37
click at [380, 193] on div "Exempel: Apparatrum, aggregatrum, fettavskiljarrum, fjärrvärmecentral, fläktrum…" at bounding box center [337, 208] width 337 height 37
drag, startPoint x: 102, startPoint y: 152, endPoint x: 29, endPoint y: 163, distance: 73.8
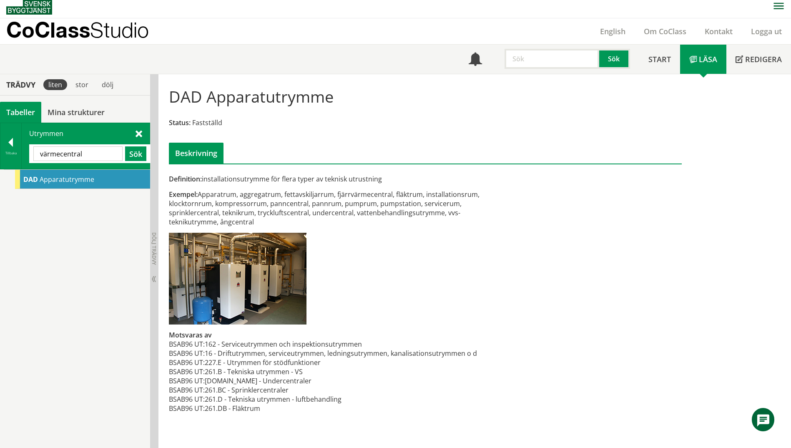
click at [29, 163] on div "Utrymmen värmecentral Sök" at bounding box center [86, 146] width 128 height 46
type input "kök"
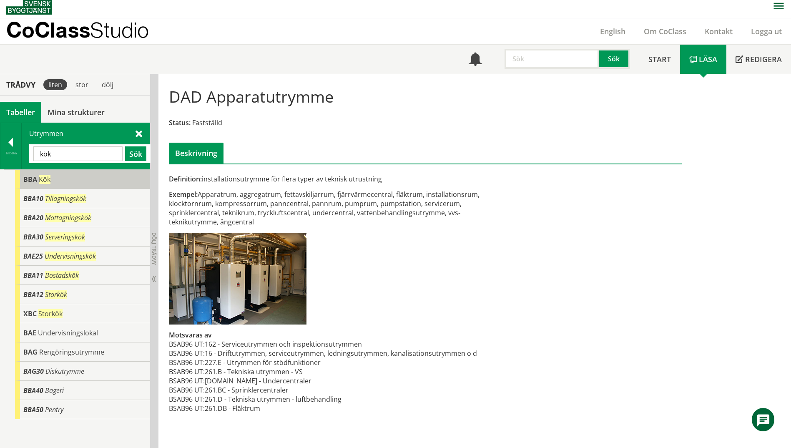
click at [35, 179] on span "BBA" at bounding box center [30, 179] width 14 height 9
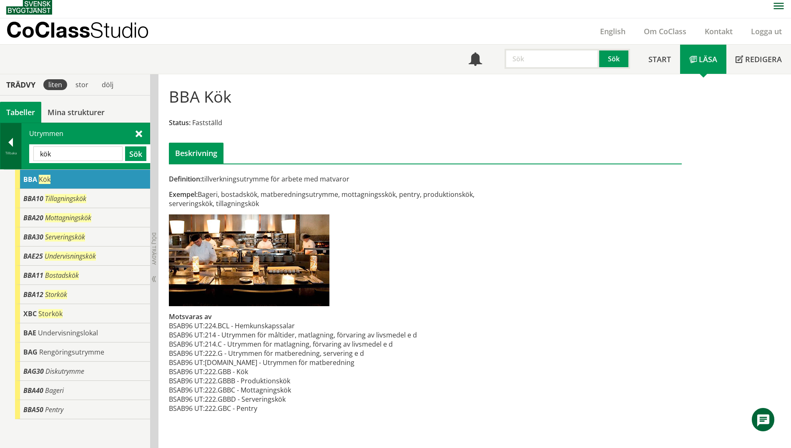
click at [13, 146] on div at bounding box center [10, 144] width 21 height 12
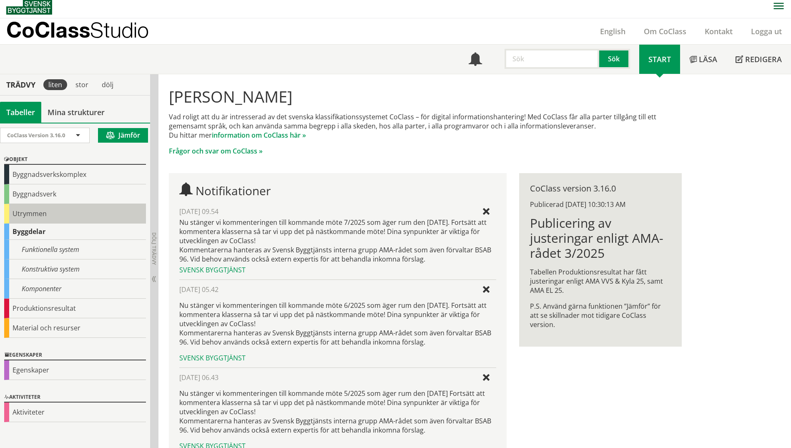
click at [19, 213] on div "Utrymmen" at bounding box center [75, 214] width 142 height 20
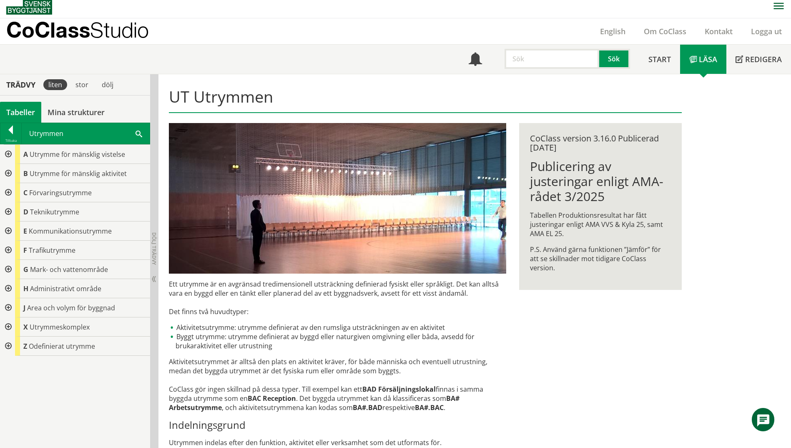
click at [10, 173] on div at bounding box center [7, 173] width 15 height 19
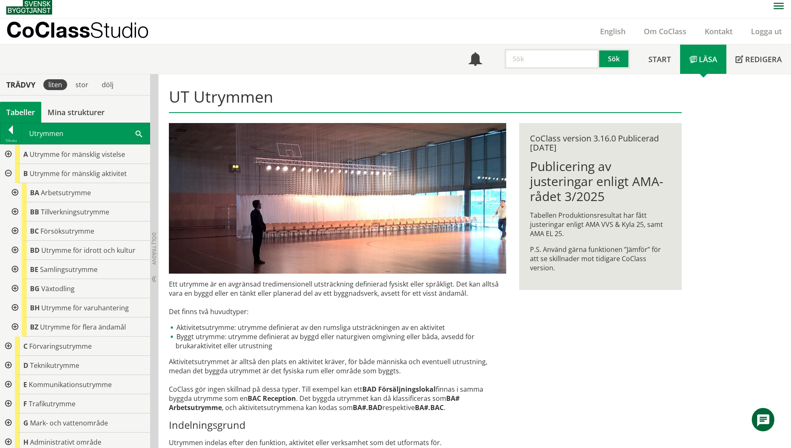
click at [15, 194] on div at bounding box center [14, 192] width 15 height 19
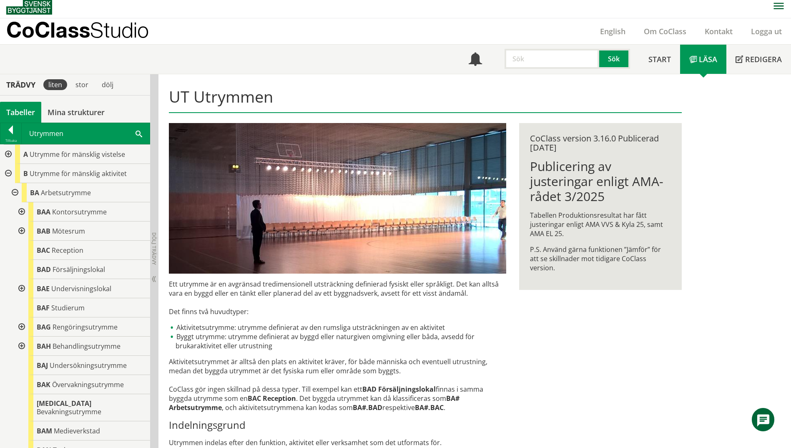
click at [142, 135] on div "Utrymmen Sök" at bounding box center [86, 133] width 128 height 21
click at [140, 133] on span at bounding box center [138, 133] width 7 height 9
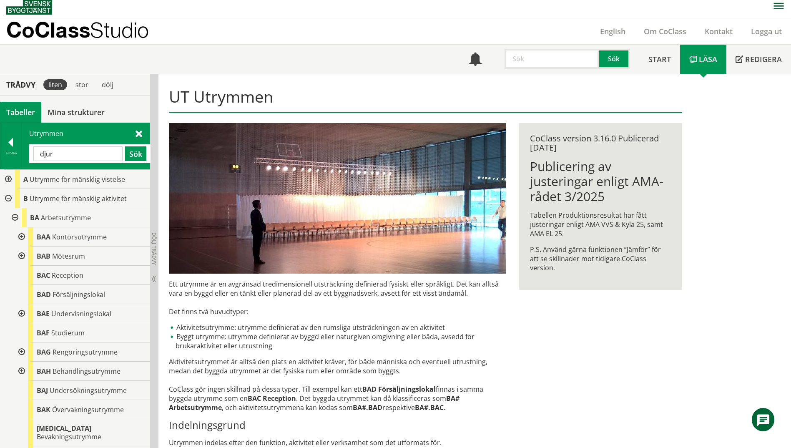
type input "djur"
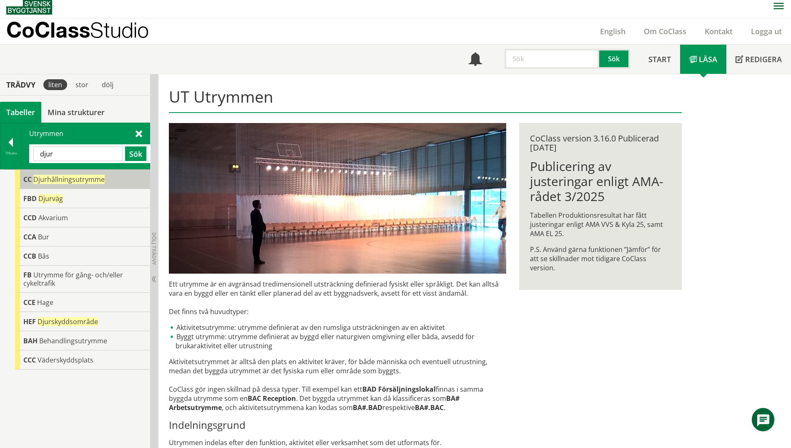
click at [23, 180] on div "CC Djurhållningsutrymme" at bounding box center [82, 179] width 135 height 19
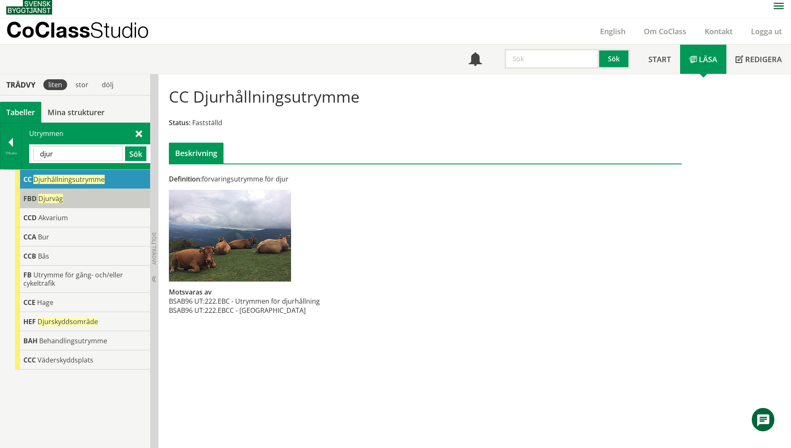
click at [25, 199] on span "FBD" at bounding box center [29, 198] width 13 height 9
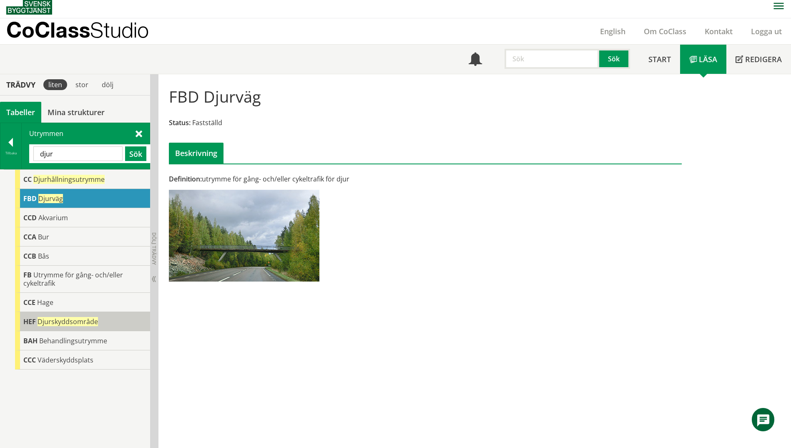
click at [58, 326] on div "HEF Djurskyddsområde" at bounding box center [82, 321] width 135 height 19
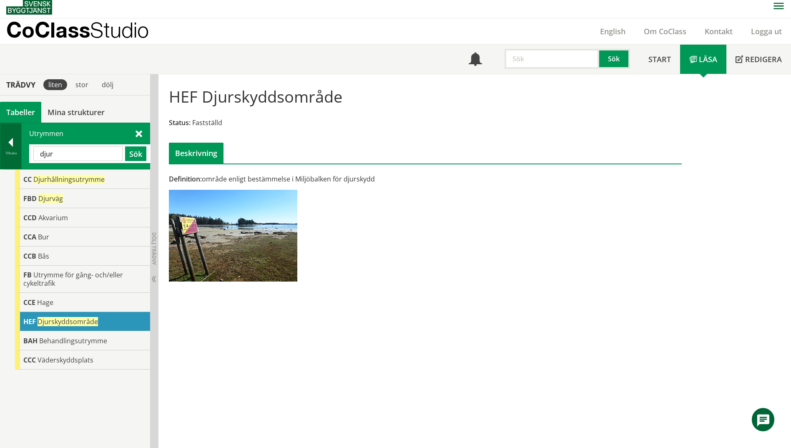
click at [11, 152] on div "Tillbaka" at bounding box center [10, 153] width 21 height 7
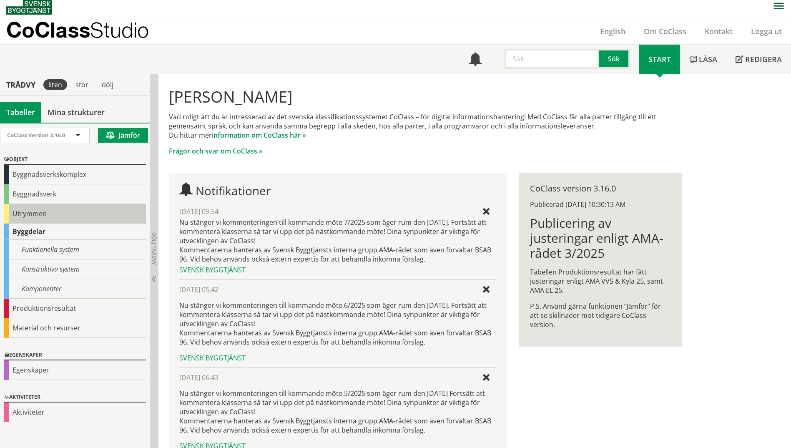
click at [16, 214] on div "Utrymmen" at bounding box center [75, 214] width 142 height 20
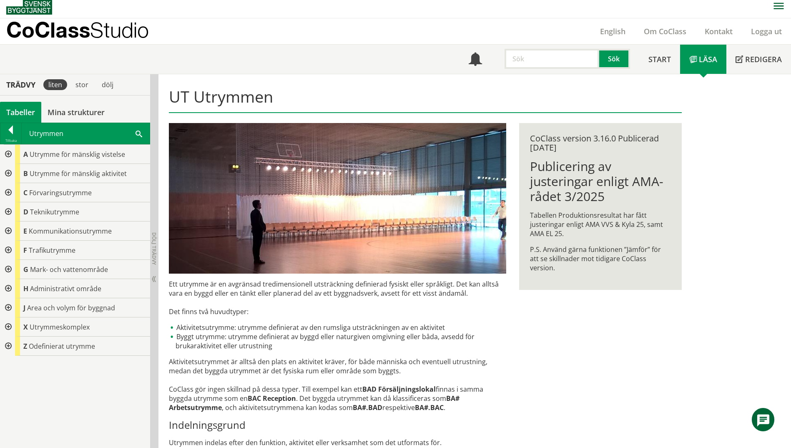
click at [8, 193] on div at bounding box center [7, 192] width 15 height 19
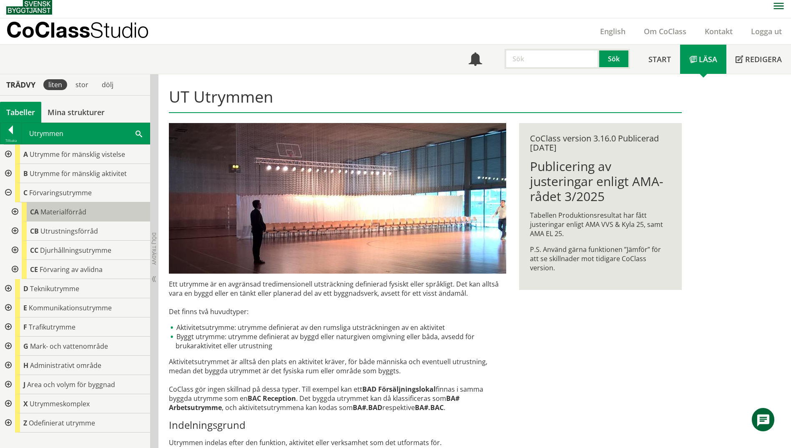
click at [83, 213] on span "Materialförråd" at bounding box center [63, 211] width 46 height 9
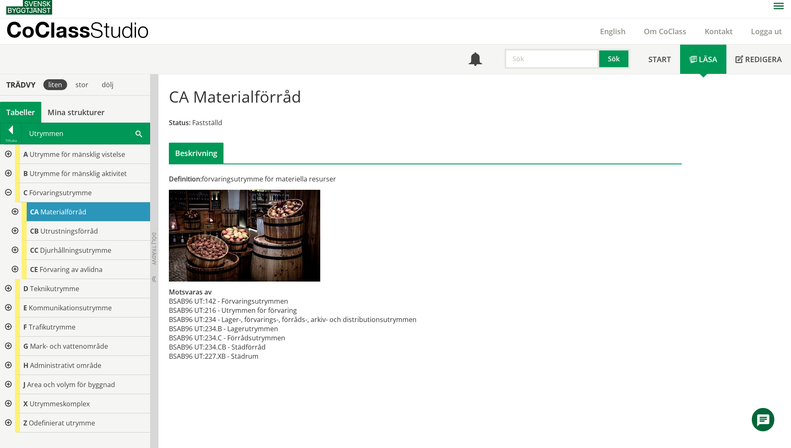
click at [13, 212] on div at bounding box center [14, 211] width 15 height 19
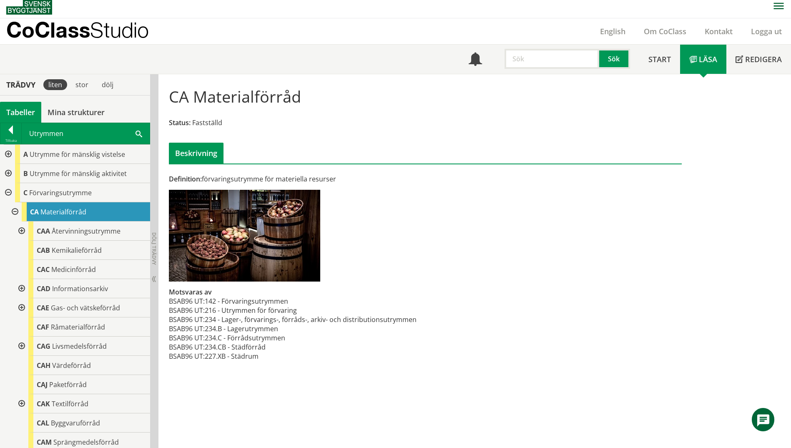
scroll to position [42, 0]
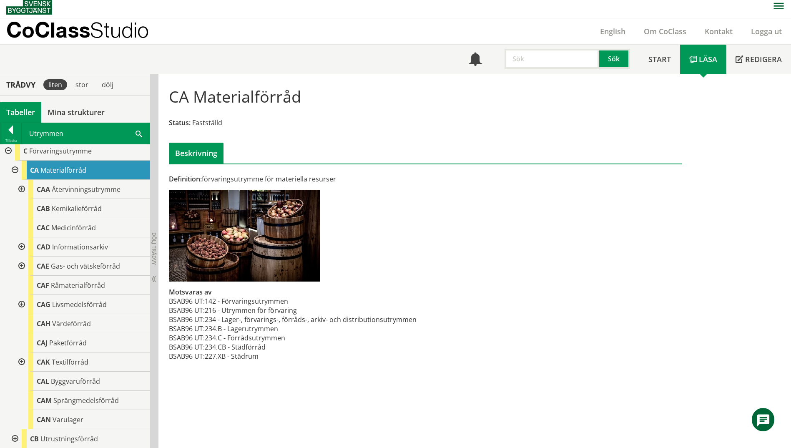
click at [21, 303] on div at bounding box center [20, 304] width 15 height 19
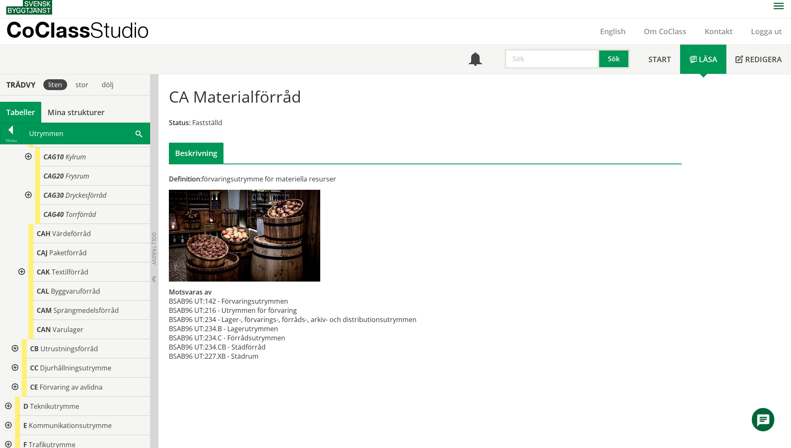
scroll to position [250, 0]
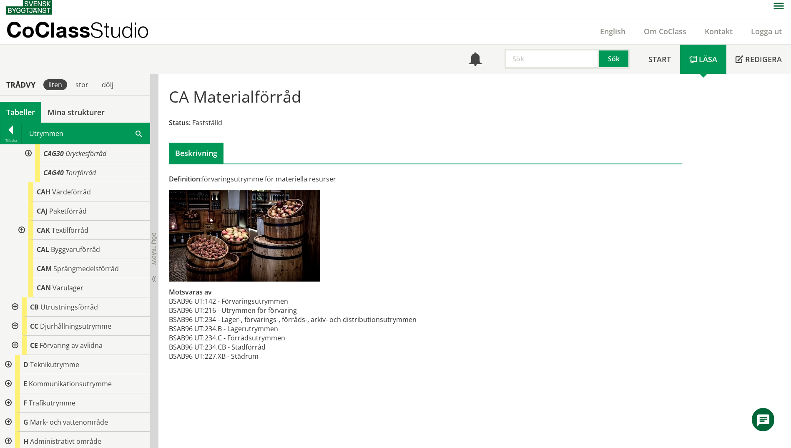
click at [12, 325] on div at bounding box center [14, 325] width 15 height 19
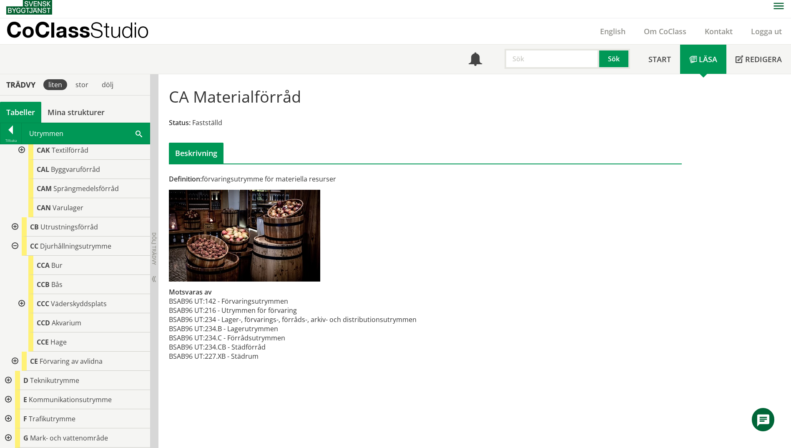
scroll to position [333, 0]
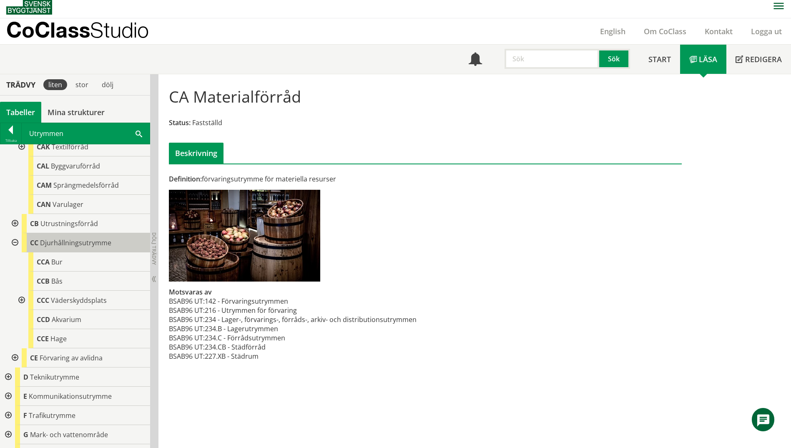
click at [83, 243] on span "Djurhållningsutrymme" at bounding box center [75, 242] width 71 height 9
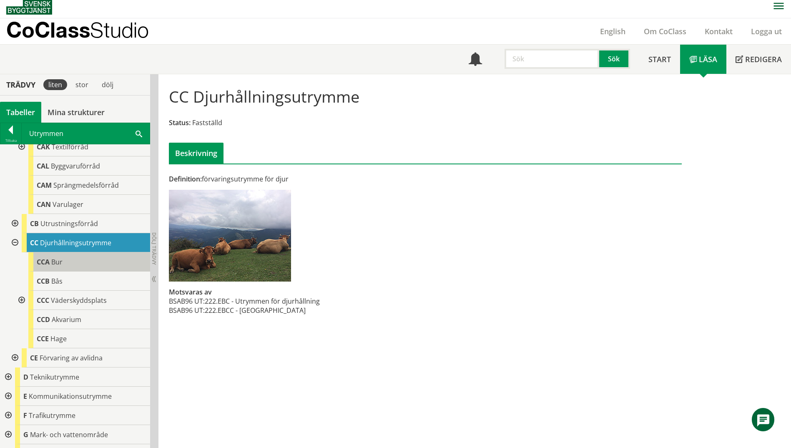
click at [83, 260] on div "CCA Bur" at bounding box center [89, 261] width 122 height 19
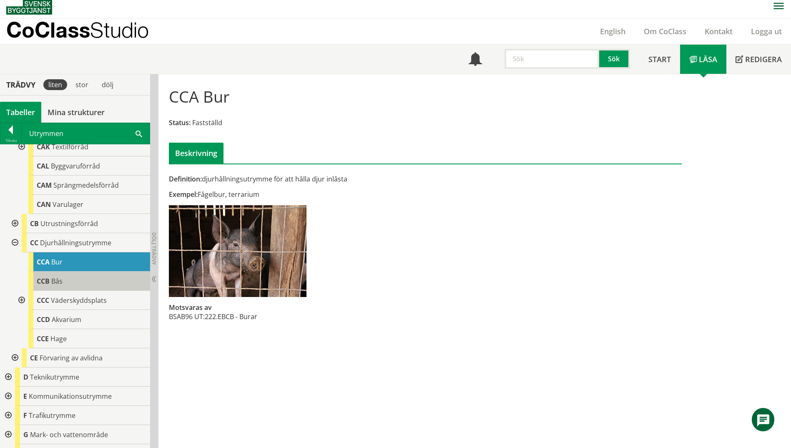
click at [87, 282] on div "CCB Bås" at bounding box center [89, 280] width 122 height 19
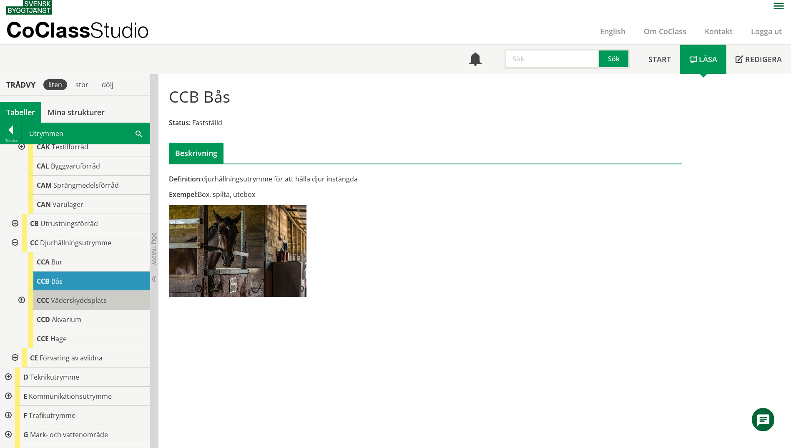
click at [91, 302] on span "Väderskyddsplats" at bounding box center [79, 299] width 56 height 9
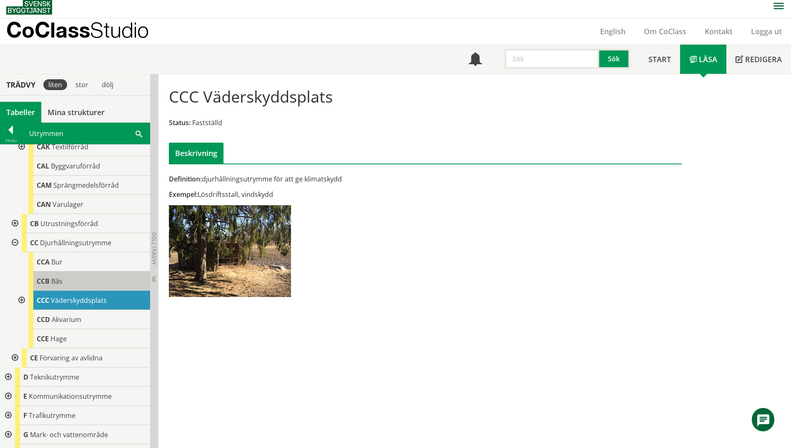
click at [95, 274] on div "CCB Bås" at bounding box center [89, 280] width 122 height 19
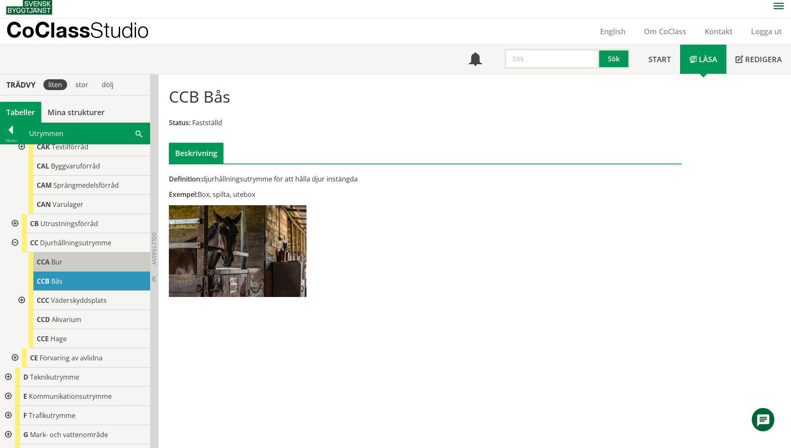
click at [94, 262] on div "CCA Bur" at bounding box center [89, 261] width 122 height 19
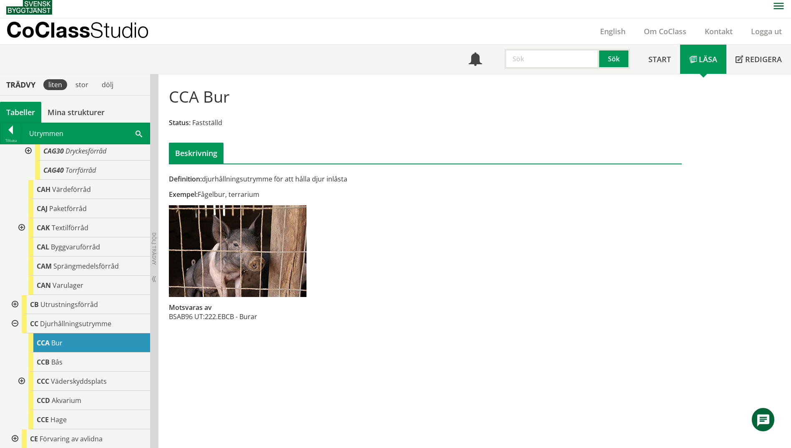
scroll to position [250, 0]
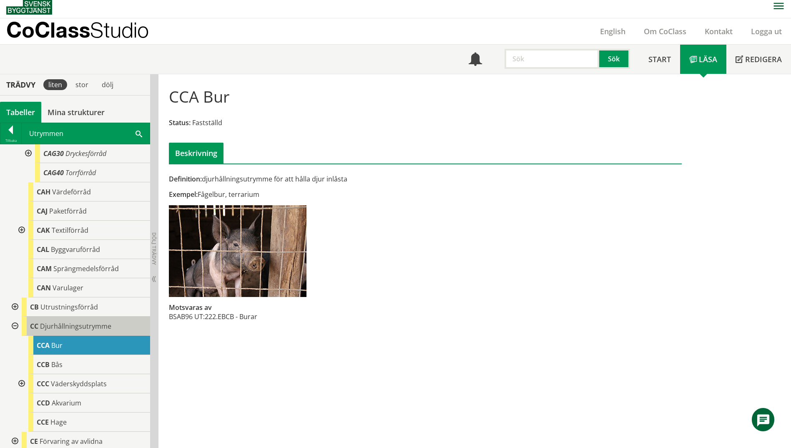
click at [72, 326] on span "Djurhållningsutrymme" at bounding box center [75, 325] width 71 height 9
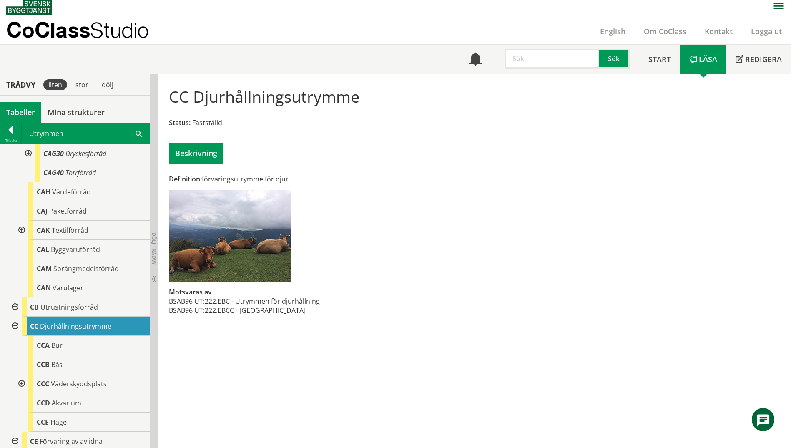
click at [135, 133] on div "Utrymmen Sök" at bounding box center [86, 133] width 128 height 21
click at [140, 134] on span at bounding box center [138, 133] width 7 height 9
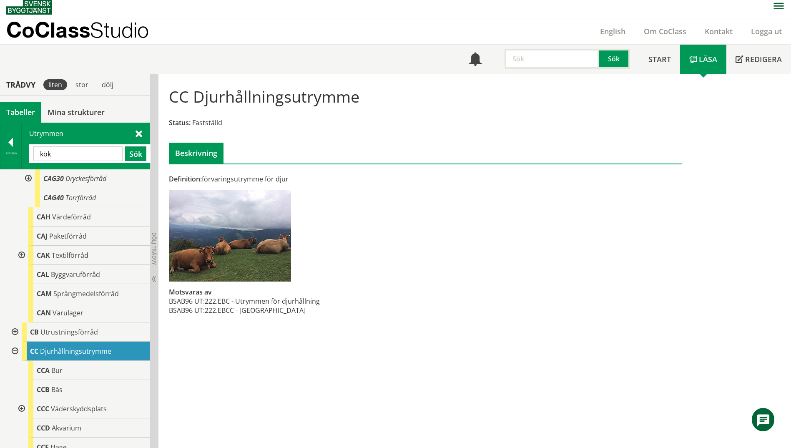
type input "kök"
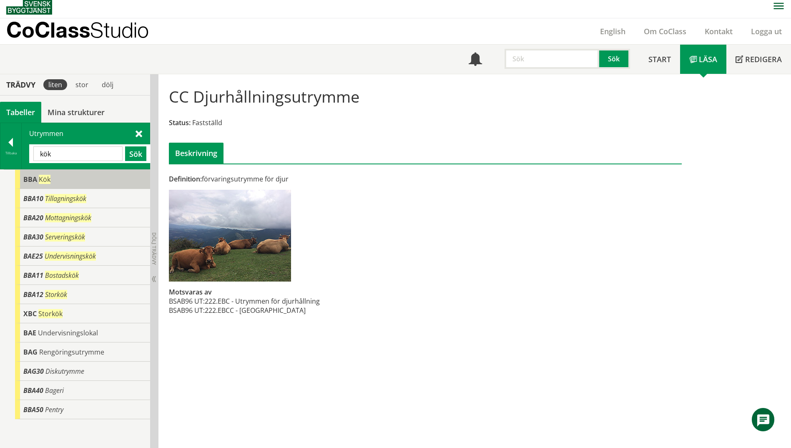
click at [79, 181] on div "BBA Kök" at bounding box center [82, 179] width 135 height 19
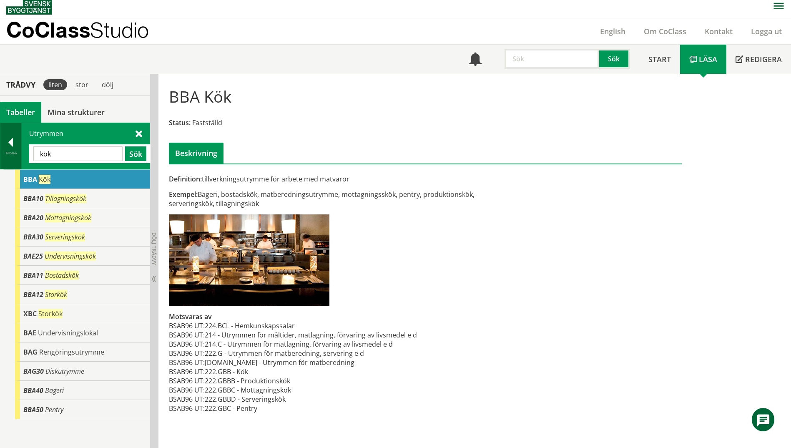
click at [12, 142] on div at bounding box center [10, 144] width 21 height 12
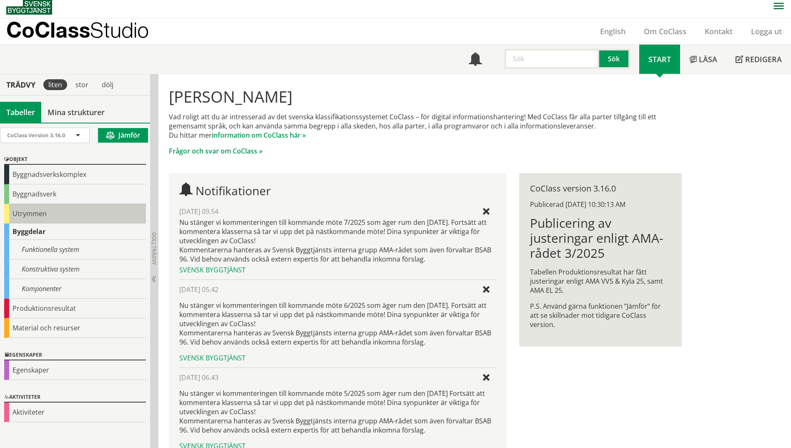
click at [12, 208] on div "Utrymmen" at bounding box center [75, 214] width 142 height 20
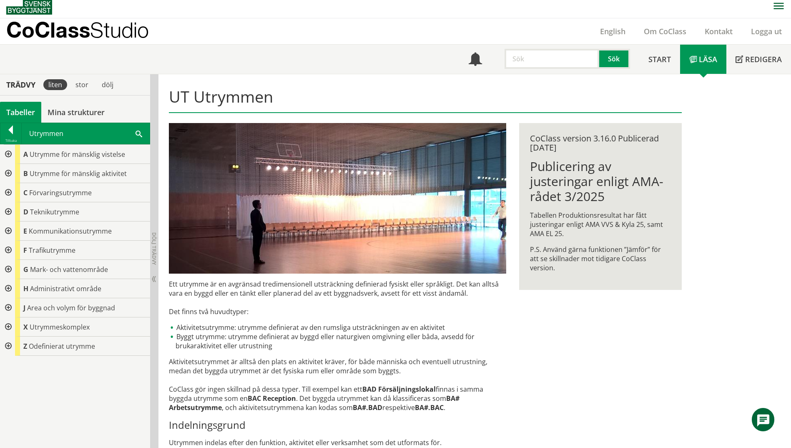
click at [8, 190] on div at bounding box center [7, 192] width 15 height 19
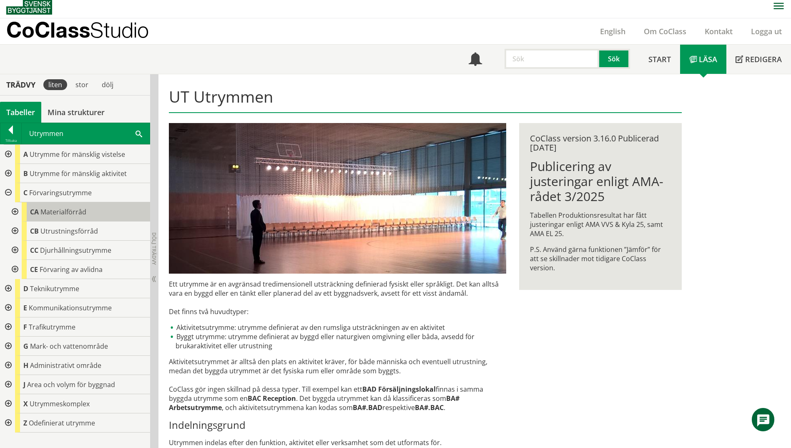
click at [42, 215] on span "Materialförråd" at bounding box center [63, 211] width 46 height 9
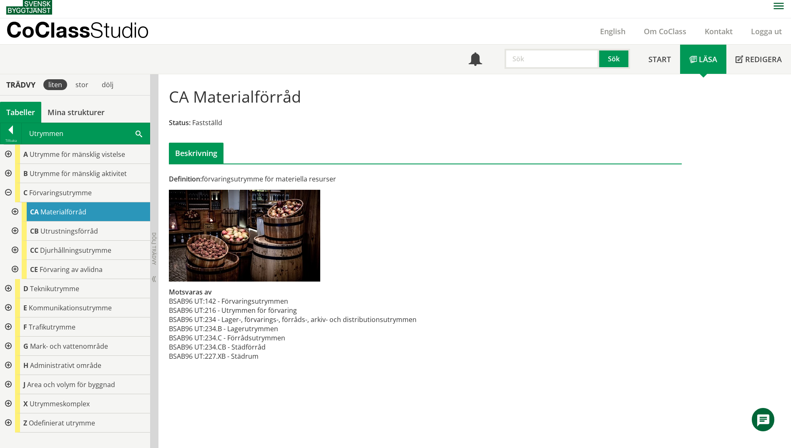
click at [139, 133] on span at bounding box center [138, 133] width 7 height 9
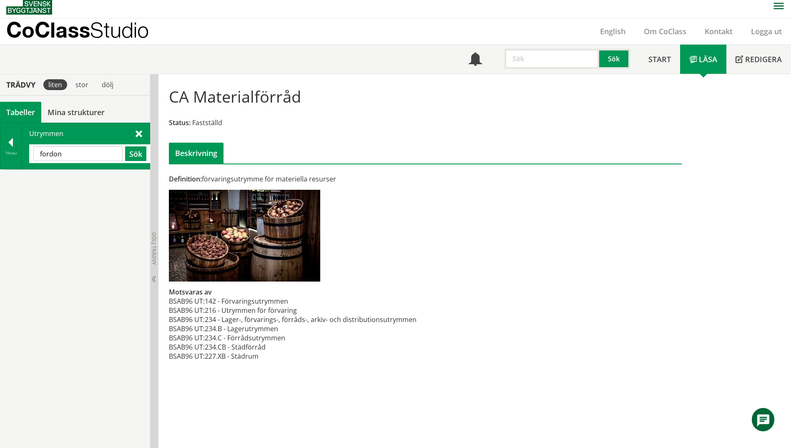
type input "fordon"
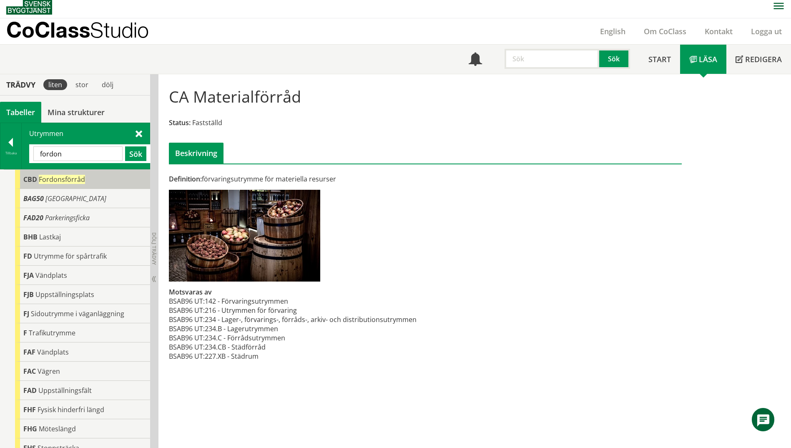
click at [42, 185] on div "CBD Fordonsförråd" at bounding box center [82, 179] width 135 height 19
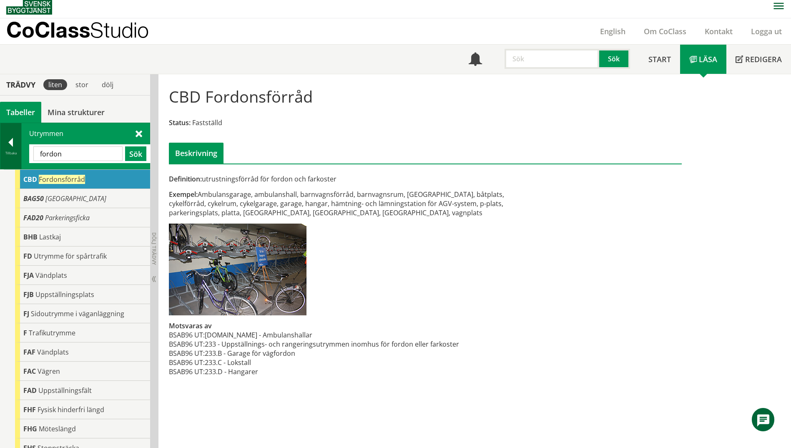
click at [9, 145] on div at bounding box center [10, 144] width 21 height 12
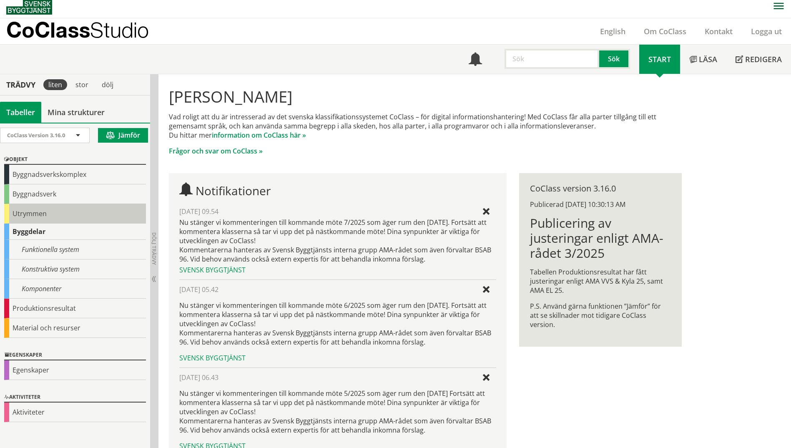
click at [24, 212] on div "Utrymmen" at bounding box center [75, 214] width 142 height 20
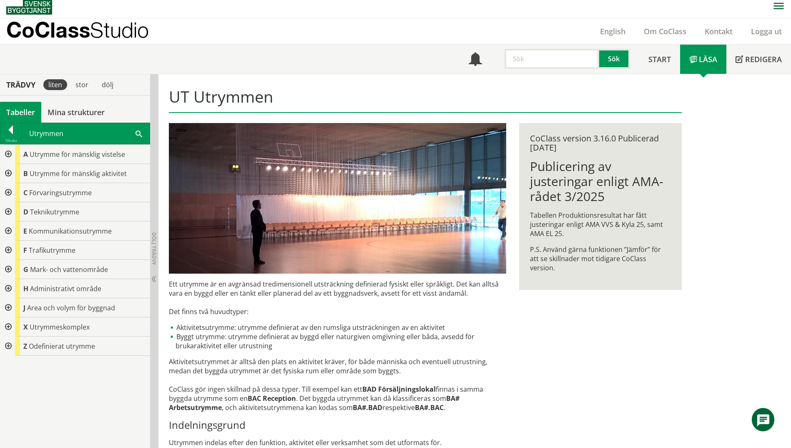
click at [9, 195] on div at bounding box center [7, 192] width 15 height 19
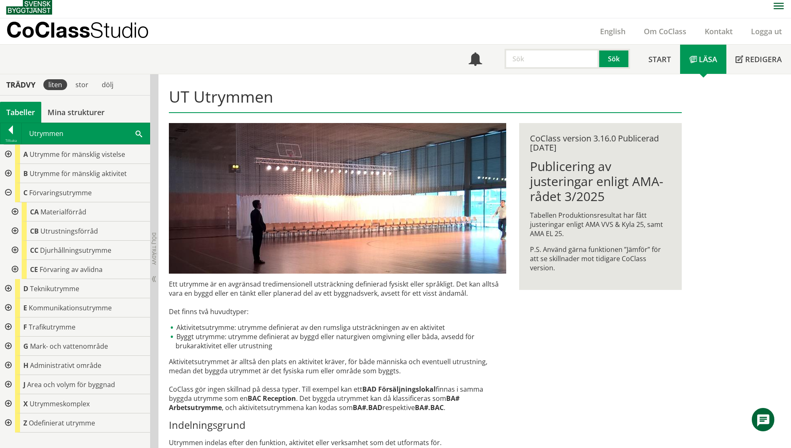
click at [17, 230] on div at bounding box center [14, 230] width 15 height 19
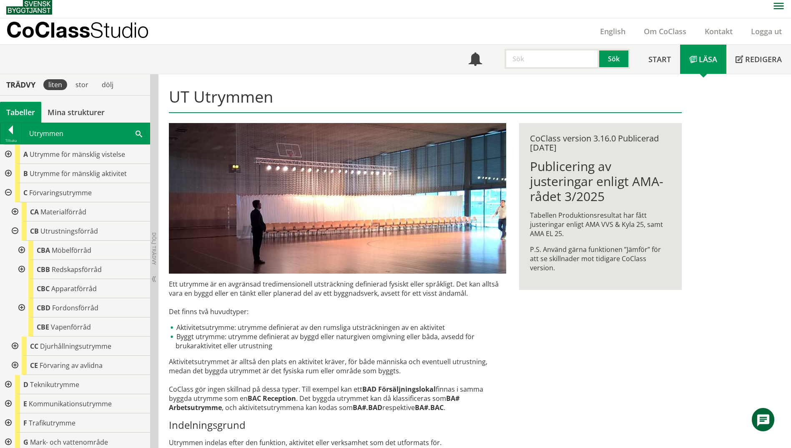
click at [19, 309] on div at bounding box center [20, 307] width 15 height 19
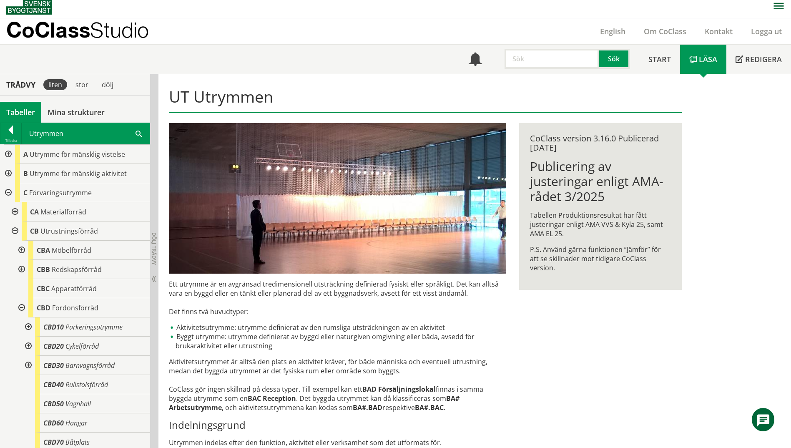
click at [7, 176] on div at bounding box center [7, 173] width 15 height 19
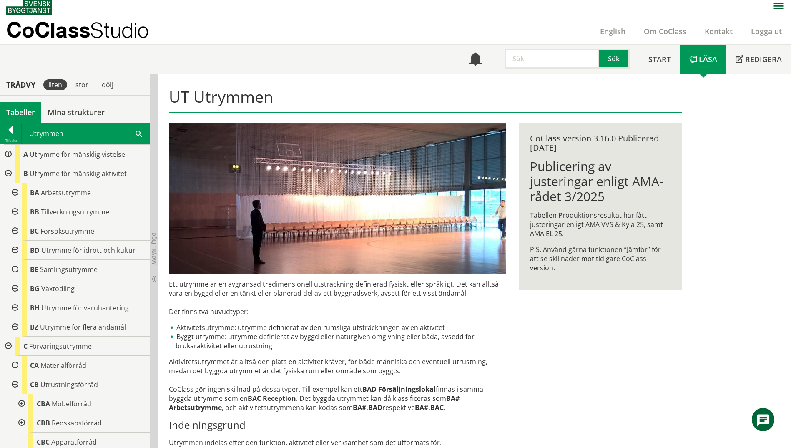
click at [18, 196] on div at bounding box center [14, 192] width 15 height 19
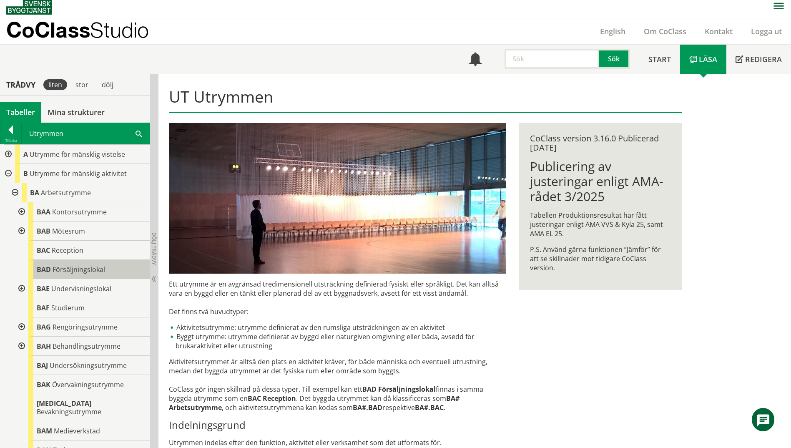
click at [79, 268] on span "Försäljningslokal" at bounding box center [79, 269] width 53 height 9
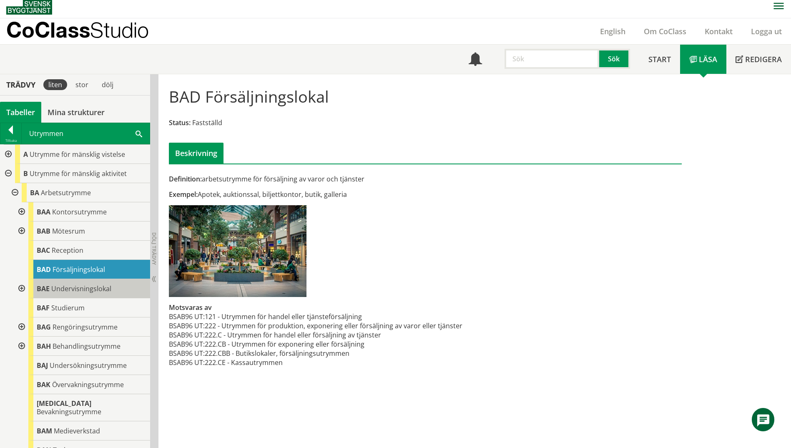
click at [75, 284] on span "Undervisningslokal" at bounding box center [81, 288] width 60 height 9
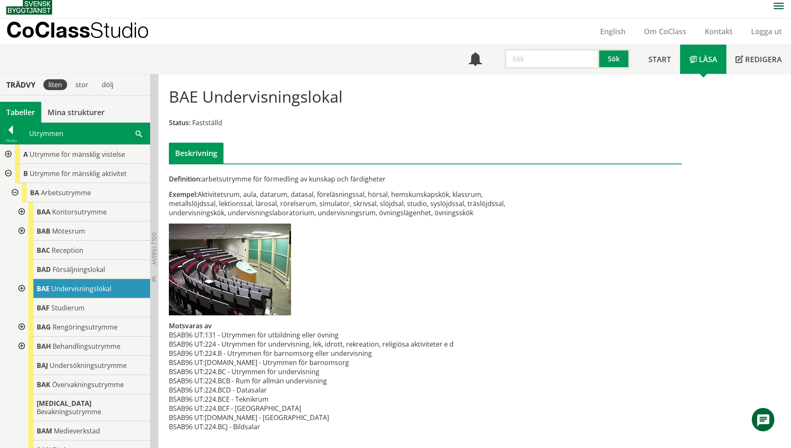
click at [22, 288] on div at bounding box center [20, 288] width 15 height 19
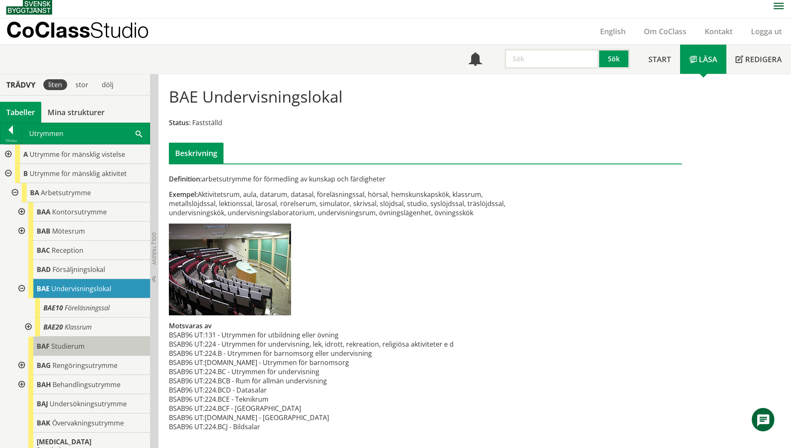
click at [47, 342] on span "BAF" at bounding box center [43, 345] width 13 height 9
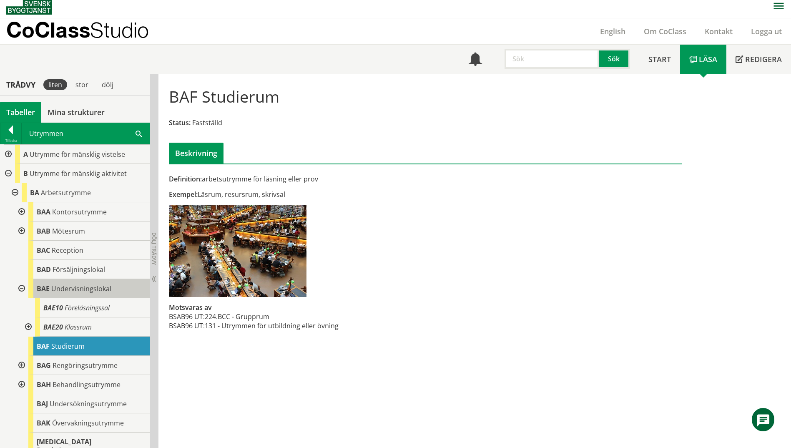
click at [70, 295] on div "BAE Undervisningslokal" at bounding box center [89, 288] width 122 height 19
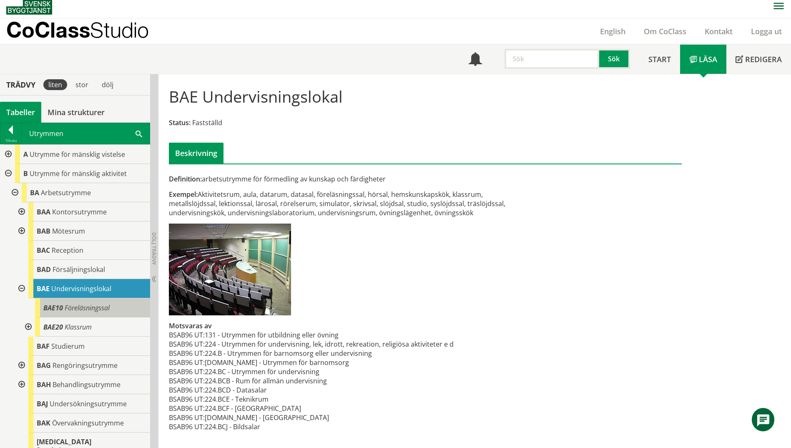
click at [74, 310] on span "Föreläsningssal" at bounding box center [87, 307] width 45 height 9
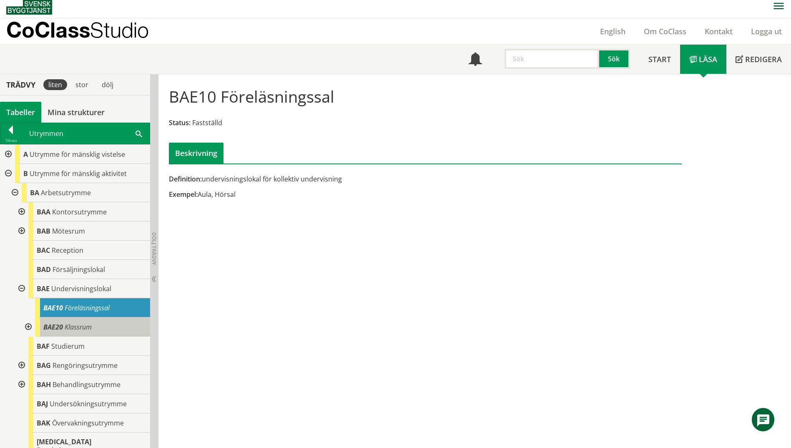
click at [77, 327] on span "Klassrum" at bounding box center [78, 326] width 27 height 9
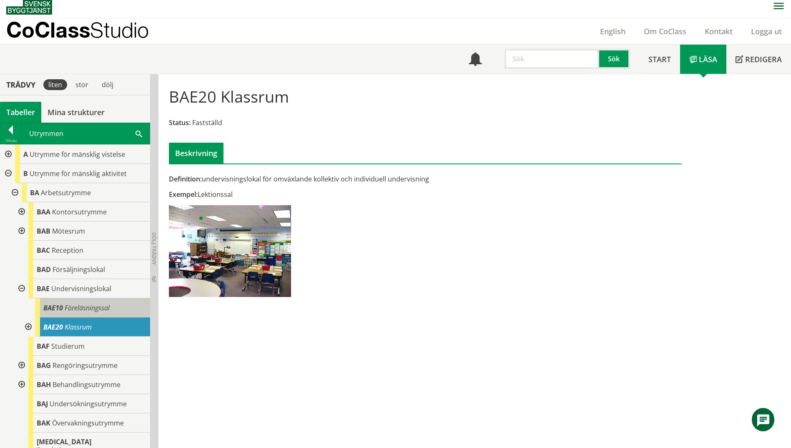
click at [90, 312] on span "Föreläsningssal" at bounding box center [87, 307] width 45 height 9
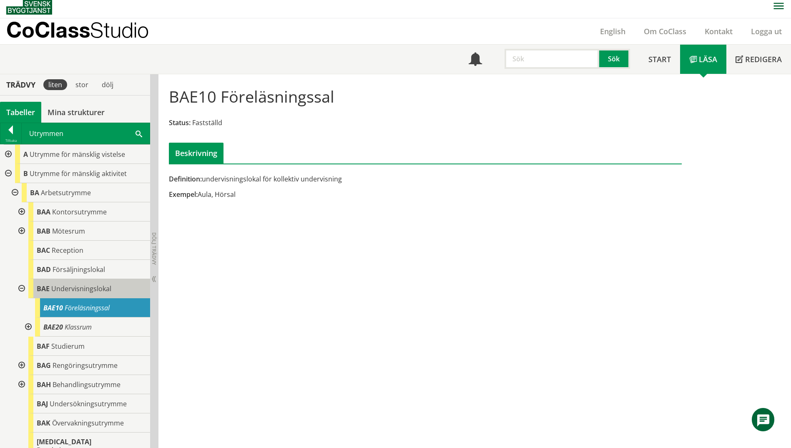
click at [103, 286] on span "Undervisningslokal" at bounding box center [81, 288] width 60 height 9
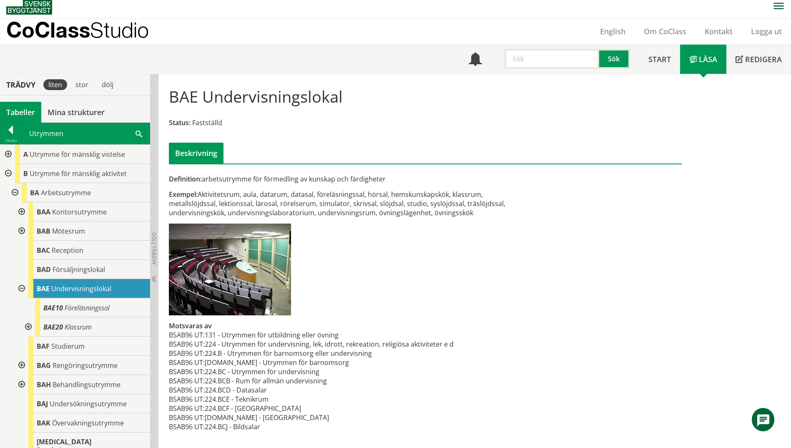
click at [135, 134] on span at bounding box center [138, 133] width 7 height 9
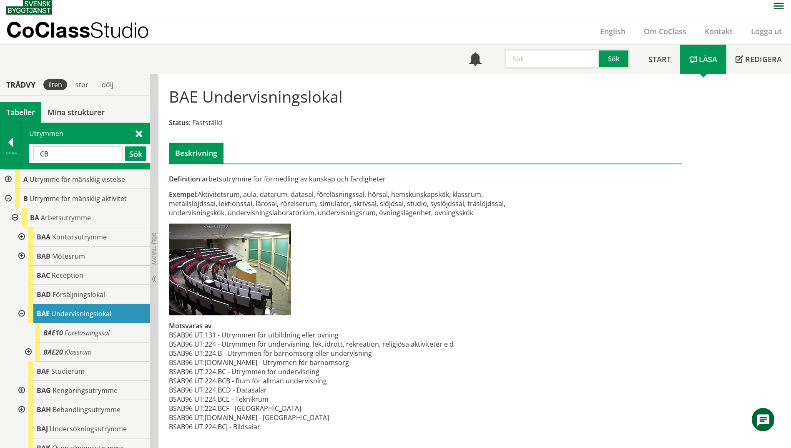
type input "CB"
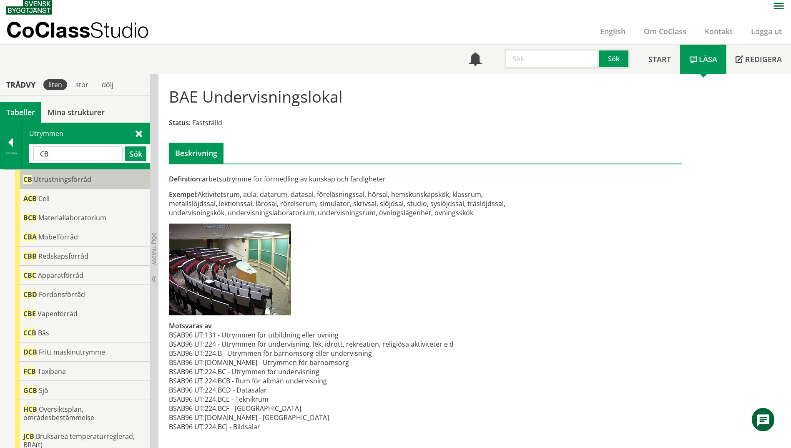
click at [44, 179] on span "Utrustningsförråd" at bounding box center [63, 179] width 58 height 9
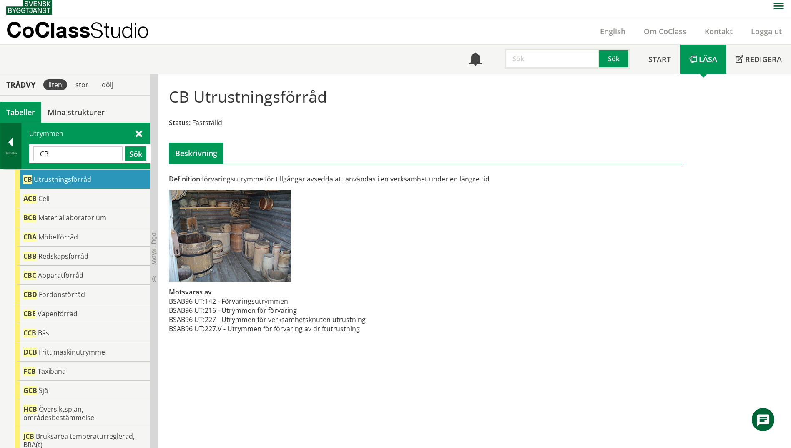
click at [12, 146] on div at bounding box center [10, 144] width 21 height 12
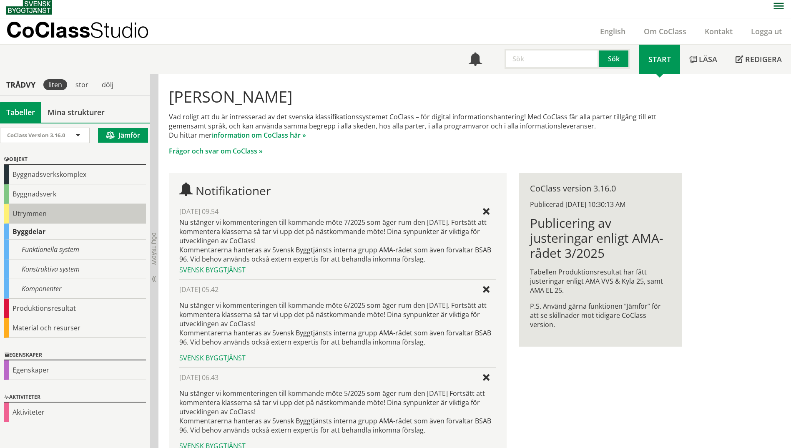
click at [28, 218] on div "Utrymmen" at bounding box center [75, 214] width 142 height 20
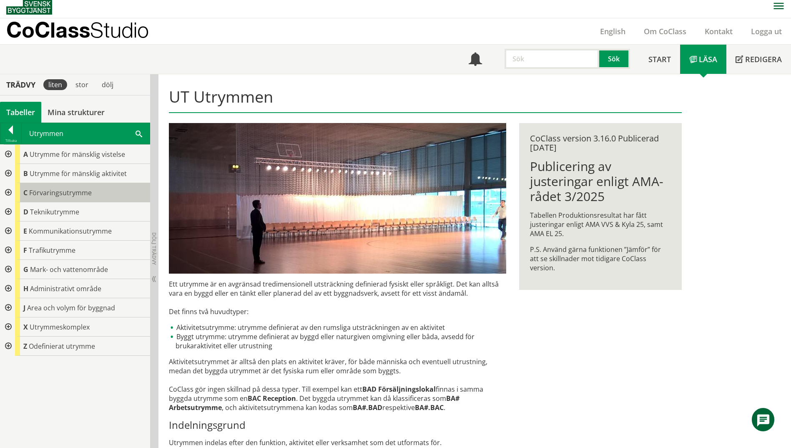
click at [59, 198] on div "C Förvaringsutrymme" at bounding box center [82, 192] width 135 height 19
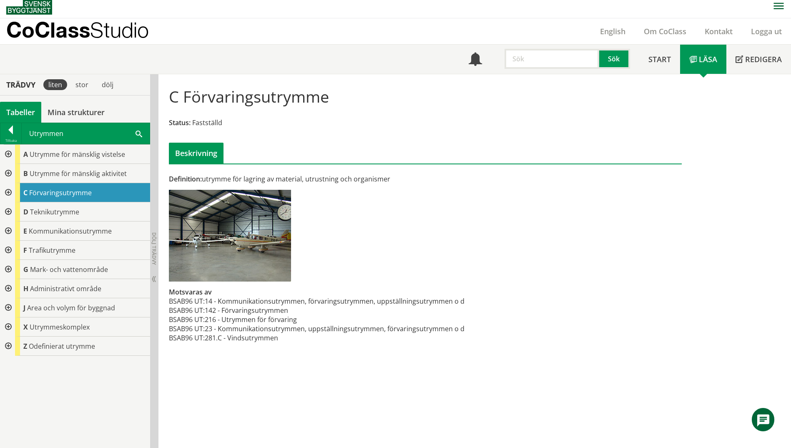
click at [12, 190] on div at bounding box center [7, 192] width 15 height 19
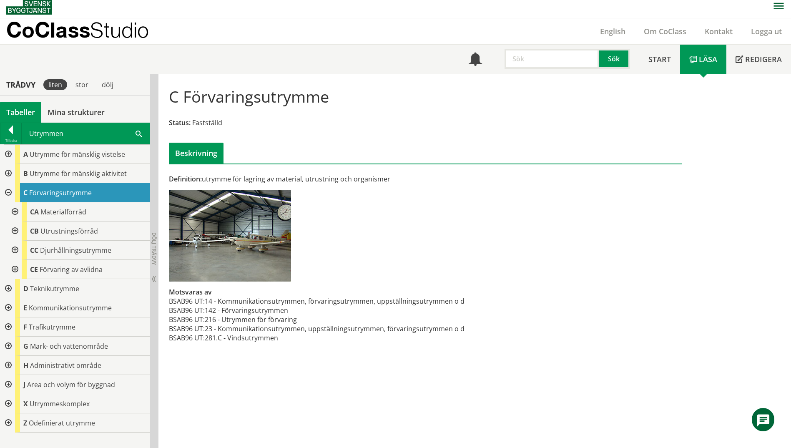
click at [16, 233] on div at bounding box center [14, 230] width 15 height 19
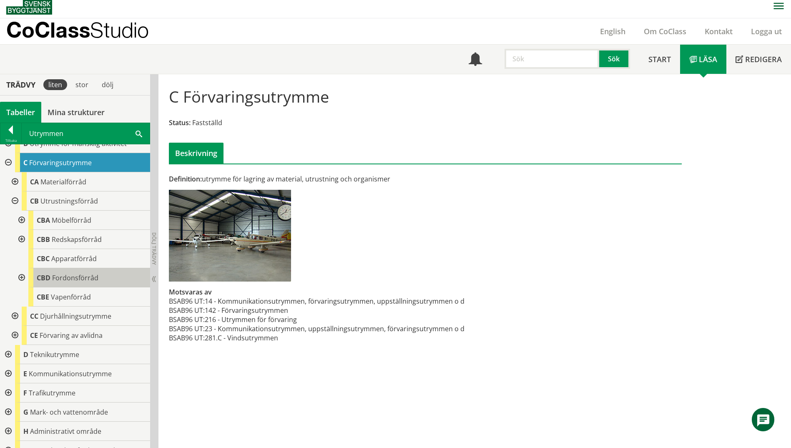
scroll to position [42, 0]
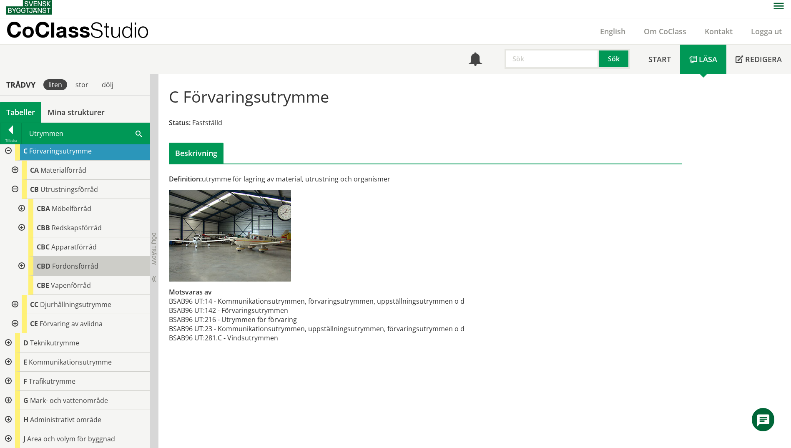
click at [112, 265] on div "CBD Fordonsförråd" at bounding box center [89, 265] width 122 height 19
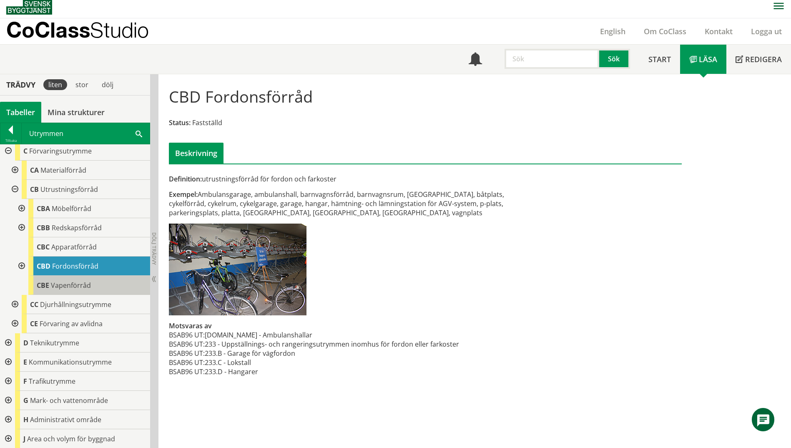
click at [111, 287] on div "CBE Vapenförråd" at bounding box center [89, 284] width 122 height 19
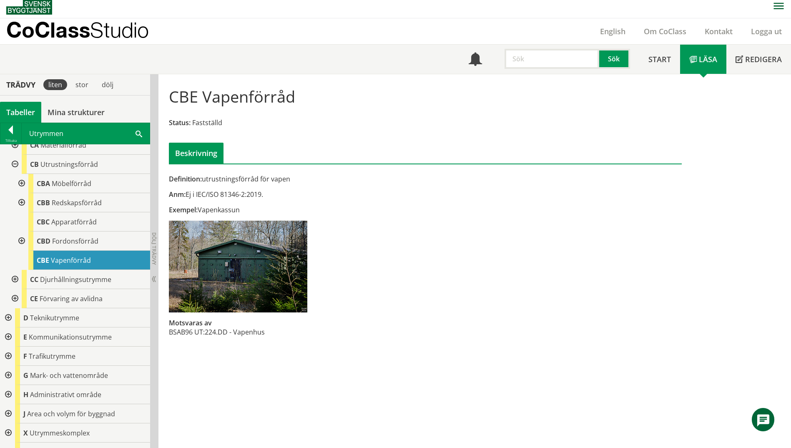
scroll to position [80, 0]
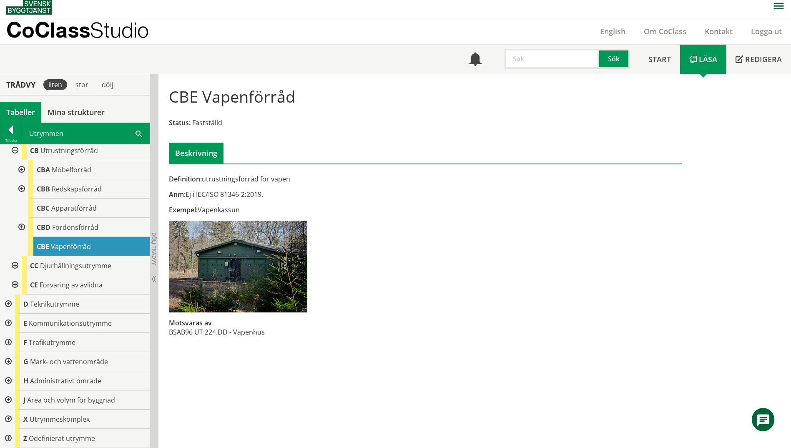
click at [9, 304] on div at bounding box center [7, 303] width 15 height 19
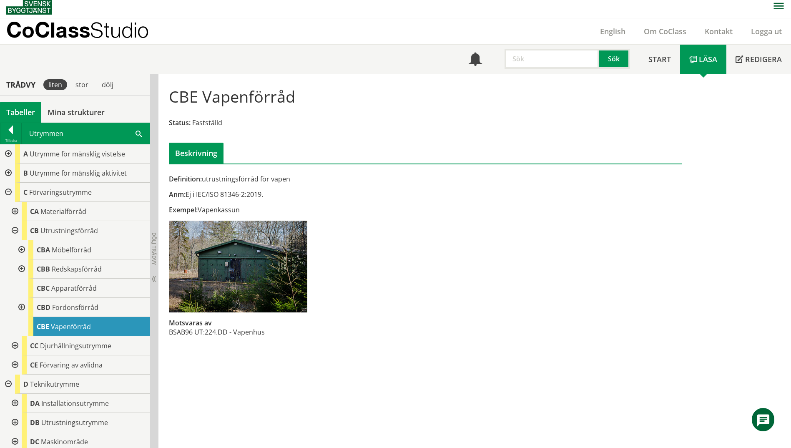
scroll to position [0, 0]
click at [57, 213] on span "Materialförråd" at bounding box center [63, 211] width 46 height 9
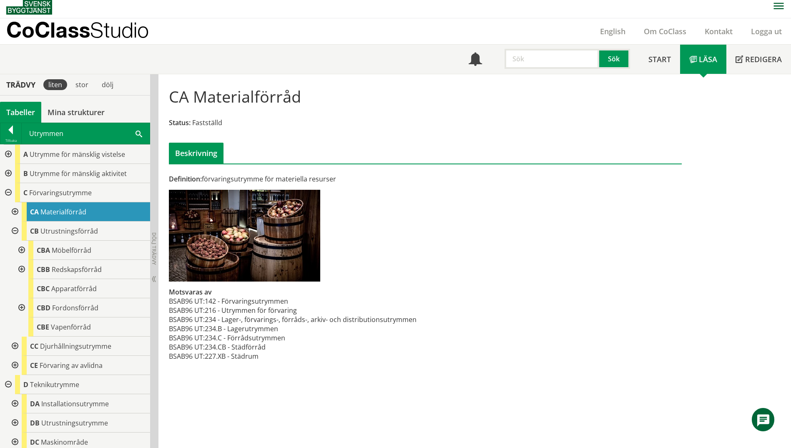
click at [16, 210] on div at bounding box center [14, 211] width 15 height 19
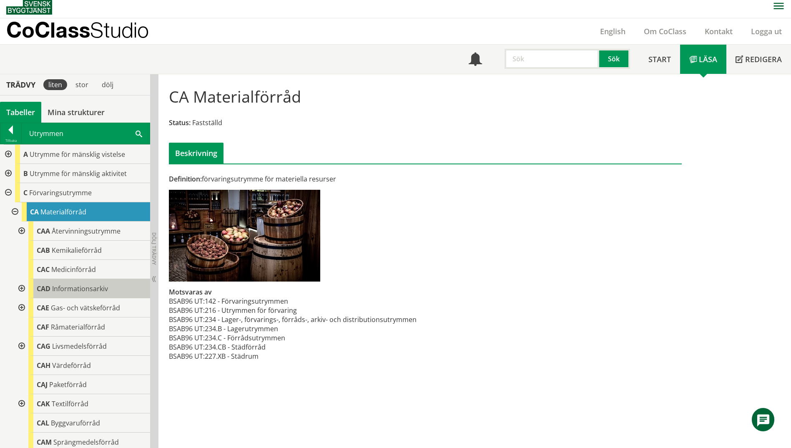
scroll to position [42, 0]
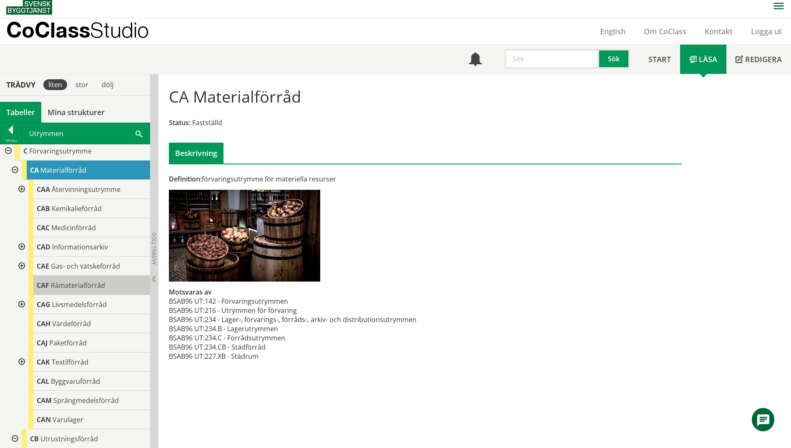
click at [112, 289] on div "CAF Råmaterialförråd" at bounding box center [89, 284] width 122 height 19
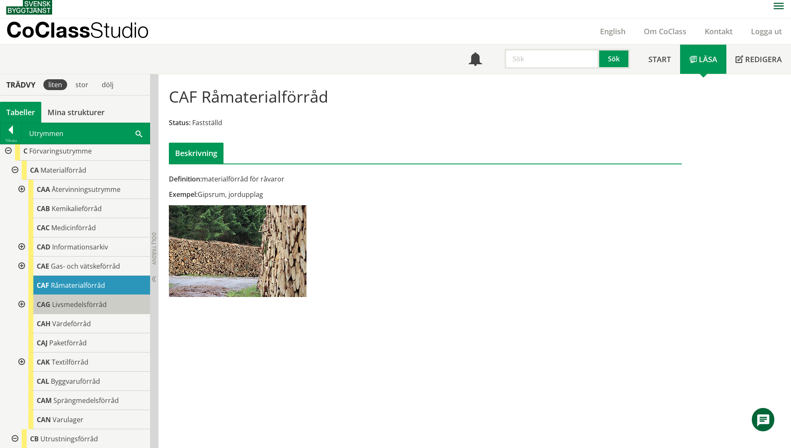
click at [115, 303] on div "CAG Livsmedelsförråd" at bounding box center [89, 304] width 122 height 19
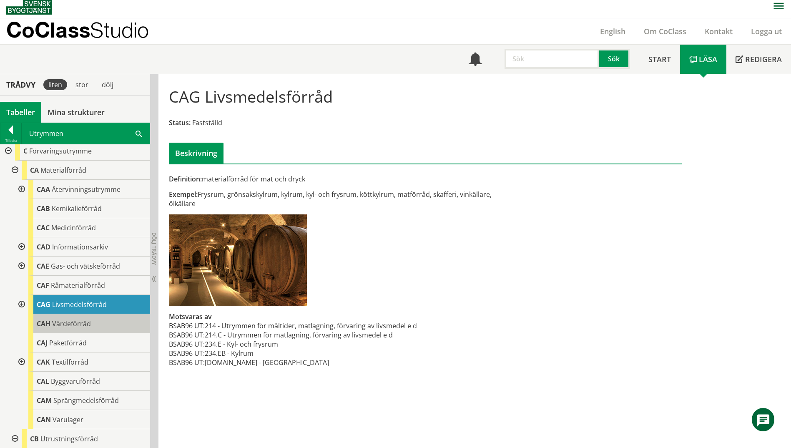
click at [103, 326] on div "CAH Värdeförråd" at bounding box center [89, 323] width 122 height 19
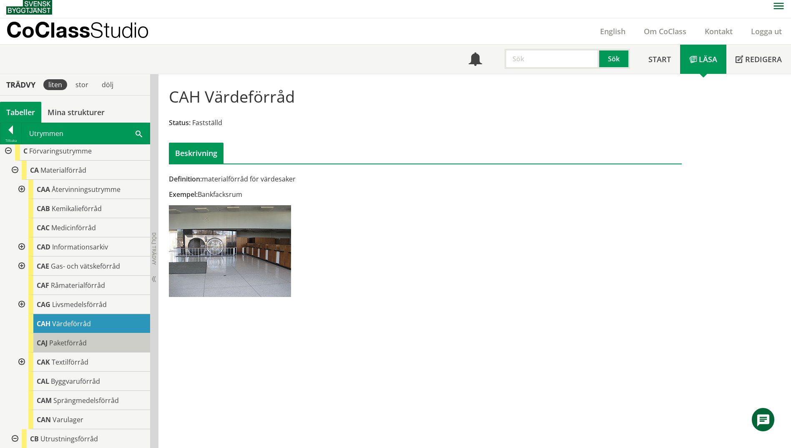
click at [112, 343] on div "CAJ Paketförråd" at bounding box center [89, 342] width 122 height 19
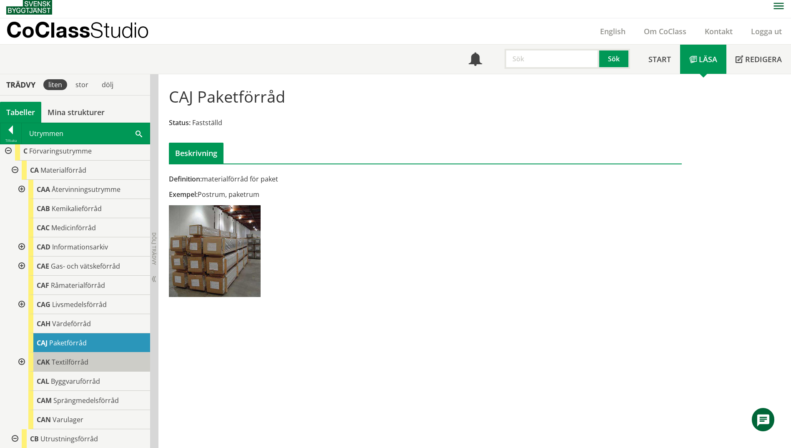
click at [119, 361] on div "CAK Textilförråd" at bounding box center [89, 361] width 122 height 19
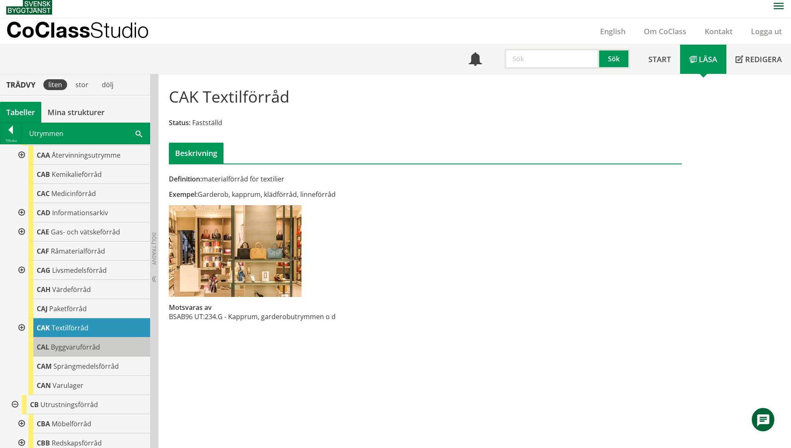
scroll to position [125, 0]
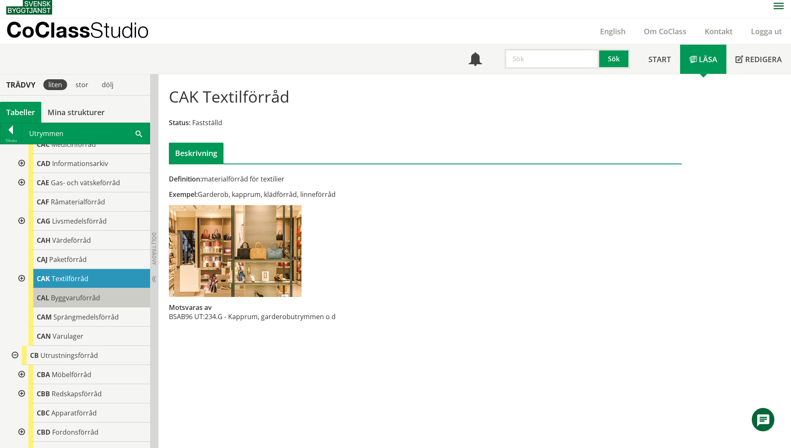
click at [113, 299] on div "CAL Byggvaruförråd" at bounding box center [89, 297] width 122 height 19
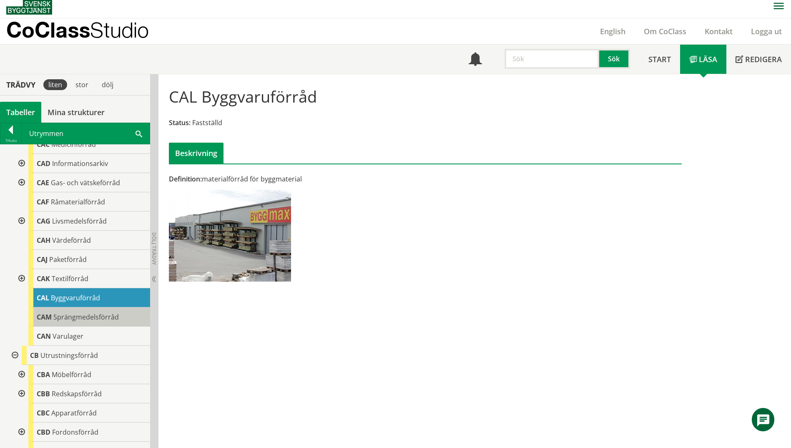
click at [110, 313] on span "Sprängmedelsförråd" at bounding box center [85, 316] width 65 height 9
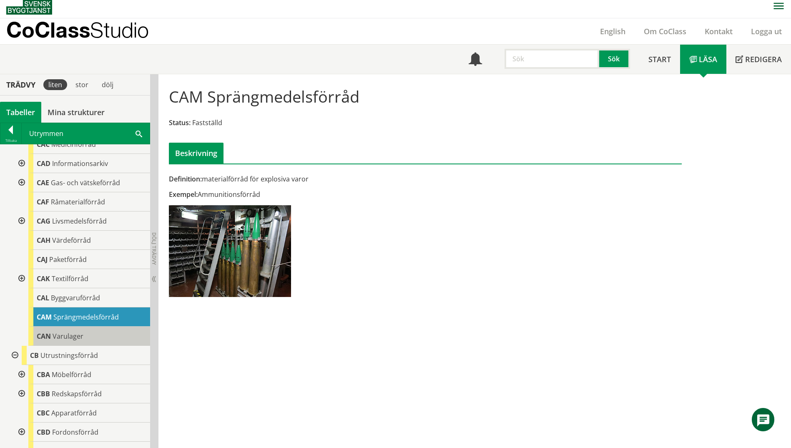
click at [101, 331] on div "CAN Varulager" at bounding box center [89, 335] width 122 height 19
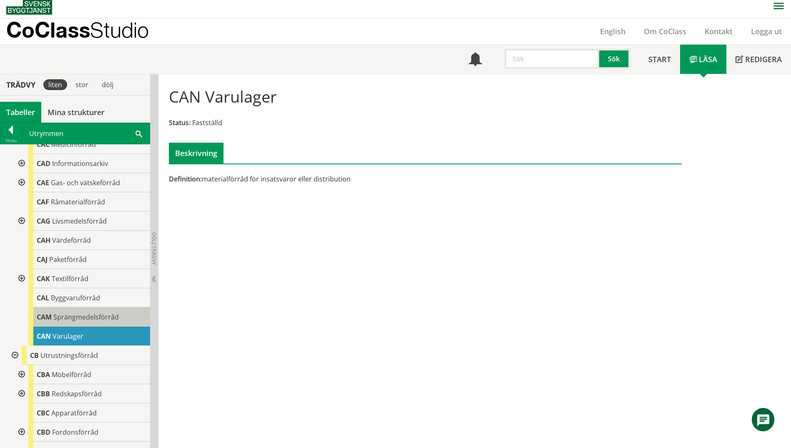
click at [101, 317] on span "Sprängmedelsförråd" at bounding box center [85, 316] width 65 height 9
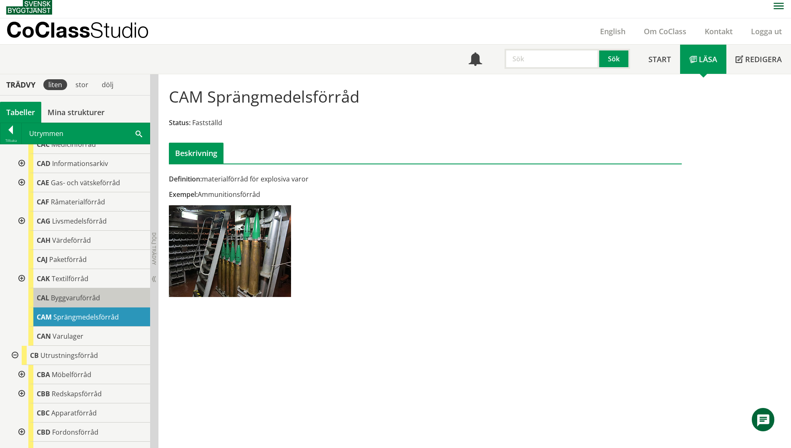
click at [96, 295] on span "Byggvaruförråd" at bounding box center [75, 297] width 49 height 9
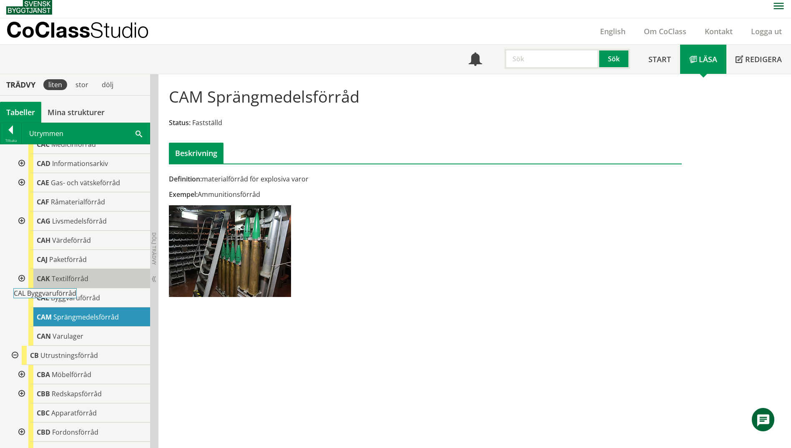
click at [90, 280] on div "CAK Textilförråd" at bounding box center [89, 278] width 122 height 19
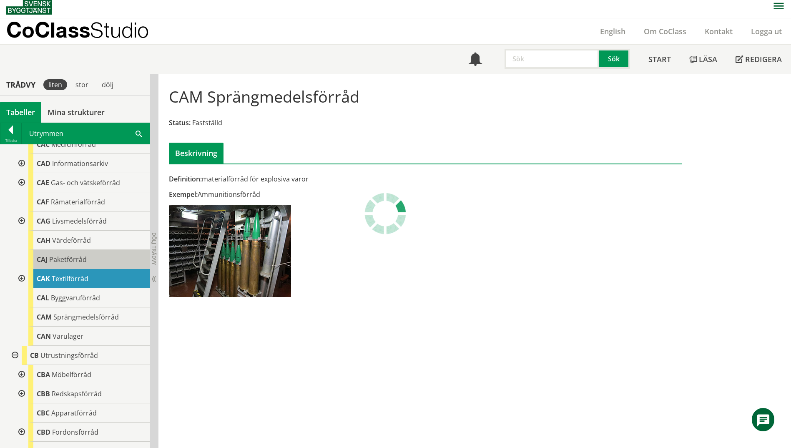
click at [83, 260] on span "Paketförråd" at bounding box center [68, 259] width 38 height 9
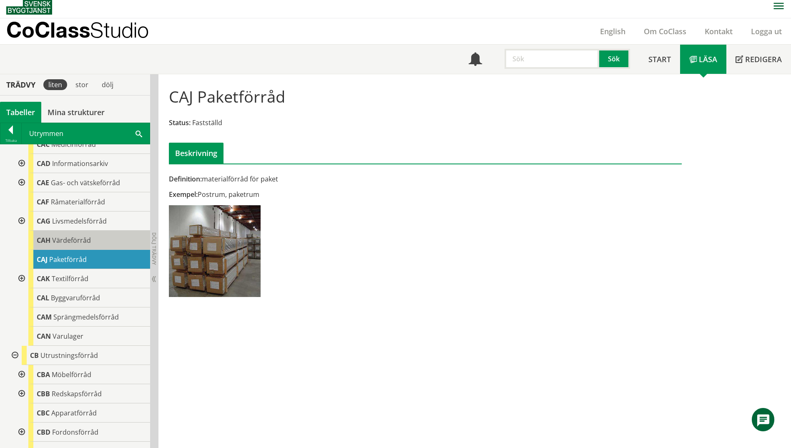
click at [62, 237] on span "Värdeförråd" at bounding box center [71, 239] width 39 height 9
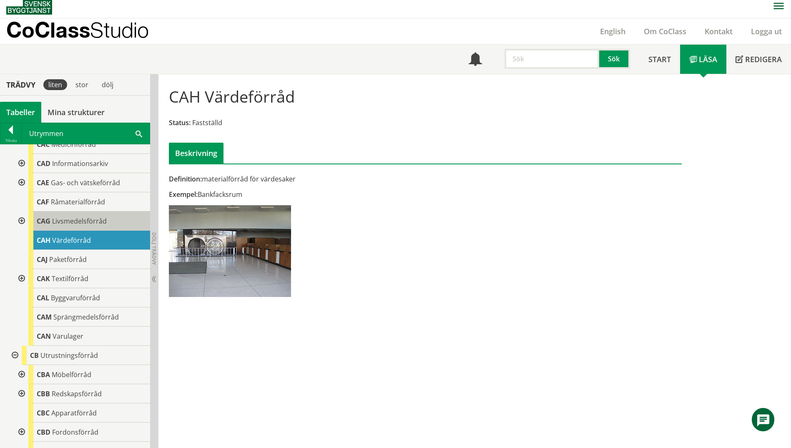
click at [66, 221] on span "Livsmedelsförråd" at bounding box center [79, 220] width 55 height 9
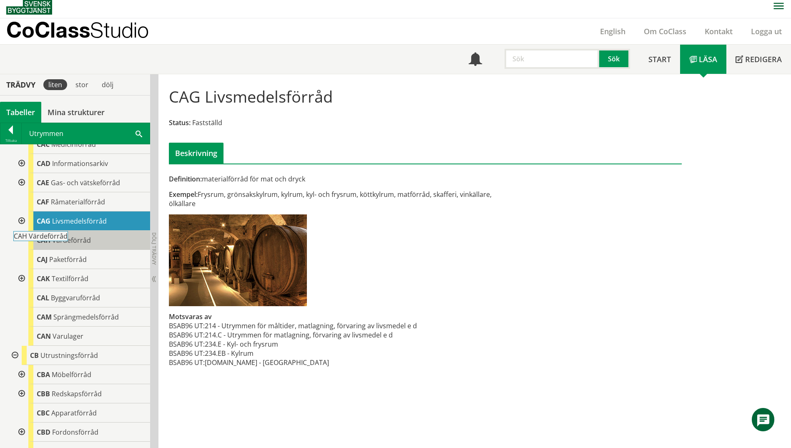
click at [85, 235] on div "CAH Värdeförråd" at bounding box center [89, 239] width 122 height 19
click at [86, 240] on span "Värdeförråd" at bounding box center [71, 239] width 39 height 9
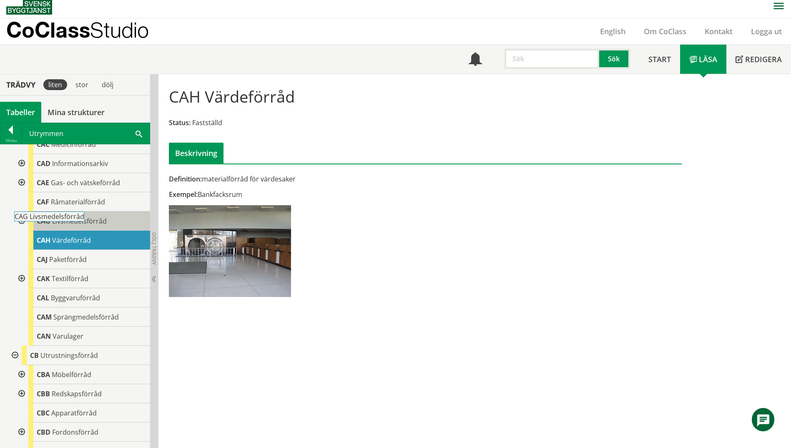
click at [101, 226] on div "CAG Livsmedelsförråd" at bounding box center [89, 220] width 122 height 19
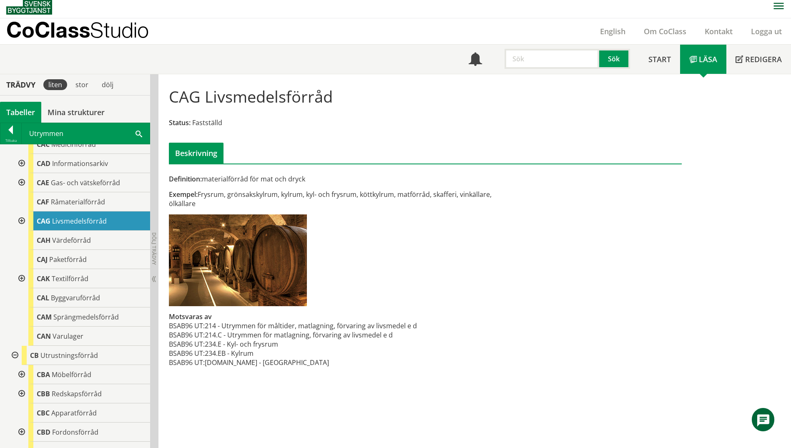
click at [143, 133] on div "Utrymmen Sök" at bounding box center [86, 133] width 128 height 21
click at [135, 135] on div "Utrymmen Sök" at bounding box center [86, 133] width 128 height 21
click at [141, 131] on span at bounding box center [138, 133] width 7 height 9
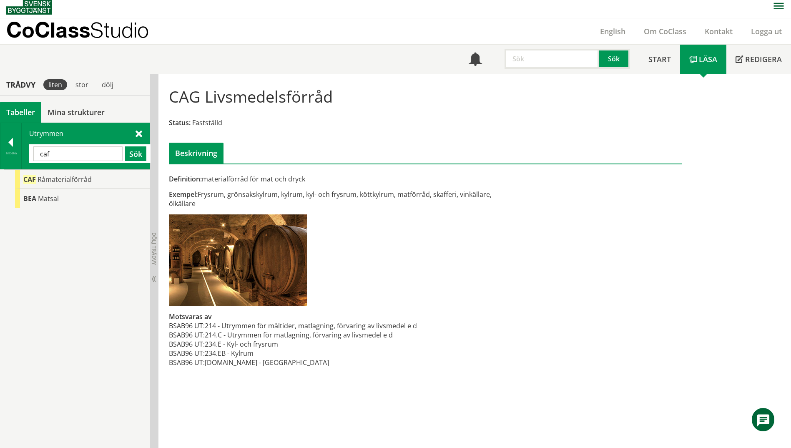
click at [66, 154] on input "caf" at bounding box center [77, 153] width 89 height 15
type input "ca"
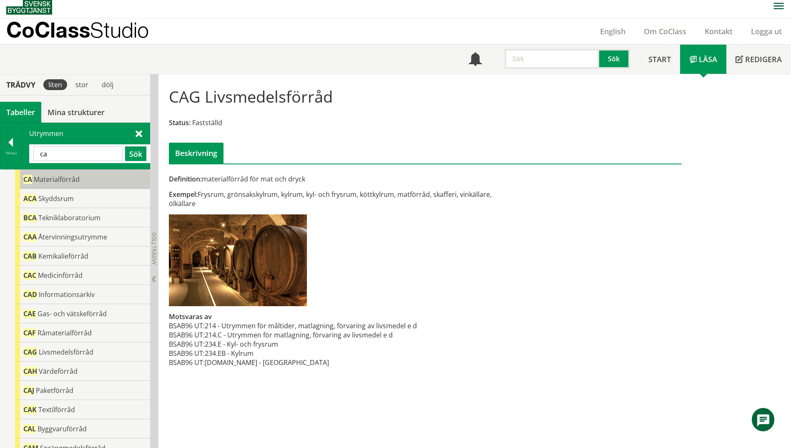
click at [51, 182] on span "Materialförråd" at bounding box center [57, 179] width 46 height 9
